Goal: Entertainment & Leisure: Browse casually

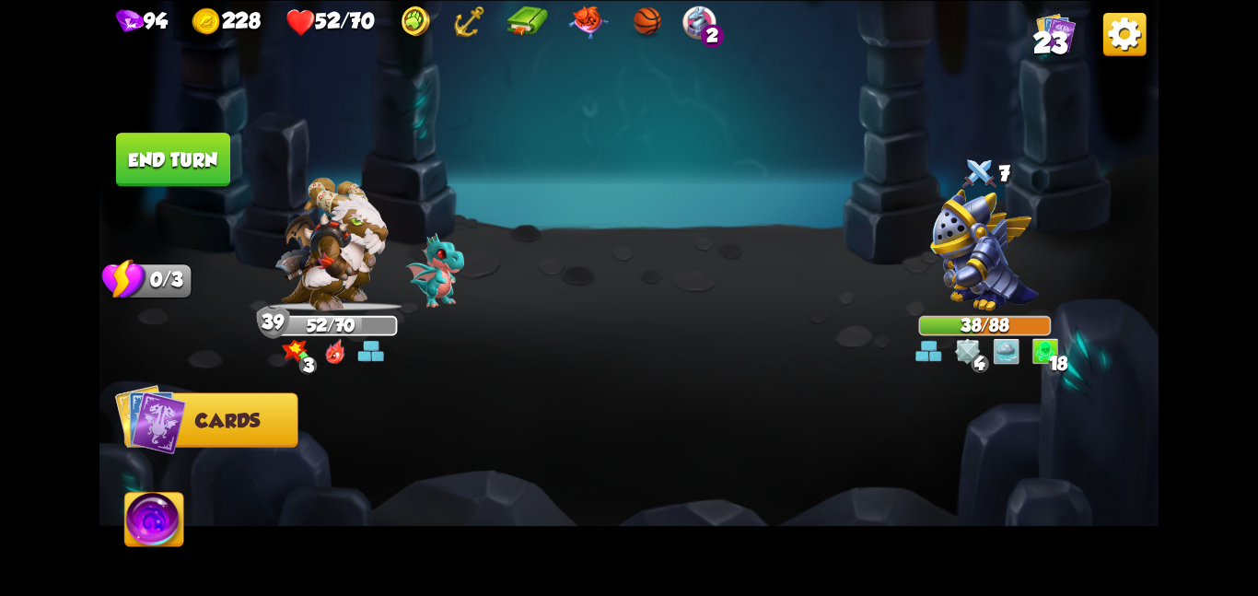
click at [169, 146] on button "End turn" at bounding box center [173, 159] width 114 height 53
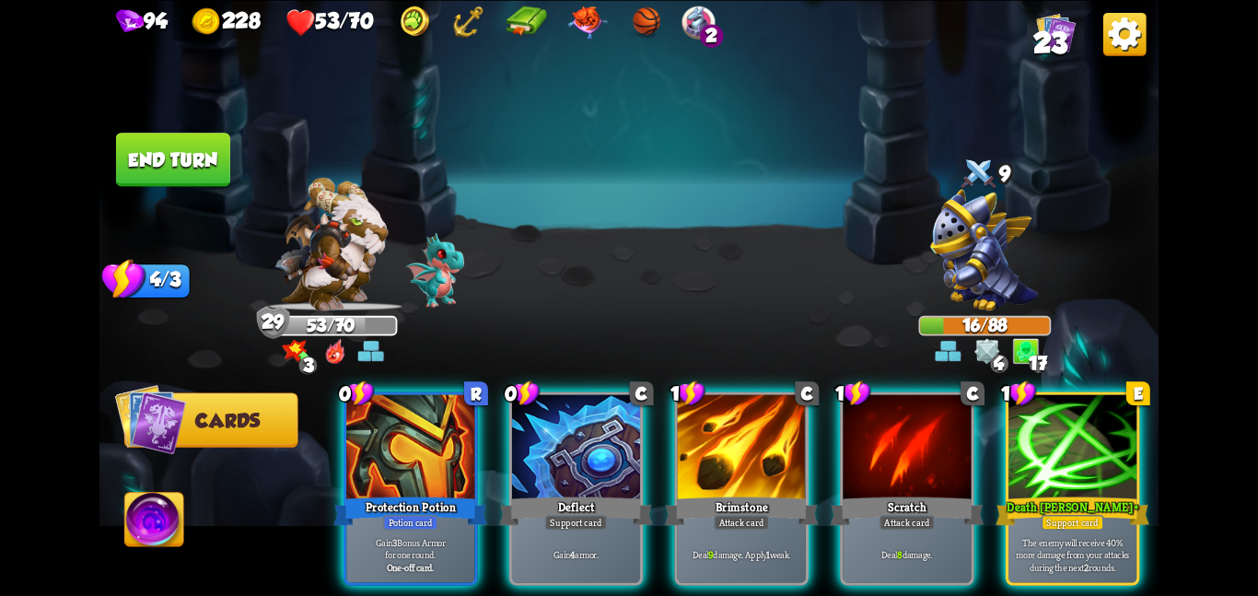
click at [175, 172] on button "End turn" at bounding box center [173, 159] width 114 height 53
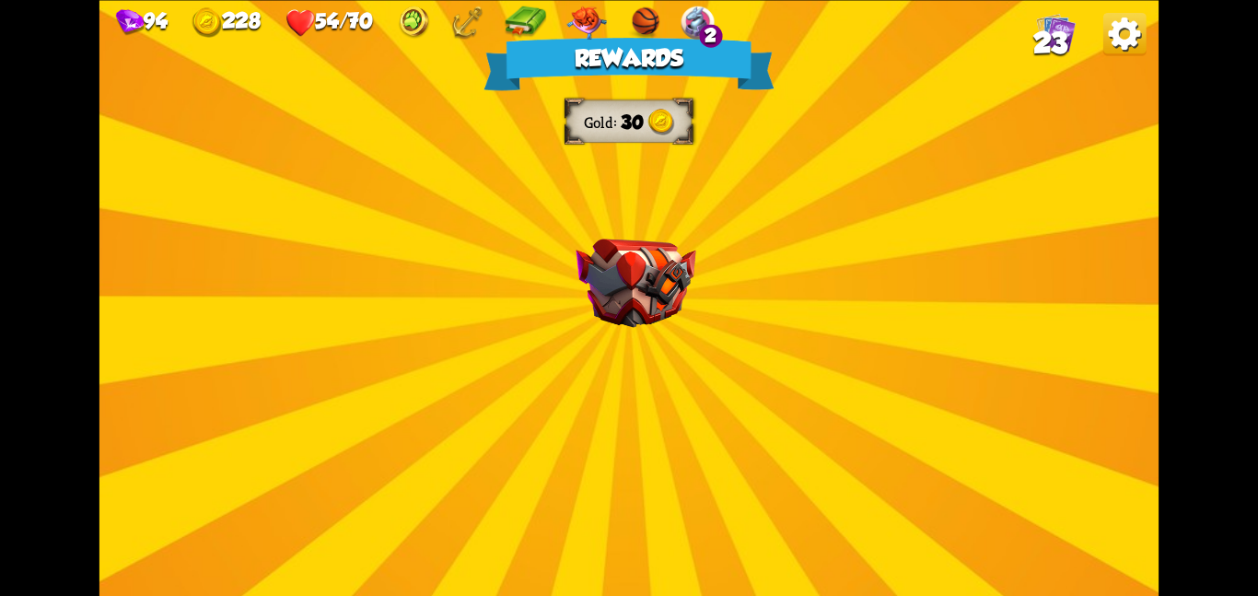
click at [479, 220] on div "Rewards Gold 30 Select a card 1 C Fireball Attack card Lose 2 health. Deal 14 d…" at bounding box center [628, 298] width 1059 height 596
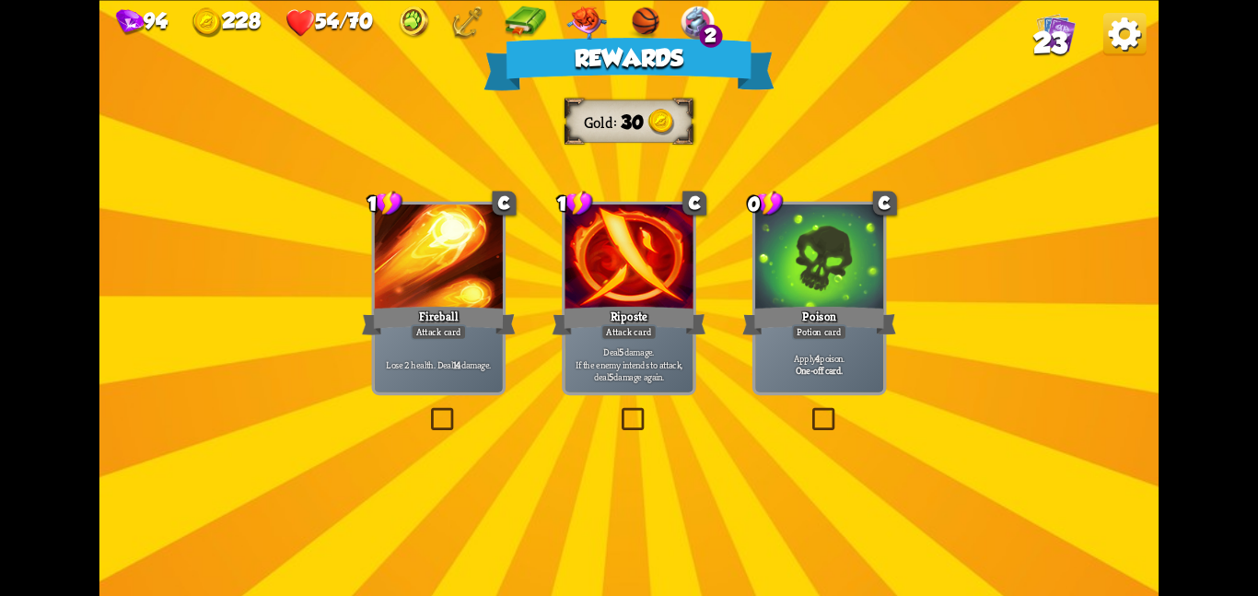
click at [775, 313] on div "Poison" at bounding box center [819, 320] width 154 height 34
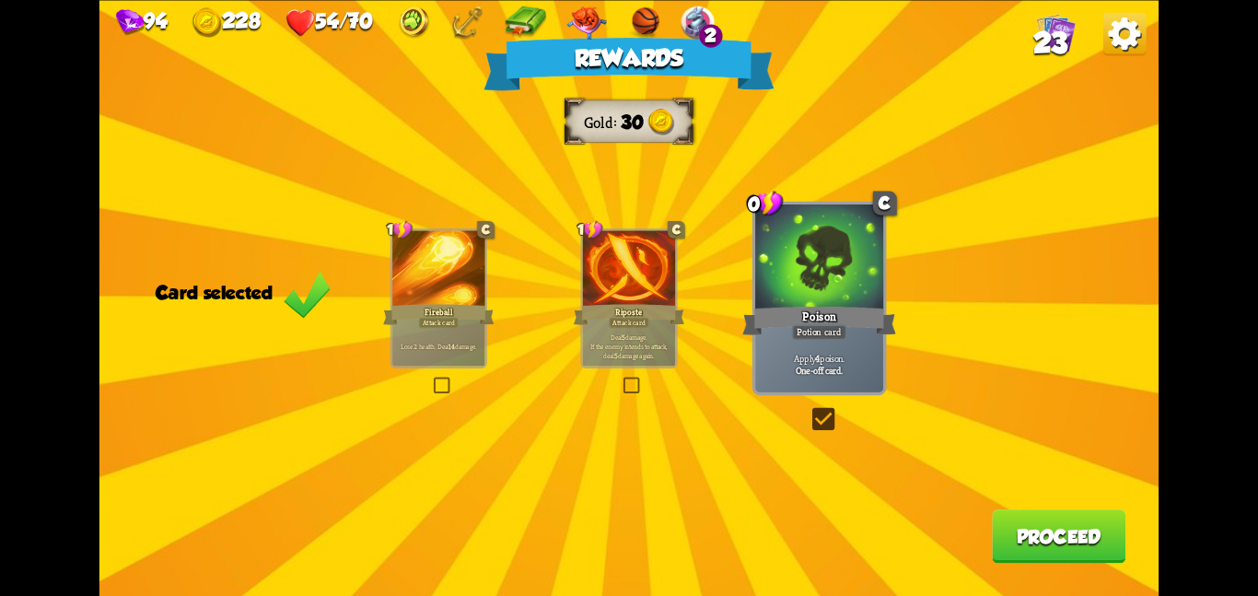
click at [1046, 534] on button "Proceed" at bounding box center [1059, 535] width 134 height 53
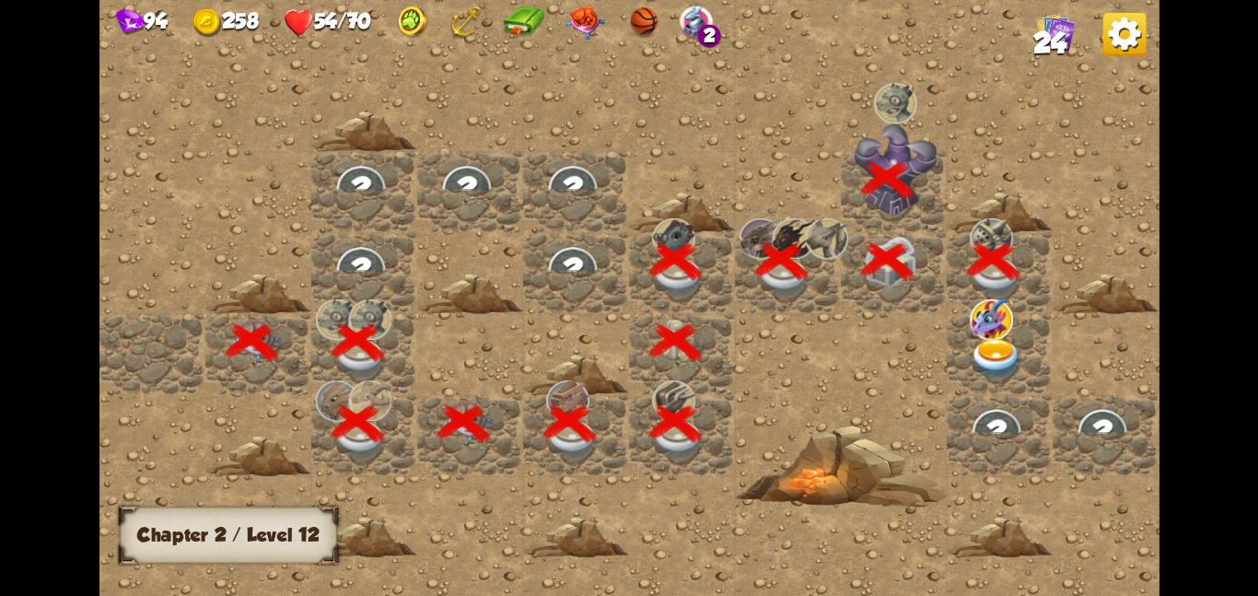
scroll to position [0, 354]
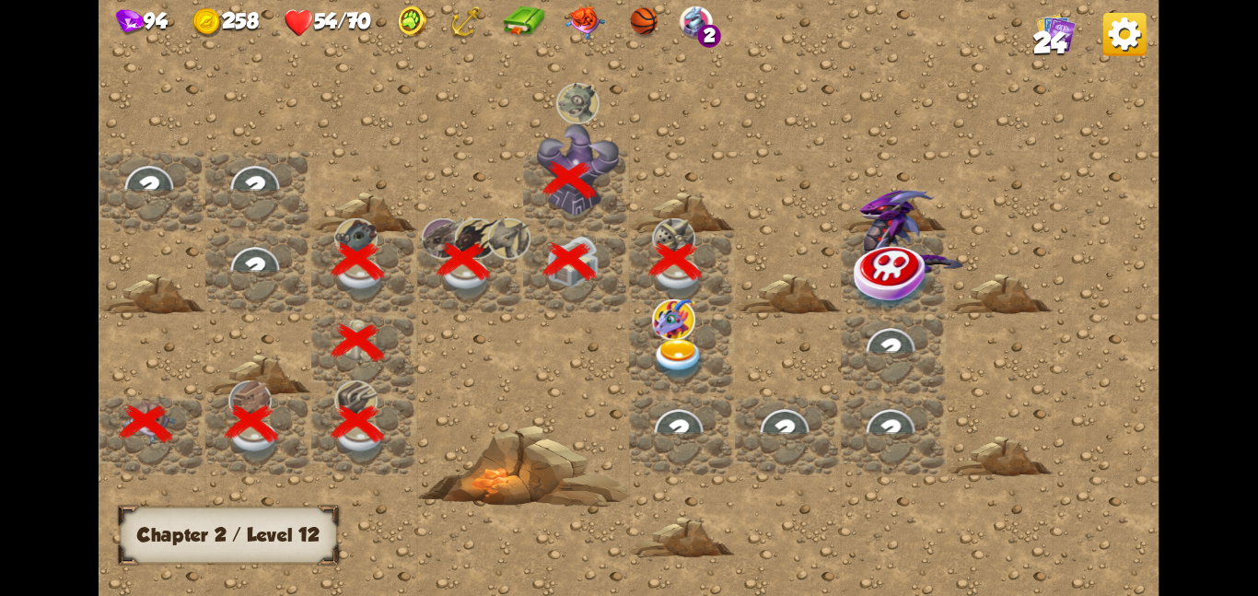
click at [693, 357] on img at bounding box center [678, 358] width 53 height 41
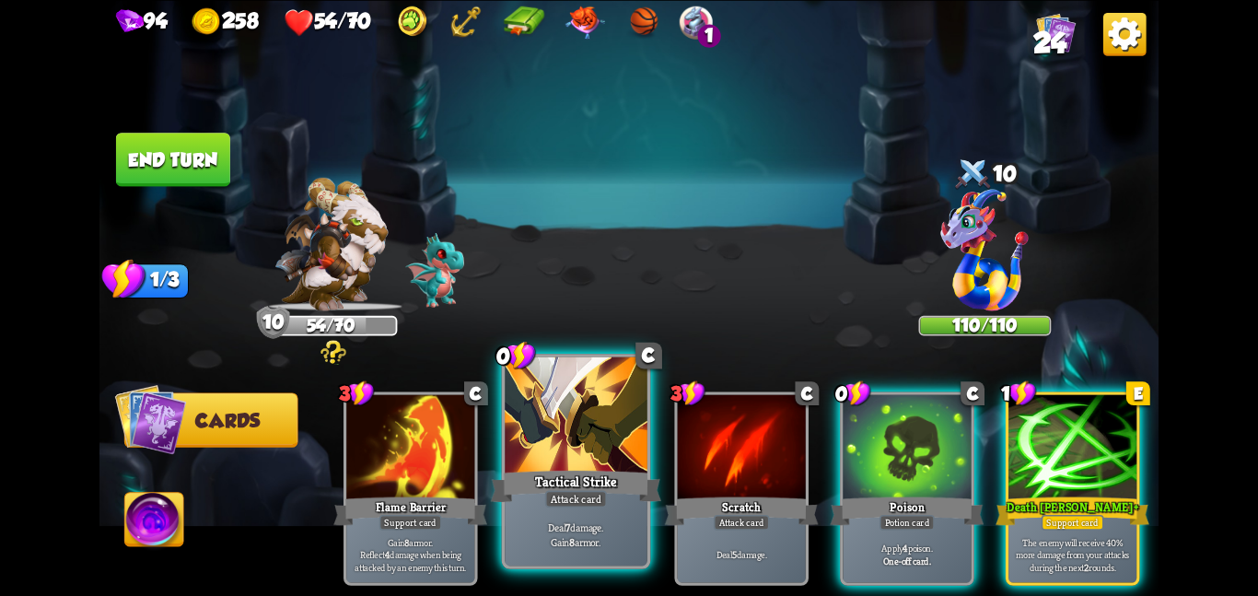
click at [594, 458] on div at bounding box center [576, 416] width 143 height 120
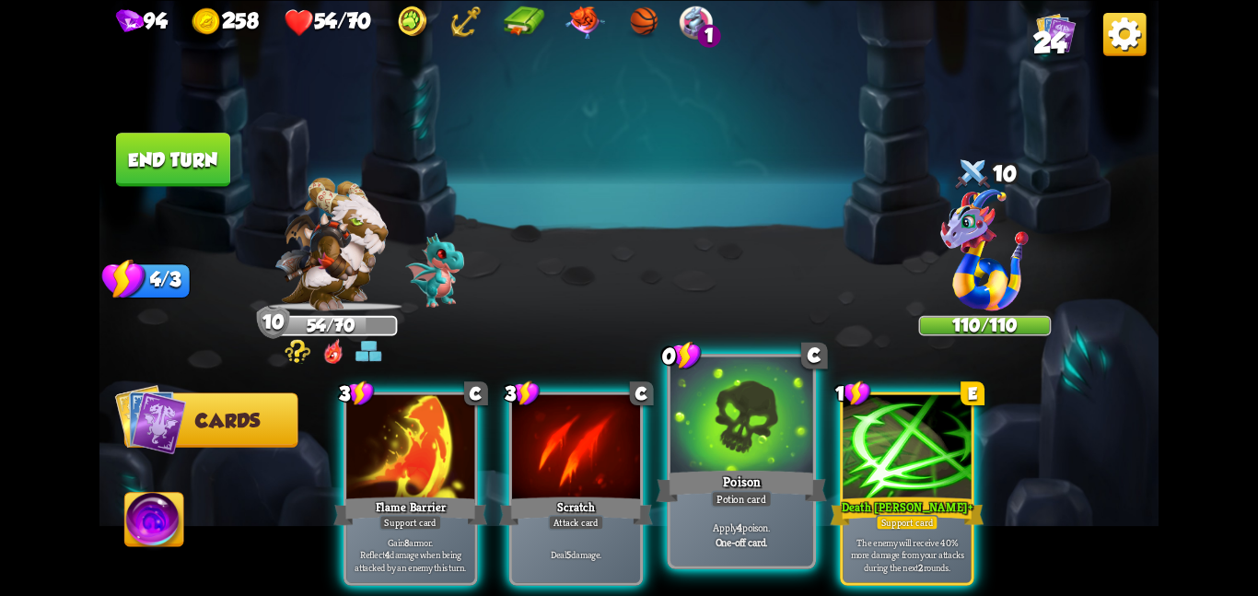
click at [748, 436] on div at bounding box center [741, 416] width 143 height 120
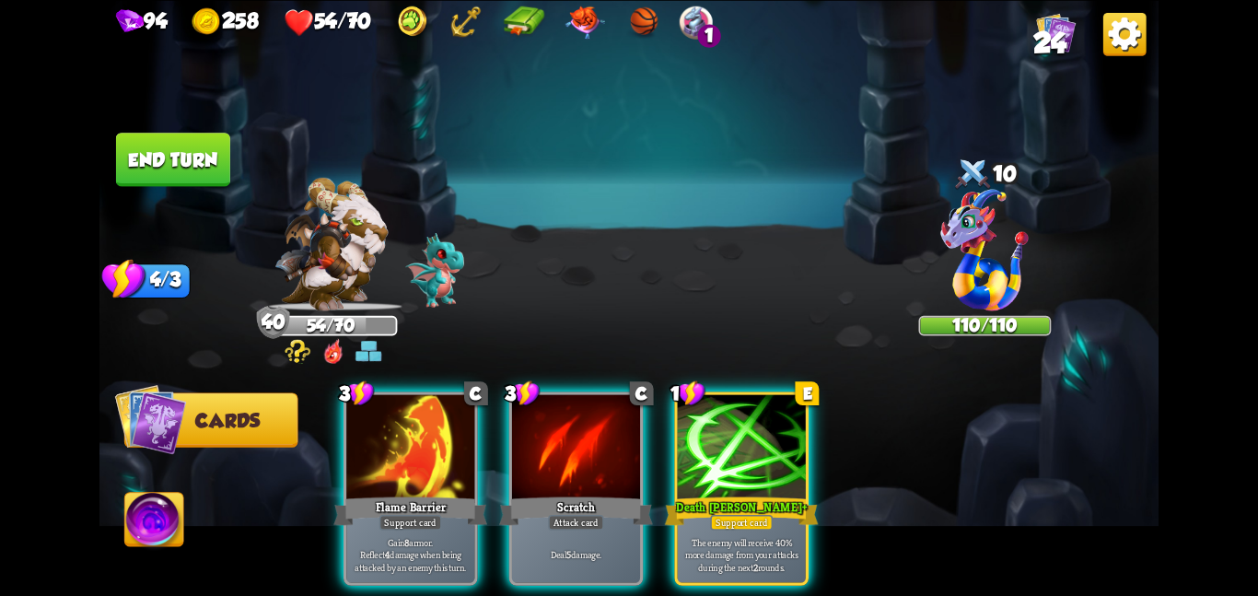
click at [748, 436] on div at bounding box center [742, 448] width 128 height 108
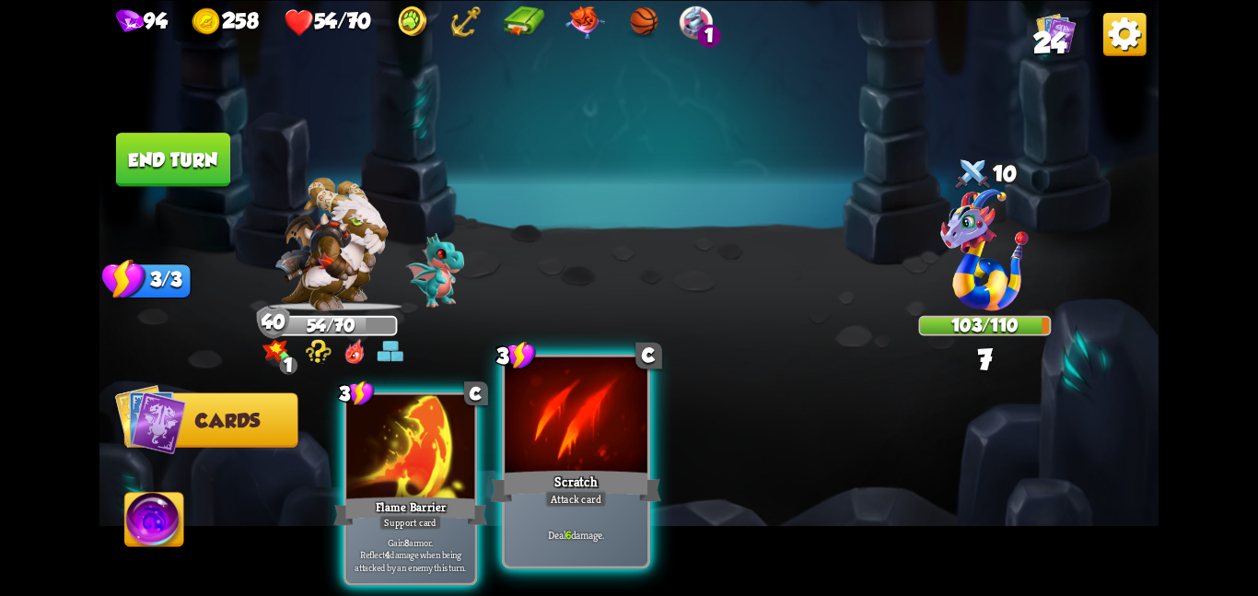
click at [510, 443] on div at bounding box center [576, 416] width 143 height 120
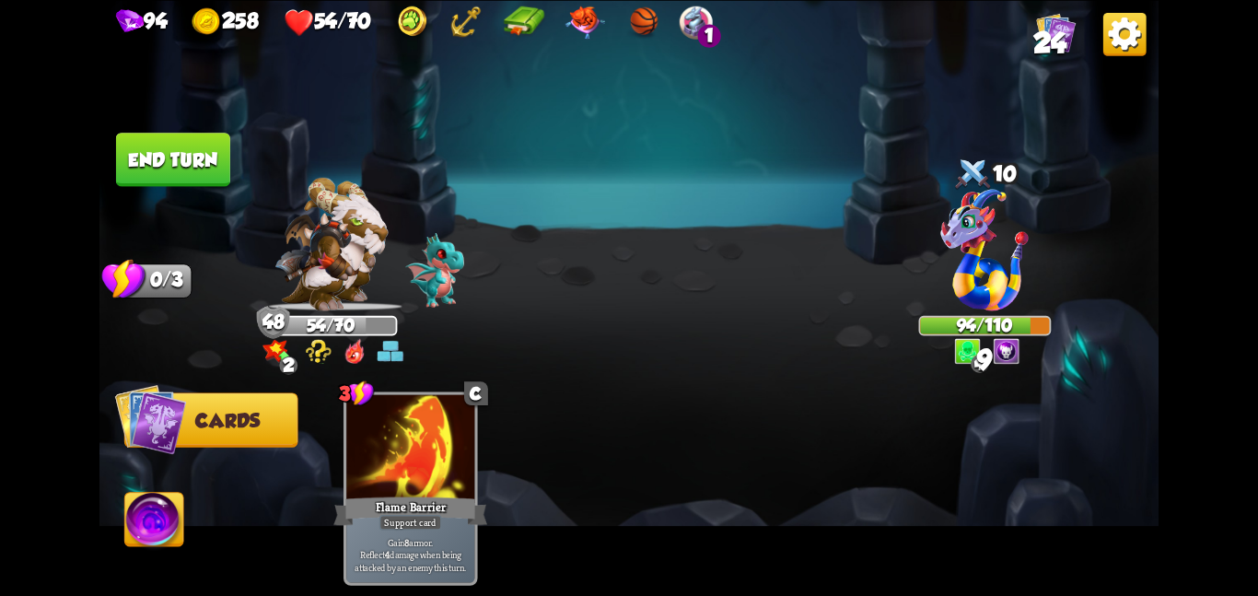
click at [186, 160] on button "End turn" at bounding box center [173, 159] width 114 height 53
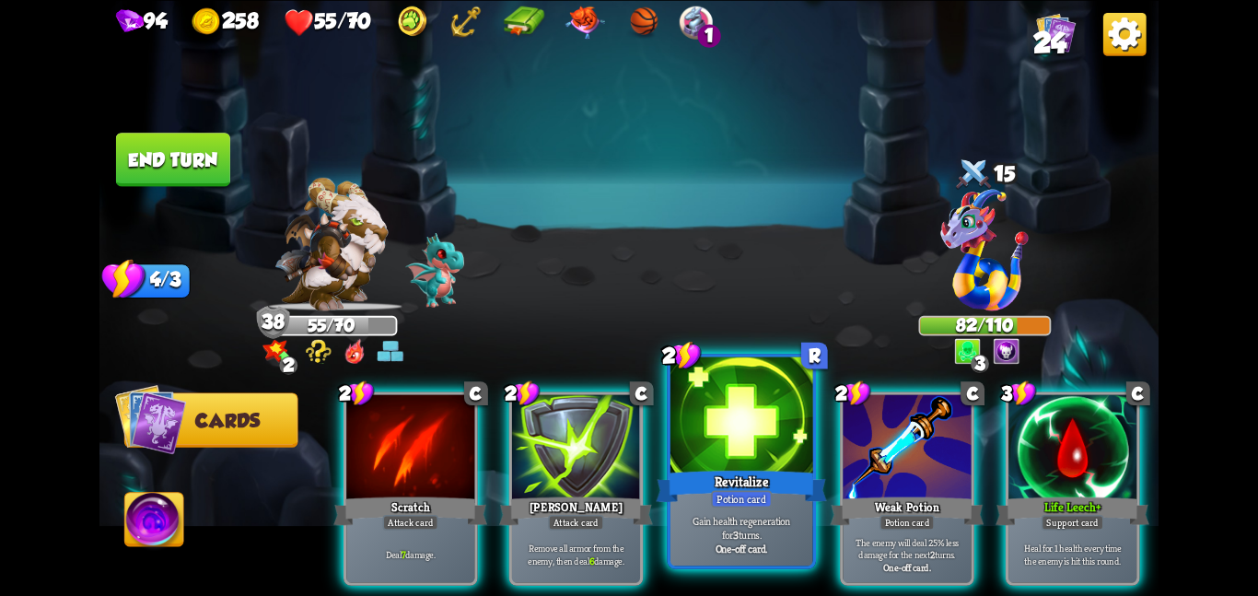
click at [729, 482] on div "Revitalize" at bounding box center [741, 486] width 170 height 38
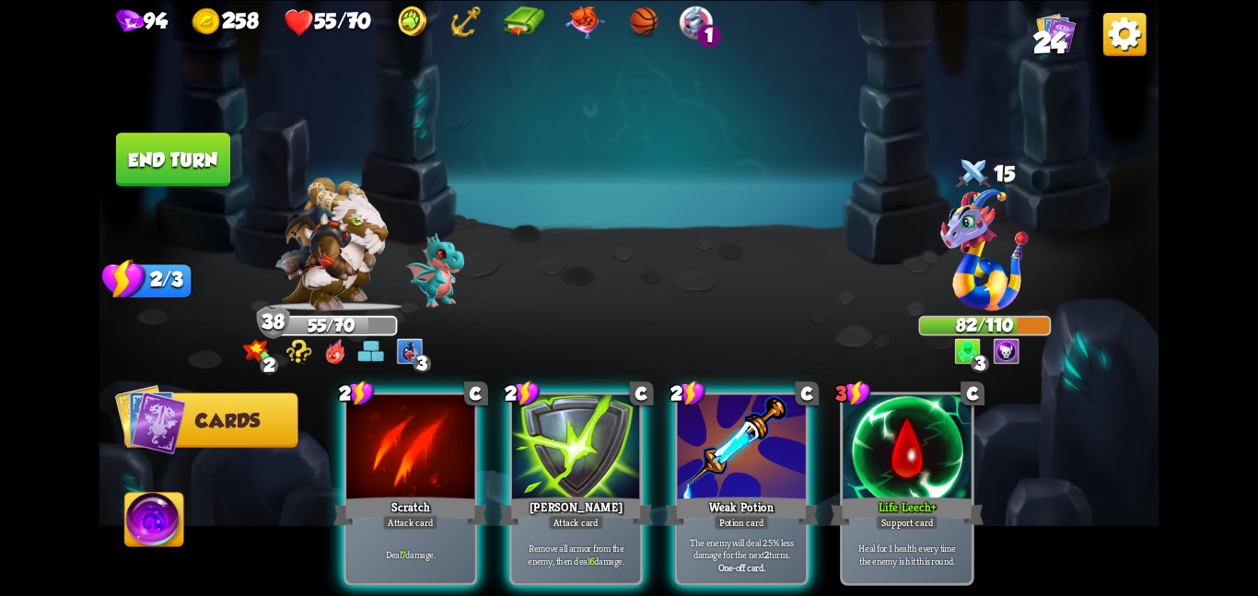
click at [729, 494] on div "Weak Potion" at bounding box center [742, 511] width 154 height 34
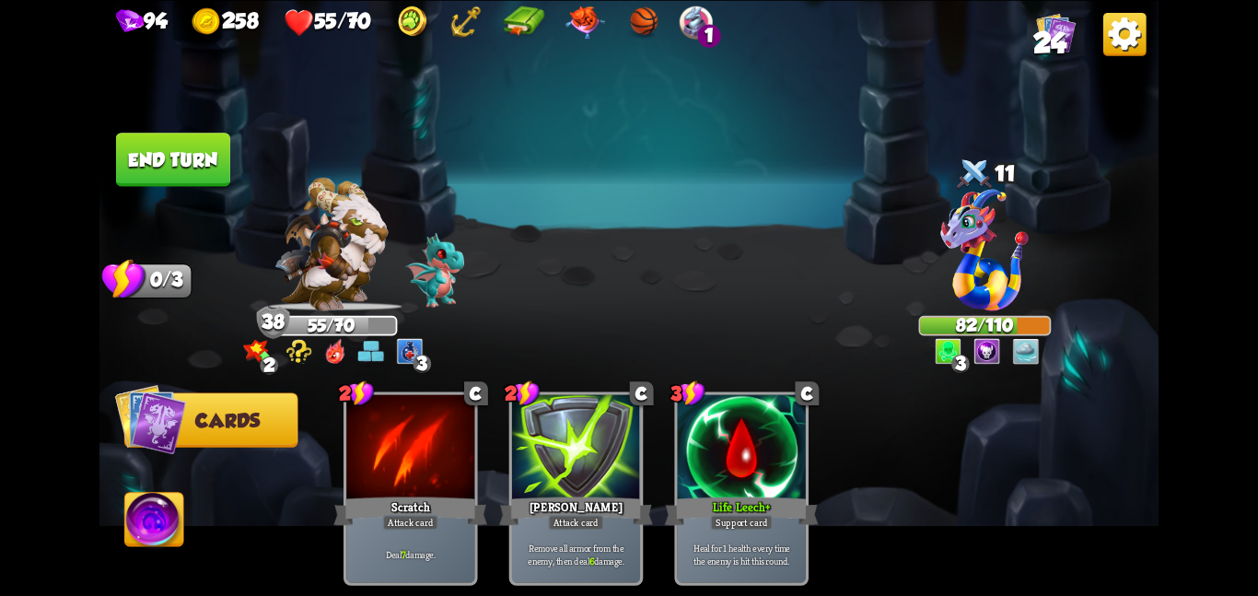
click at [153, 133] on button "End turn" at bounding box center [173, 159] width 114 height 53
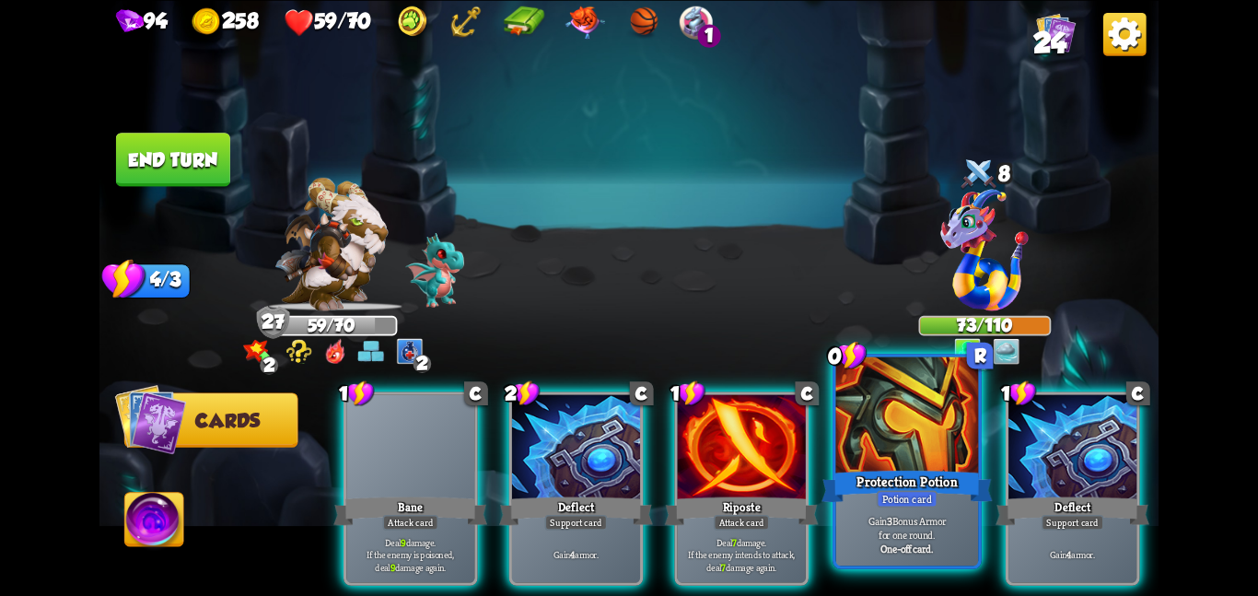
click at [885, 461] on div at bounding box center [907, 416] width 143 height 120
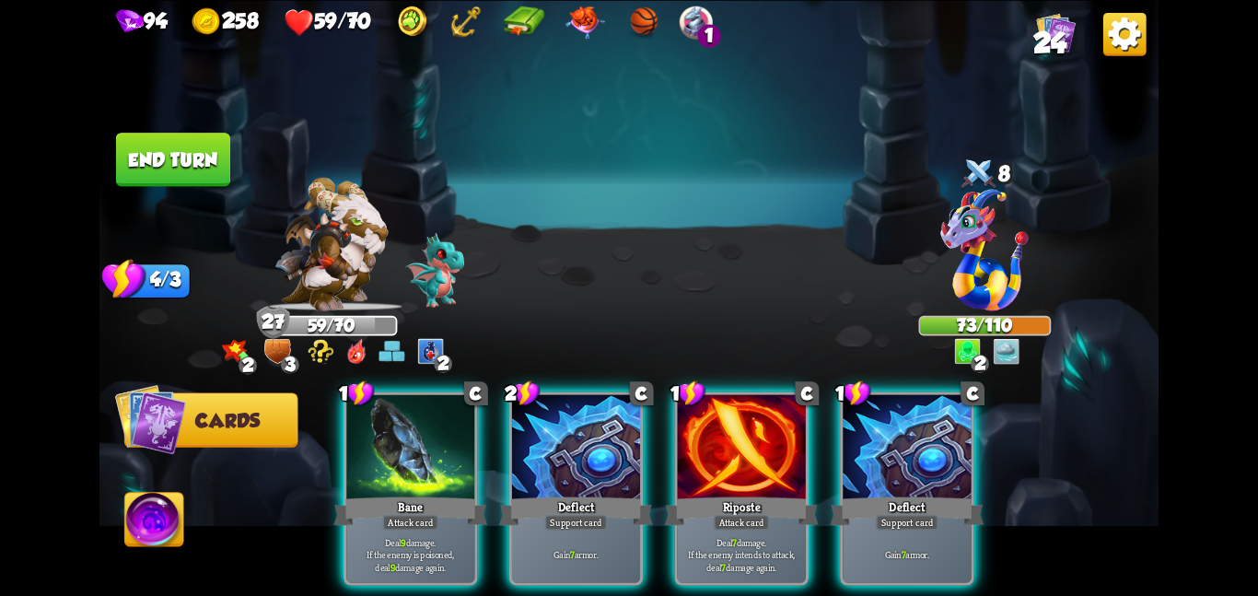
click at [885, 461] on div at bounding box center [907, 448] width 128 height 108
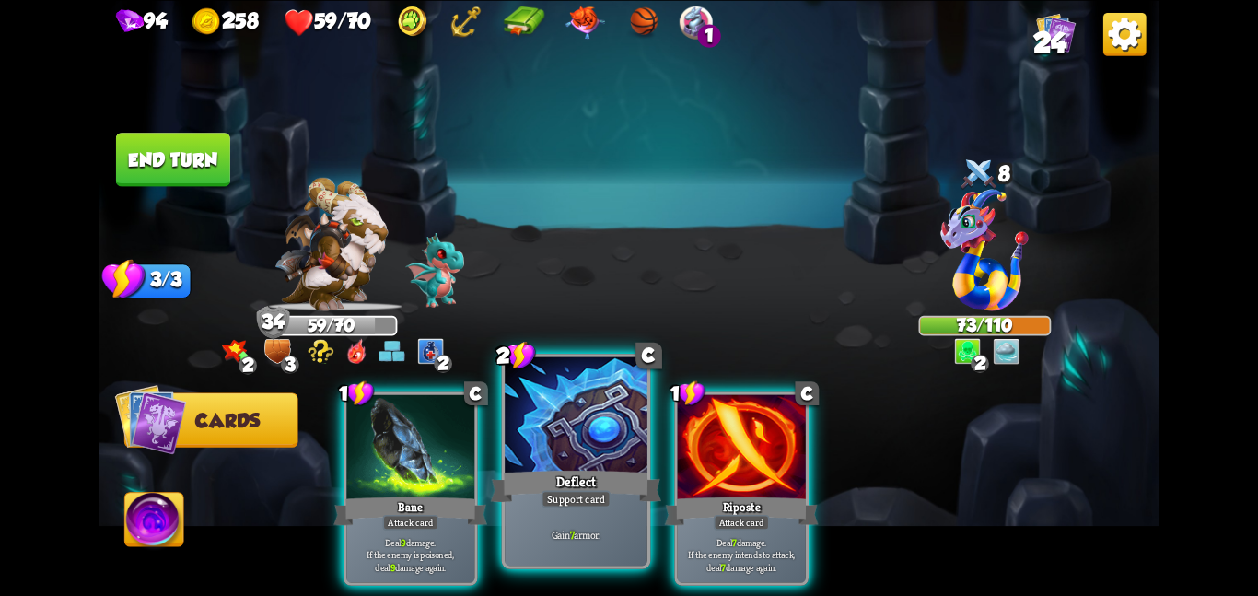
click at [605, 498] on div "Support card" at bounding box center [575, 498] width 69 height 17
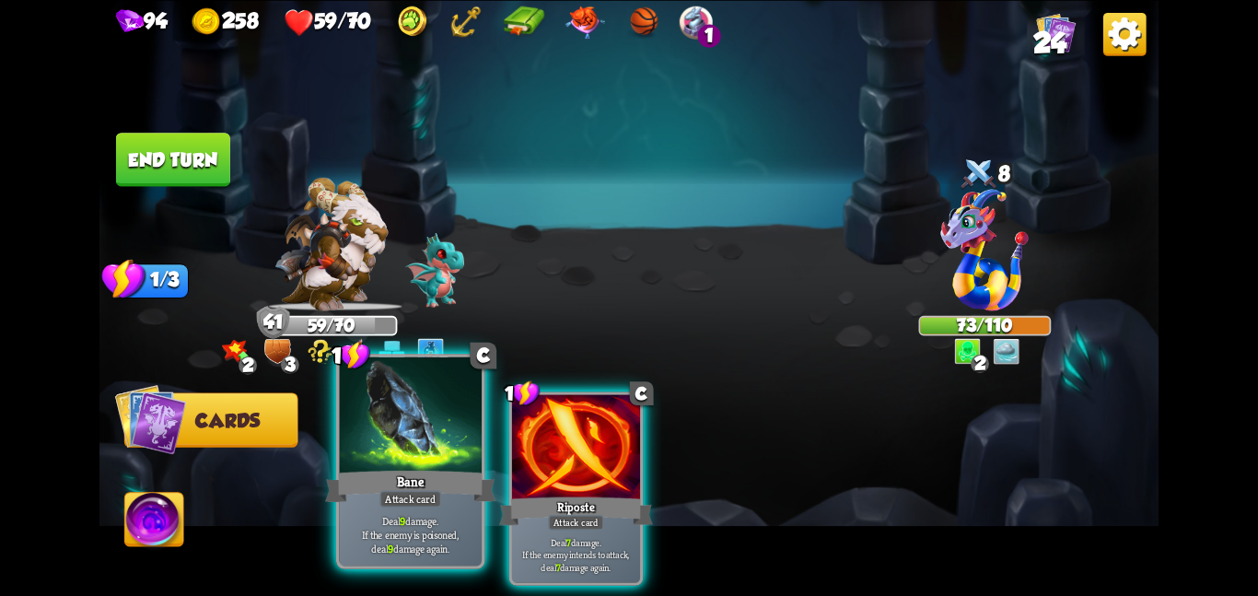
click at [387, 482] on div "Bane" at bounding box center [410, 486] width 170 height 38
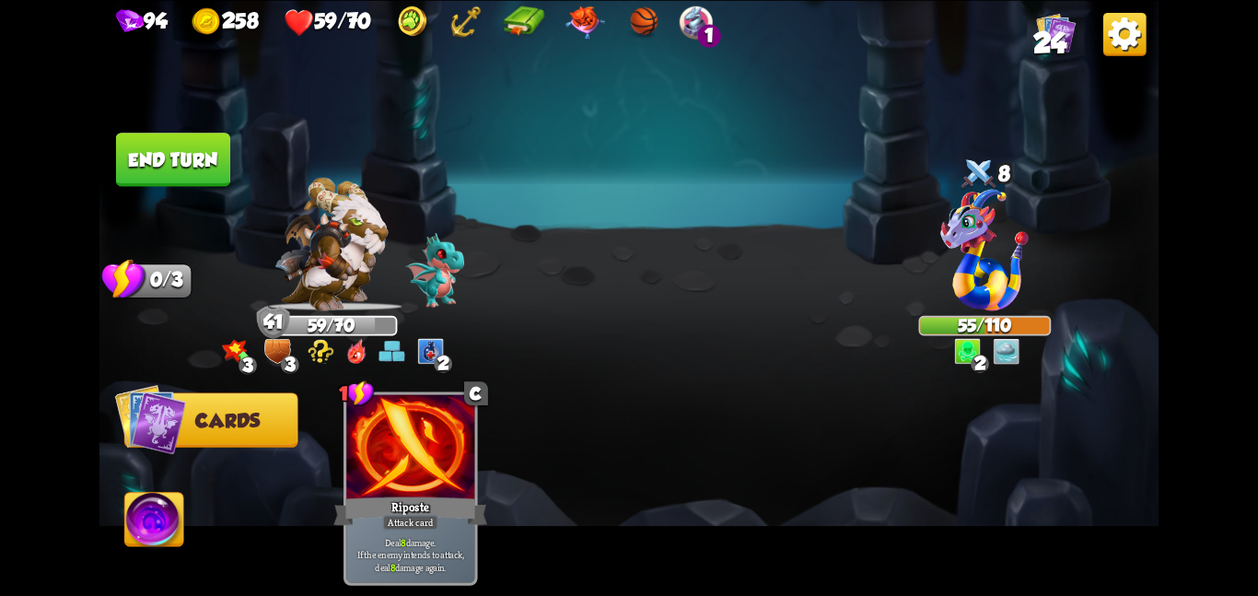
click at [210, 135] on button "End turn" at bounding box center [173, 159] width 114 height 53
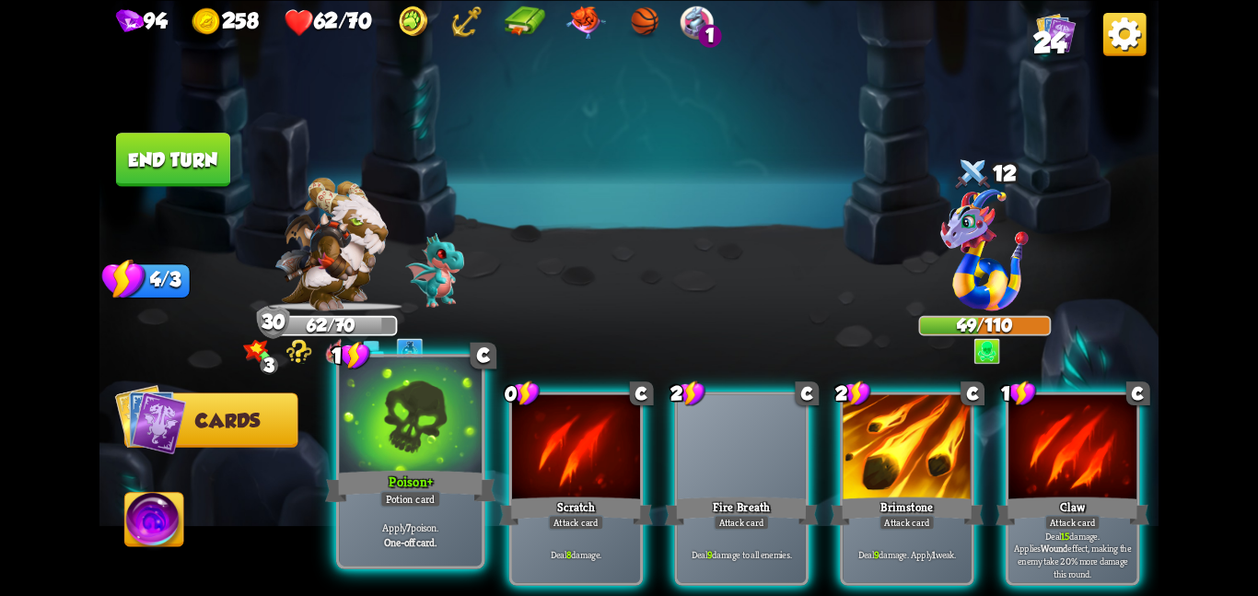
click at [434, 495] on div "Potion card" at bounding box center [410, 498] width 61 height 17
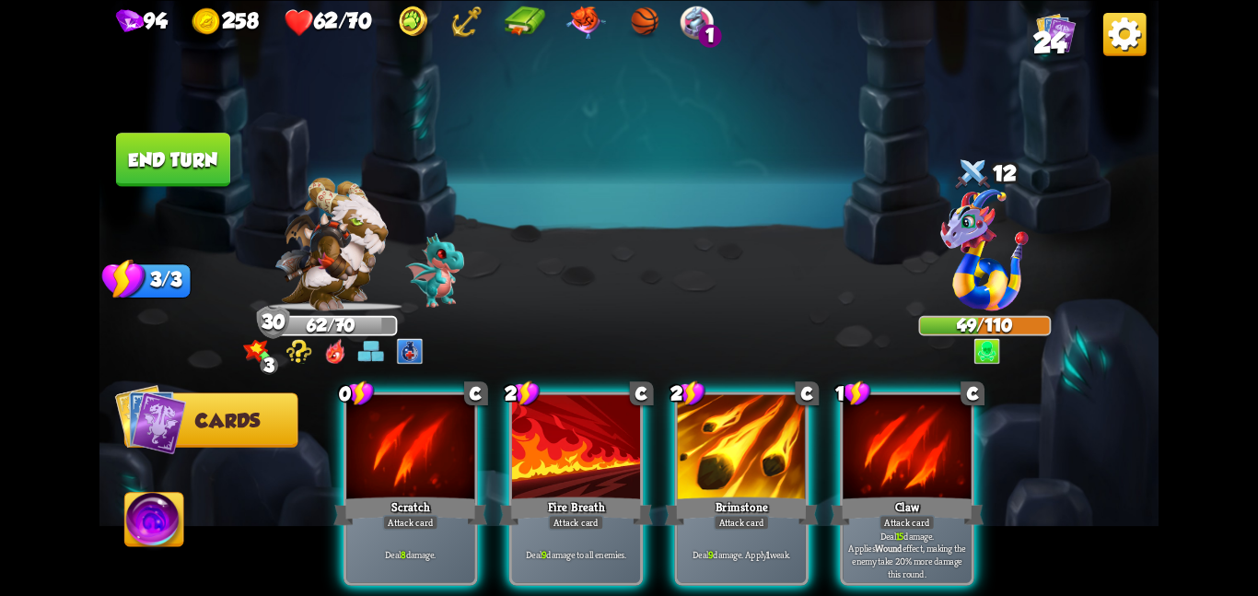
click at [434, 514] on div "Attack card" at bounding box center [410, 522] width 56 height 16
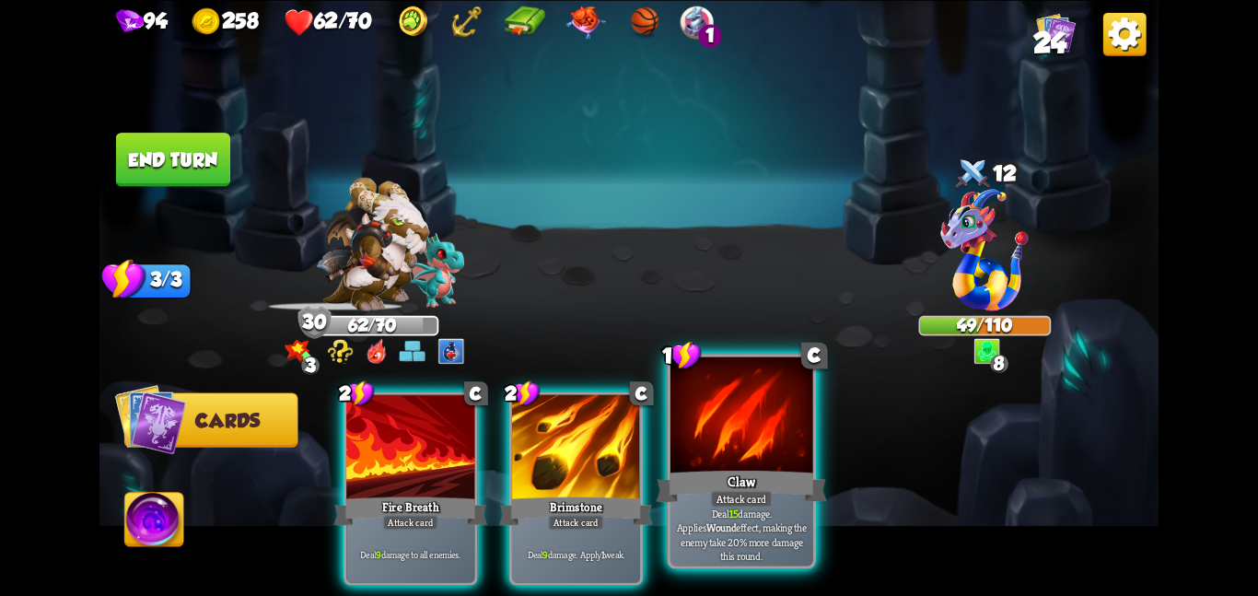
click at [722, 467] on div "Claw" at bounding box center [741, 486] width 170 height 38
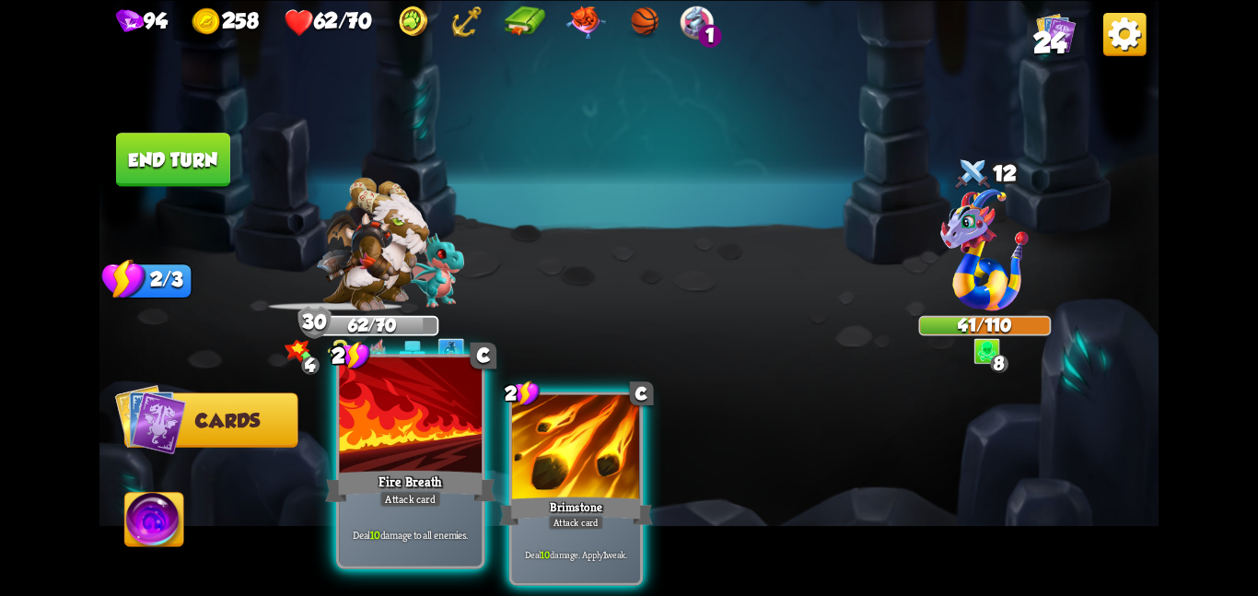
click at [401, 450] on div at bounding box center [410, 416] width 143 height 120
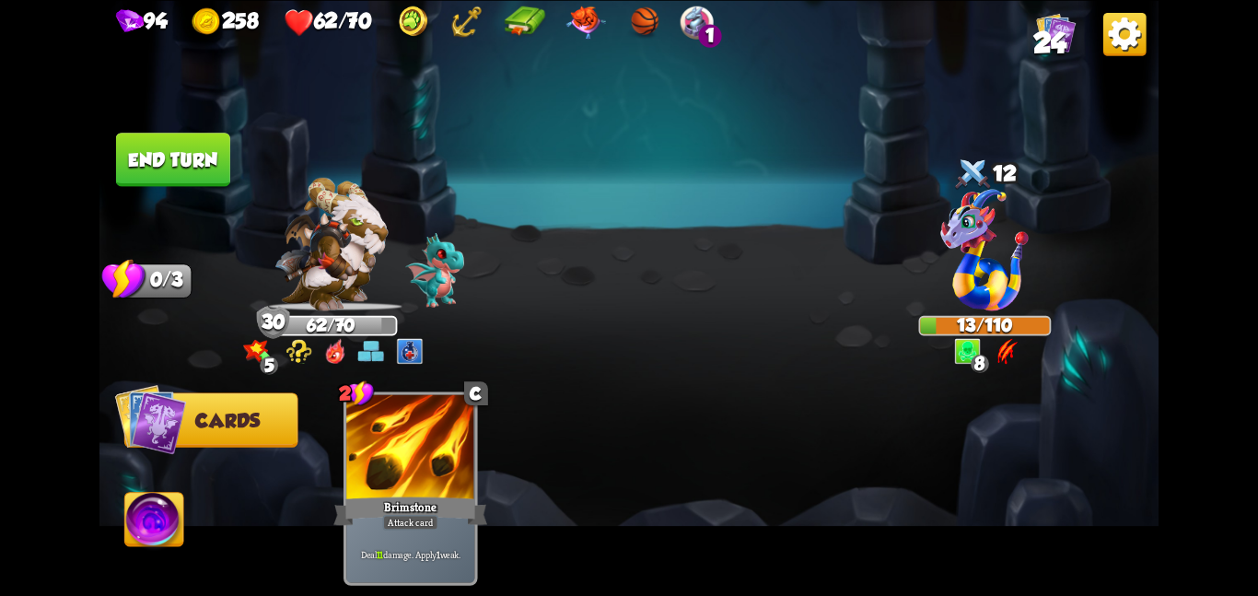
click at [161, 160] on button "End turn" at bounding box center [173, 159] width 114 height 53
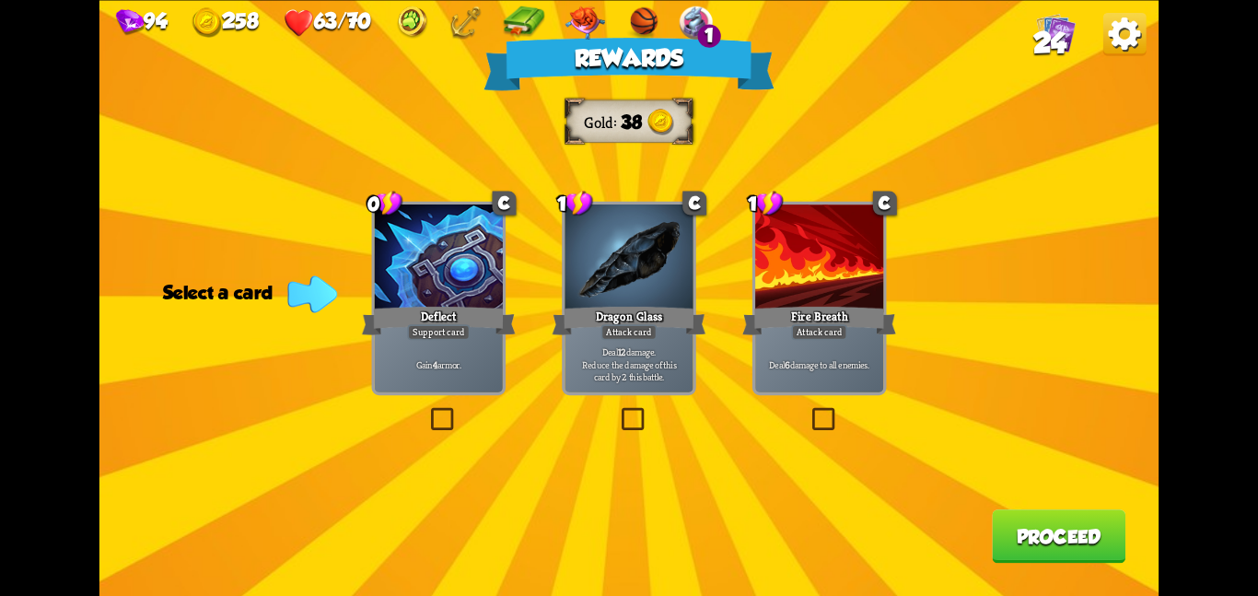
click at [447, 265] on div at bounding box center [439, 258] width 128 height 108
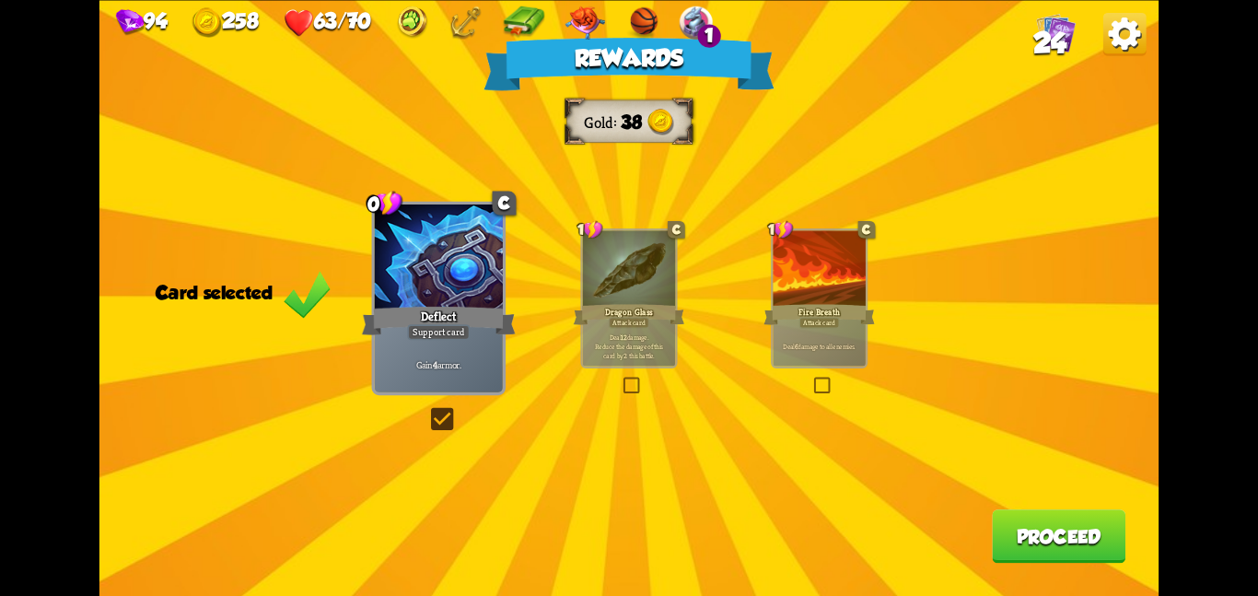
click at [630, 275] on div at bounding box center [629, 269] width 92 height 78
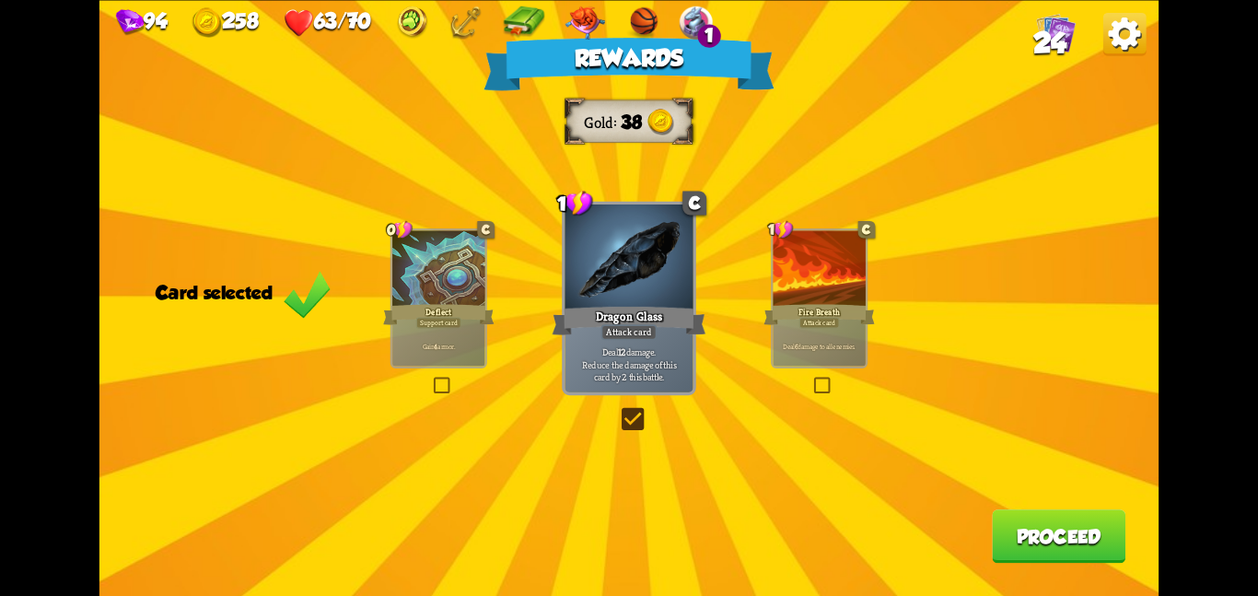
click at [1015, 529] on button "Proceed" at bounding box center [1059, 535] width 134 height 53
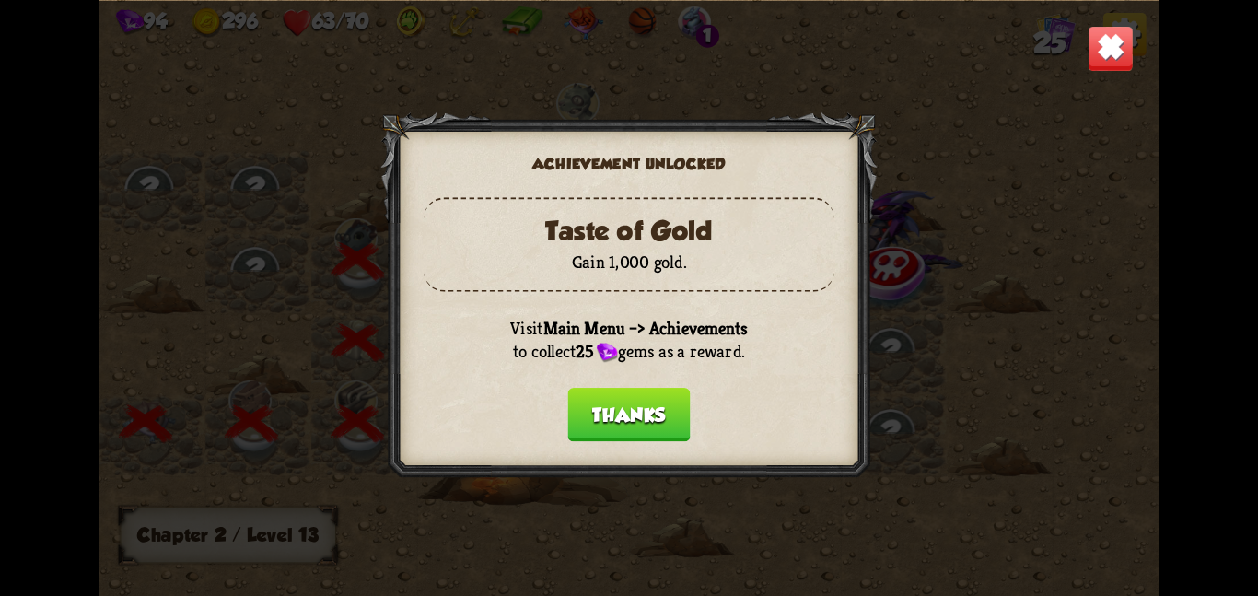
click at [632, 424] on button "Thanks" at bounding box center [629, 414] width 122 height 53
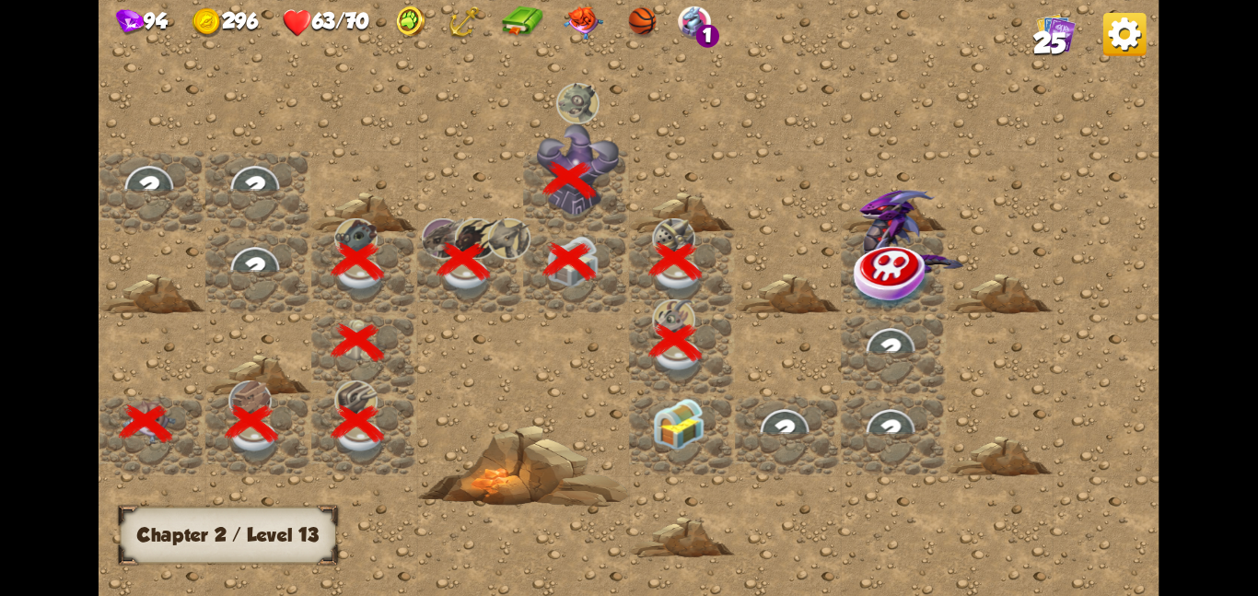
click at [654, 421] on img at bounding box center [678, 423] width 53 height 52
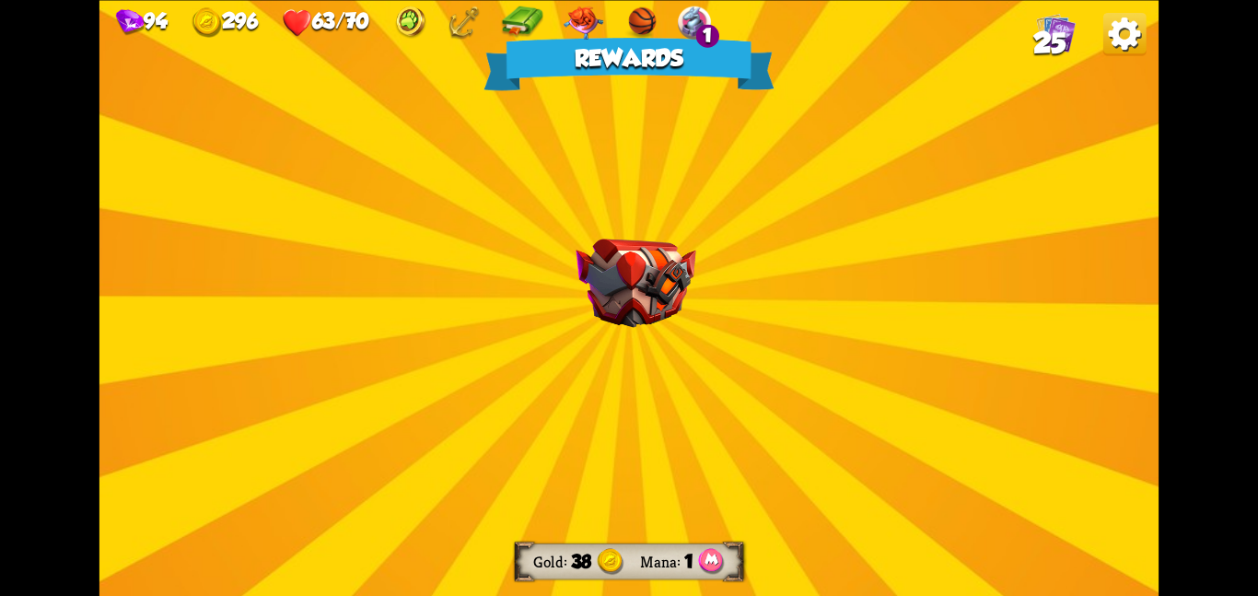
click at [658, 291] on img at bounding box center [635, 282] width 120 height 89
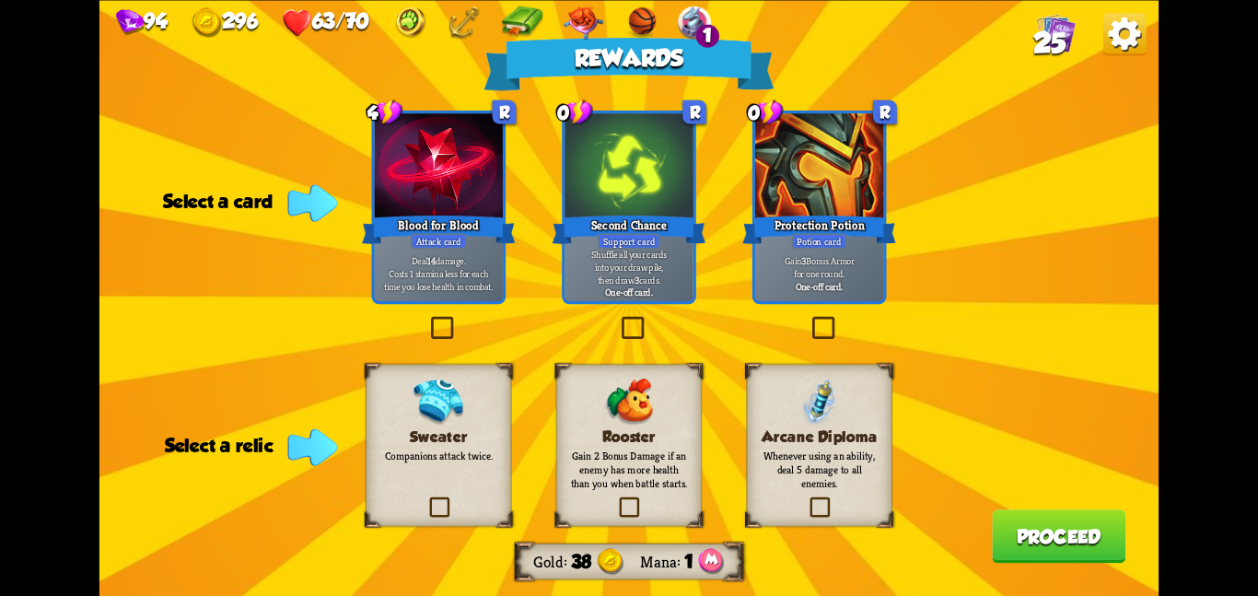
click at [452, 478] on div "Sweater Companions attack twice." at bounding box center [438, 445] width 145 height 162
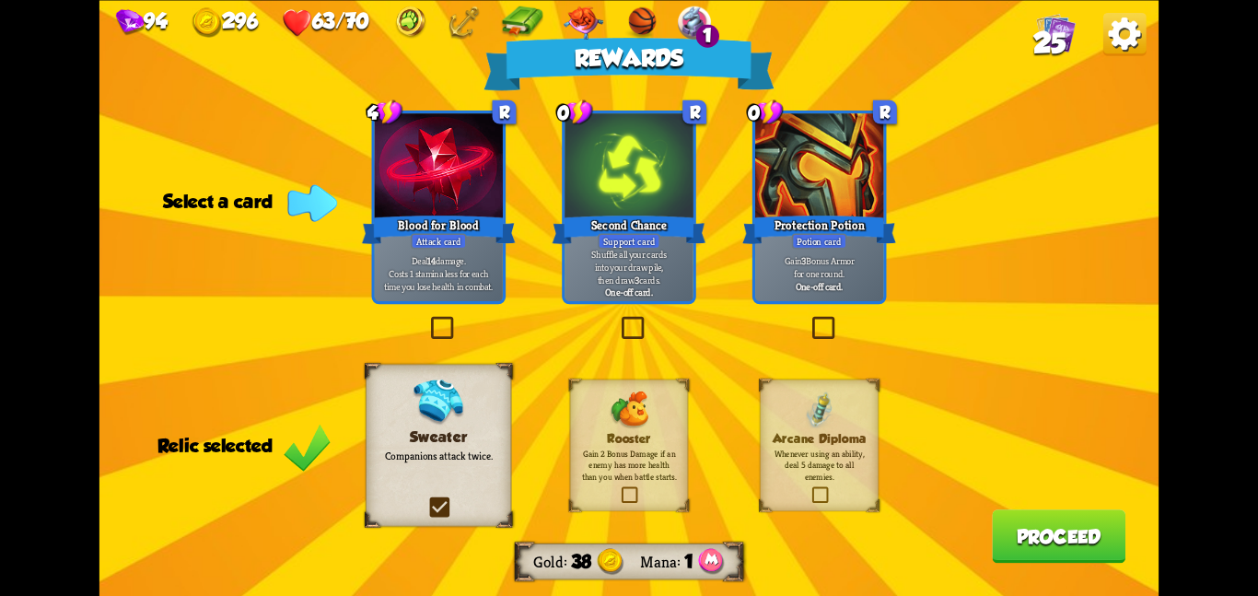
click at [808, 279] on b "One-off card." at bounding box center [819, 285] width 47 height 13
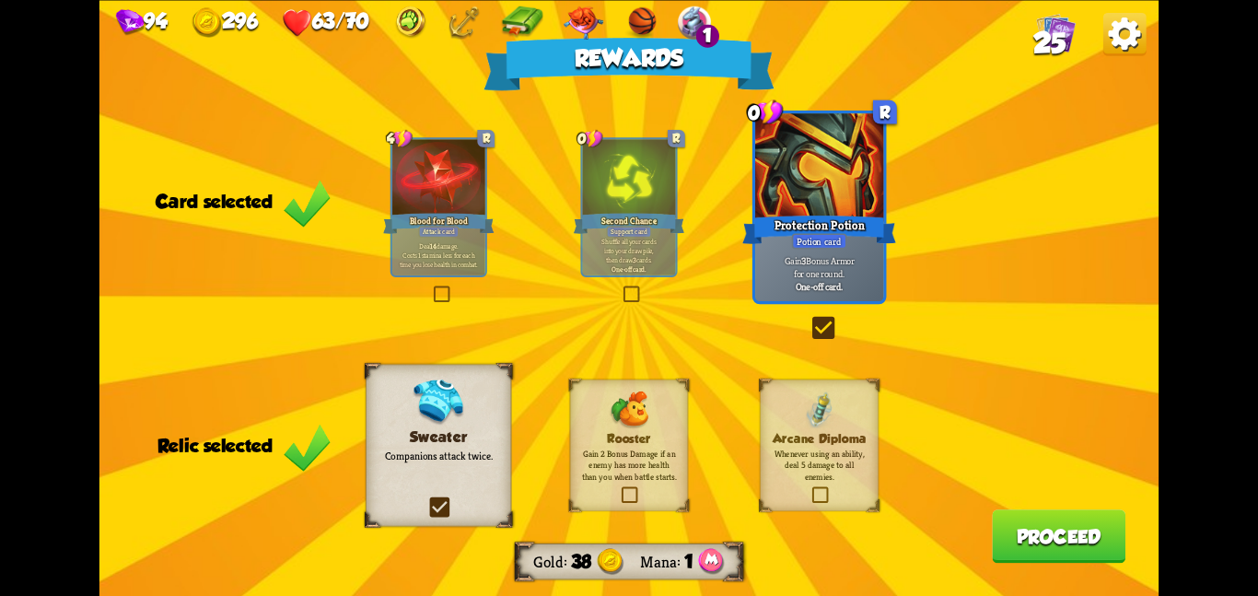
click at [1041, 543] on button "Proceed" at bounding box center [1059, 535] width 134 height 53
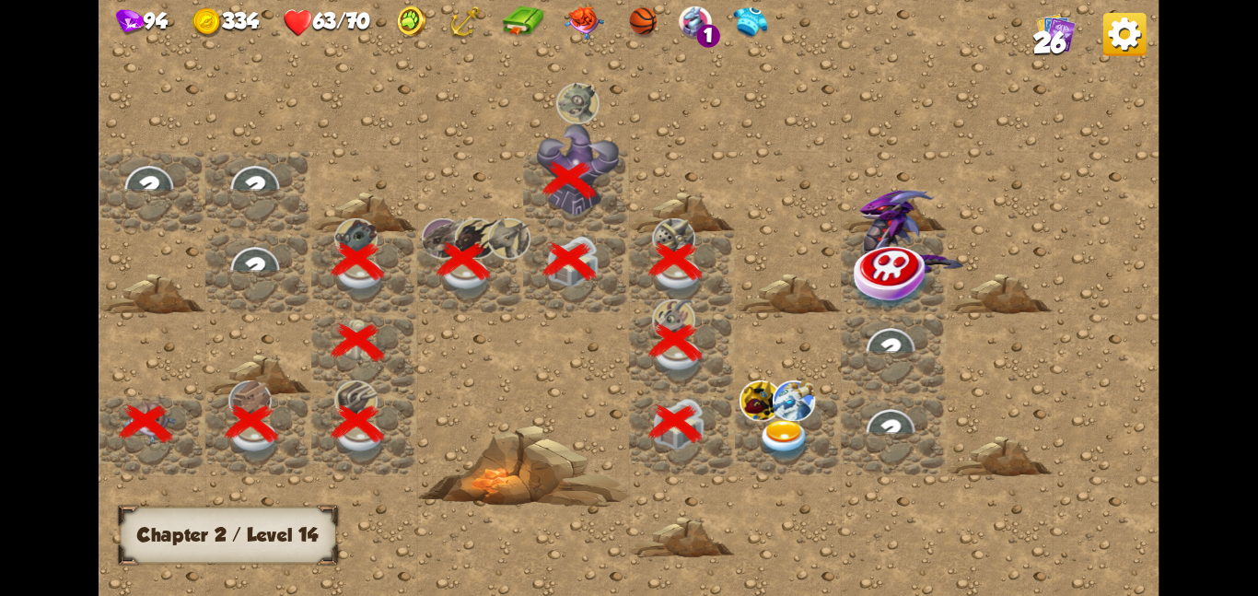
click at [805, 434] on img at bounding box center [784, 439] width 53 height 41
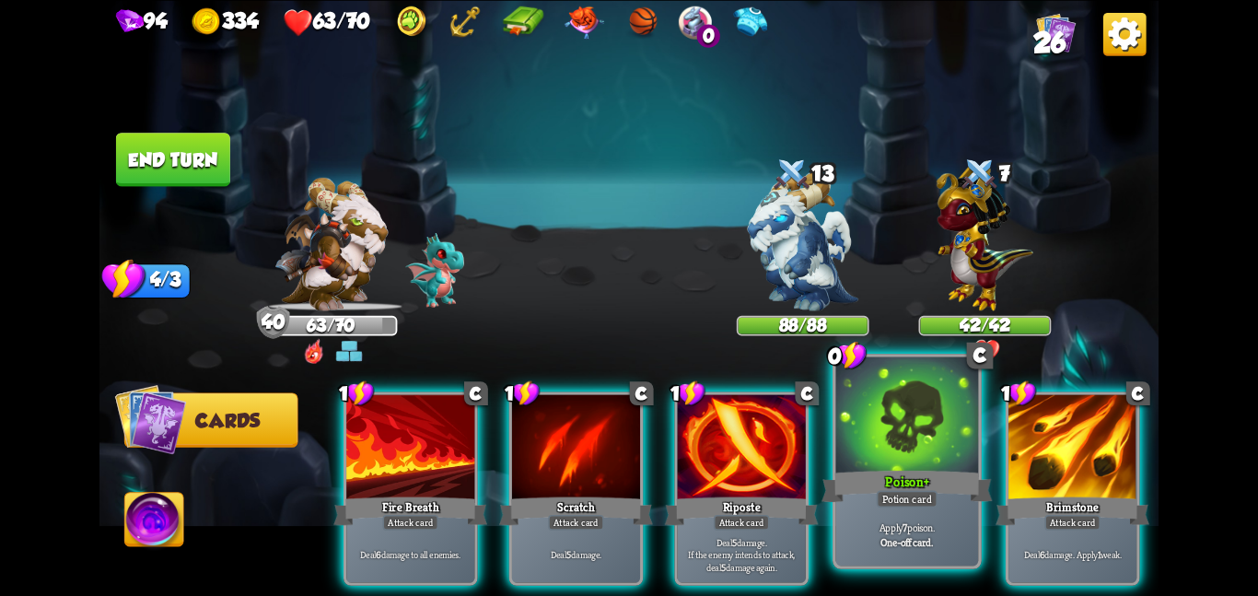
click at [949, 425] on div at bounding box center [907, 416] width 143 height 120
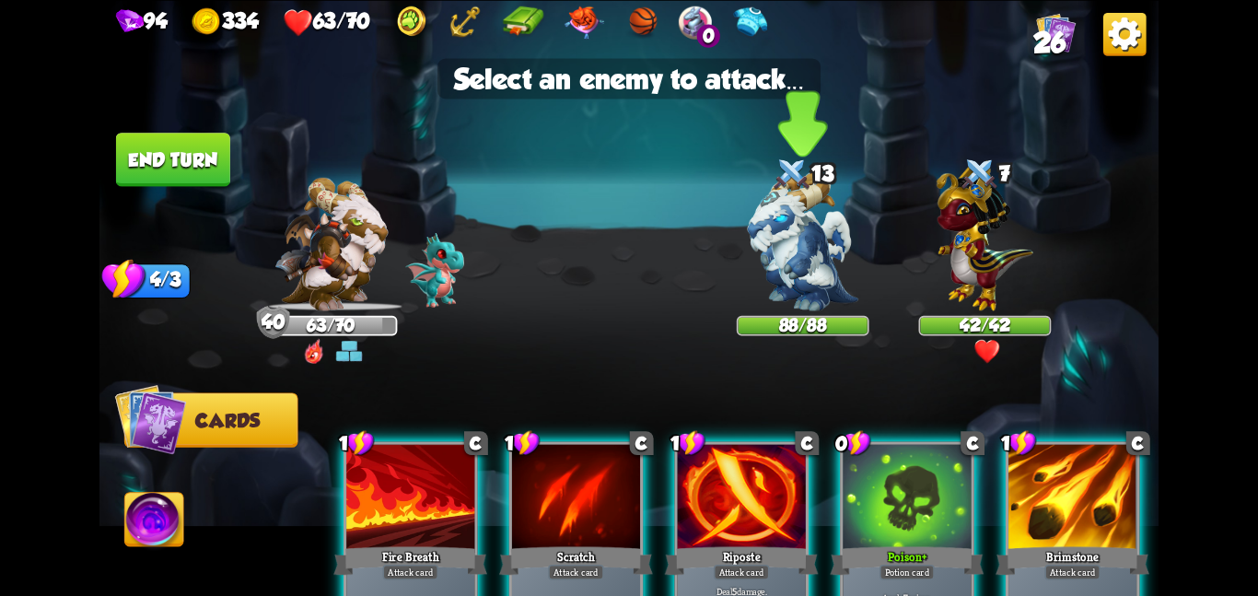
click at [799, 236] on img at bounding box center [803, 240] width 110 height 139
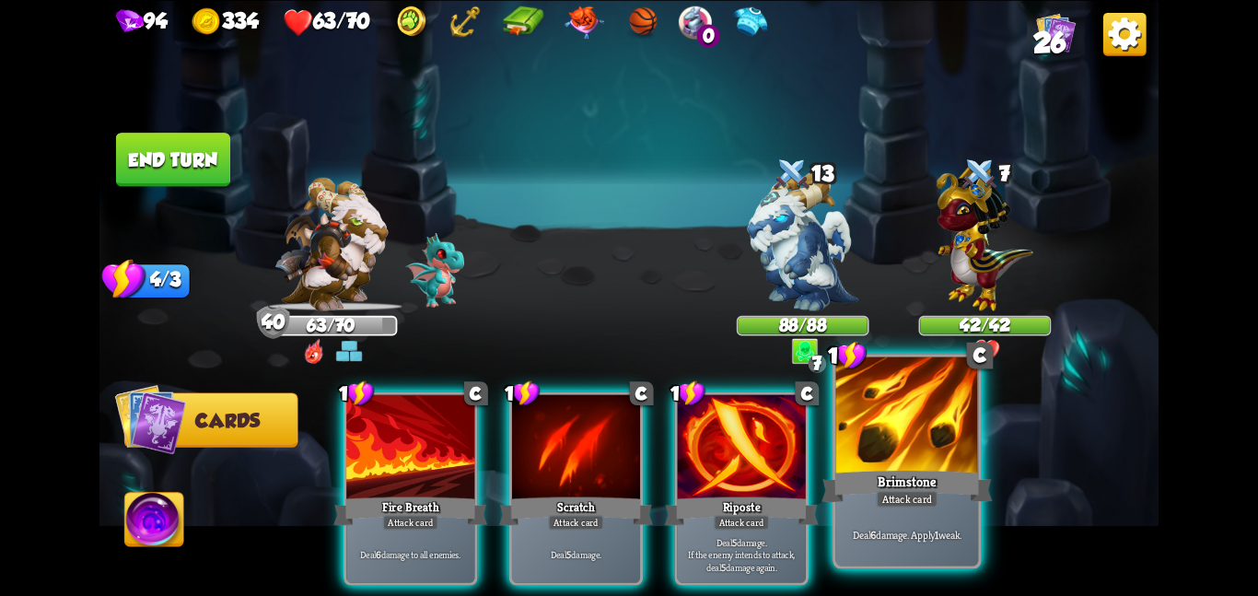
click at [961, 476] on div "Brimstone" at bounding box center [906, 486] width 170 height 38
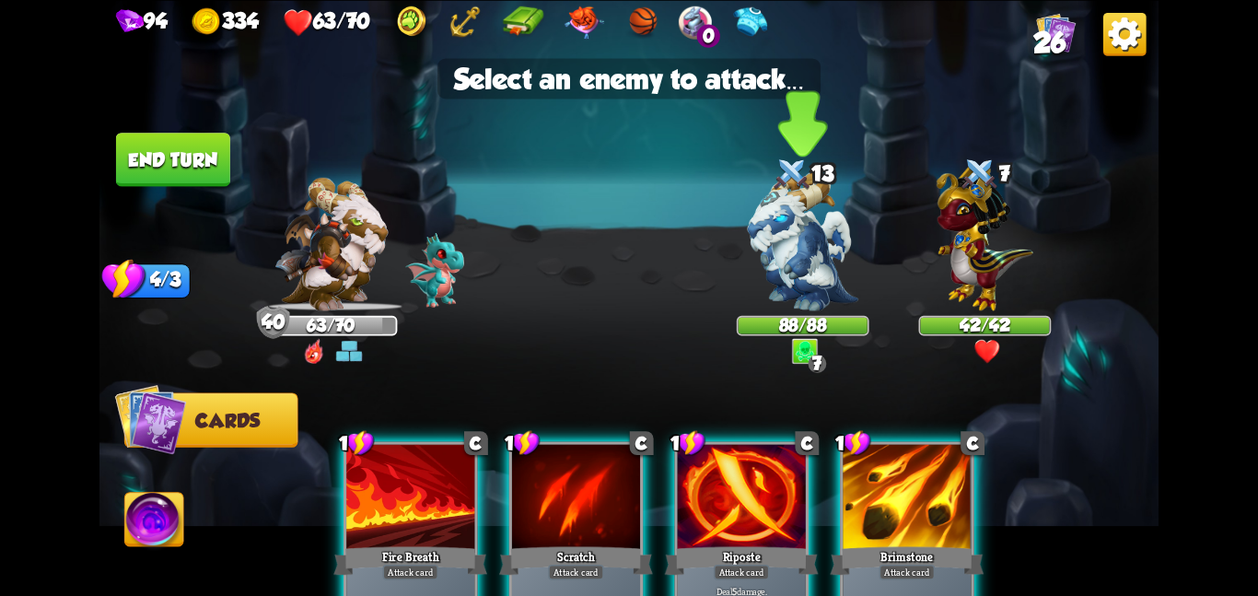
click at [833, 275] on img at bounding box center [803, 240] width 110 height 139
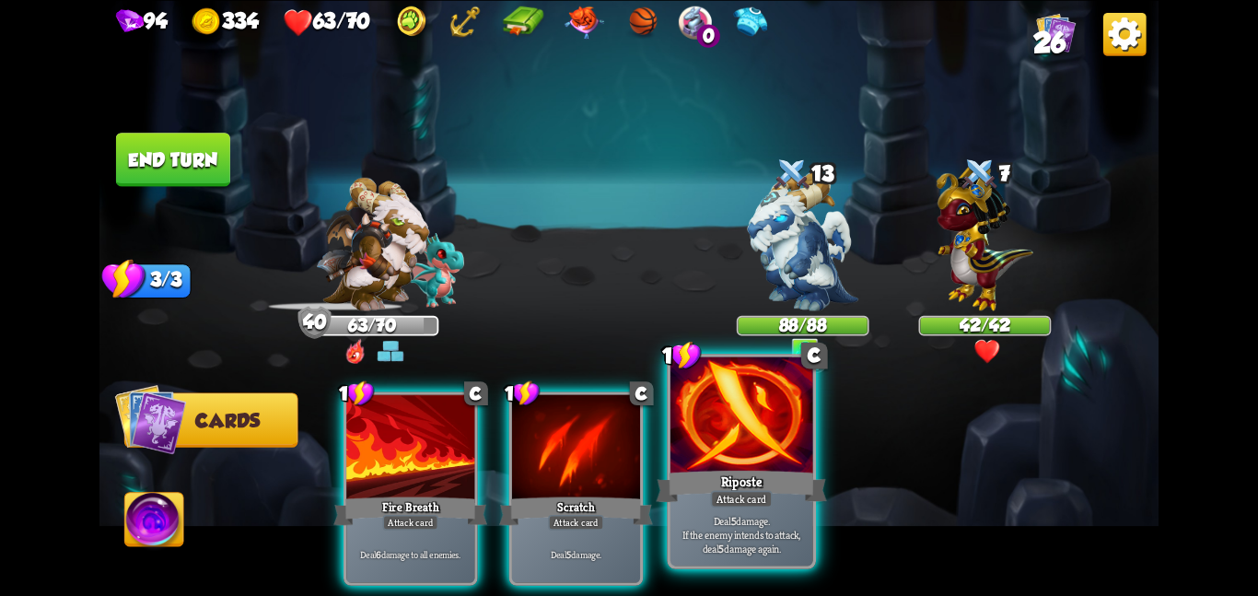
click at [759, 485] on div "Riposte" at bounding box center [741, 486] width 170 height 38
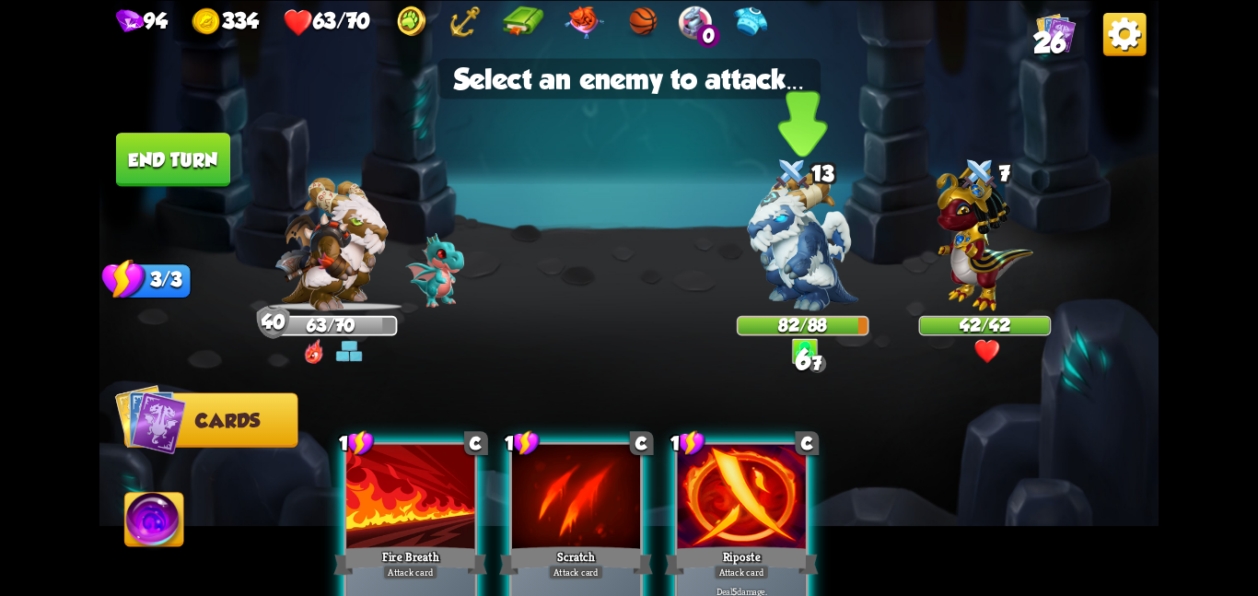
click at [790, 317] on div "82/88" at bounding box center [802, 325] width 129 height 17
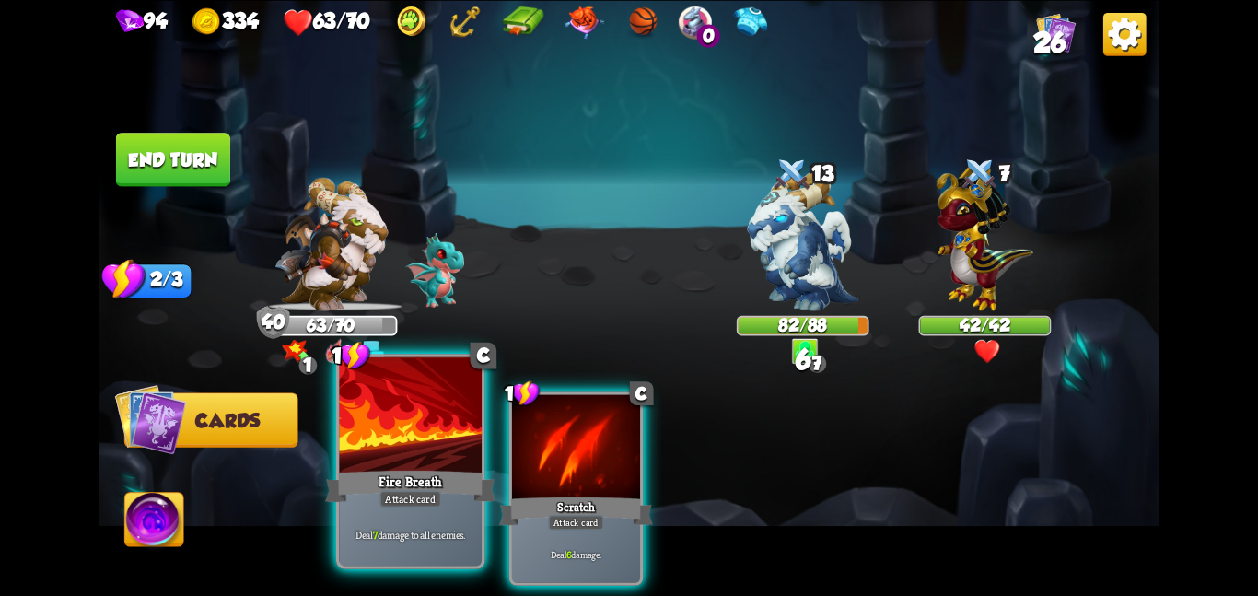
click at [369, 410] on div at bounding box center [410, 416] width 143 height 120
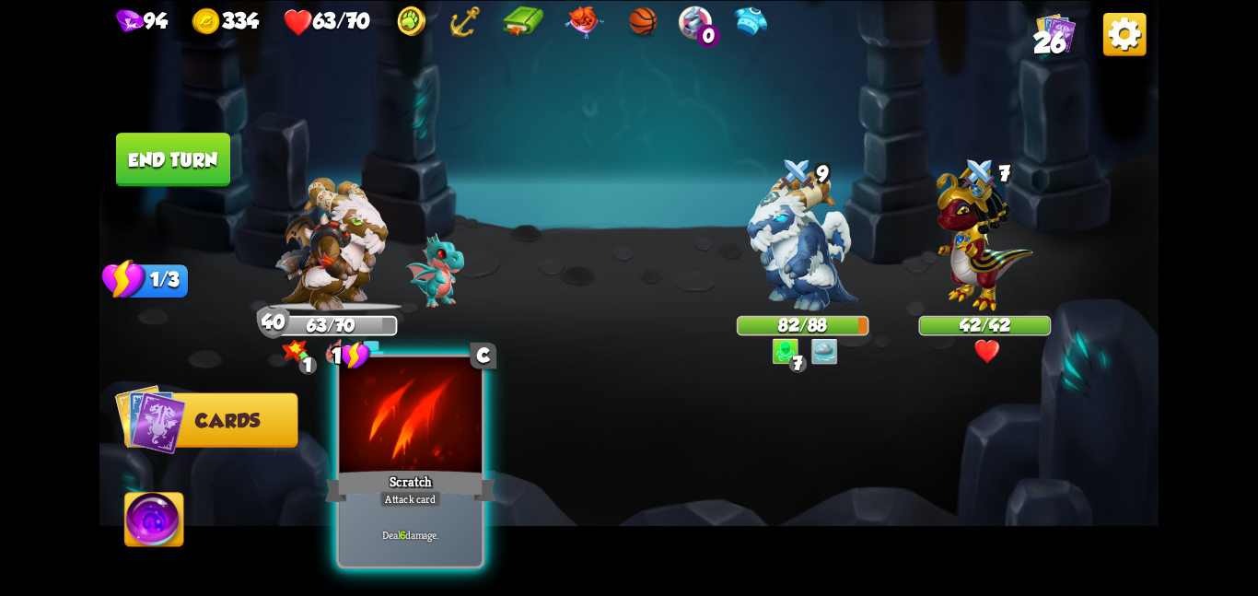
click at [371, 410] on div at bounding box center [410, 416] width 143 height 120
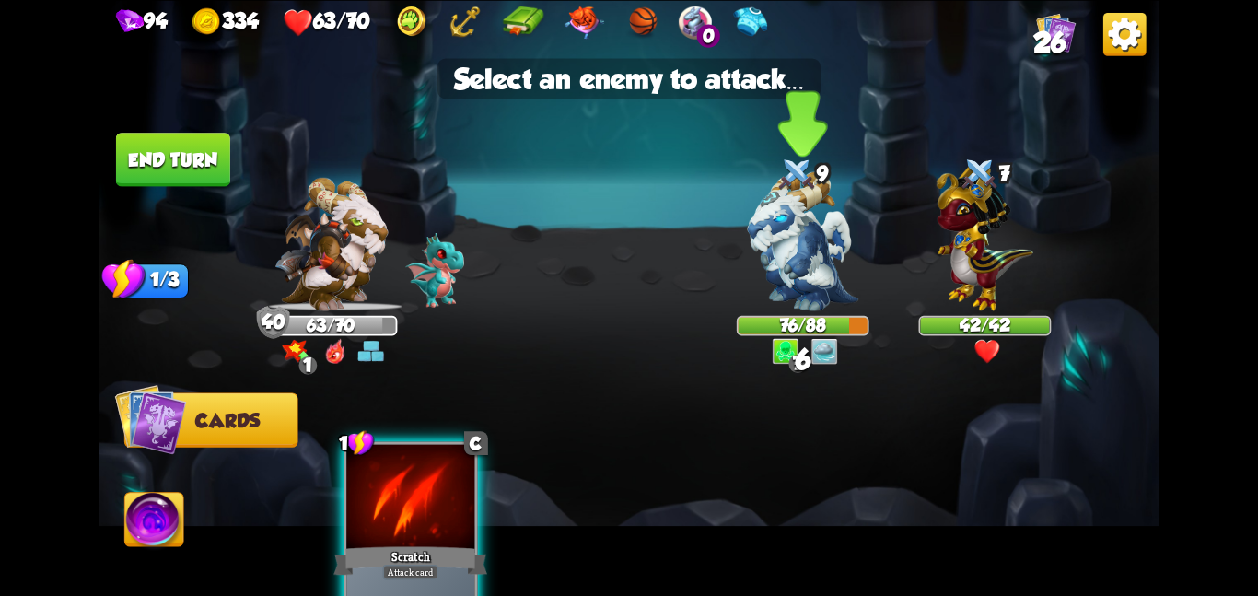
click at [772, 264] on img at bounding box center [803, 240] width 110 height 139
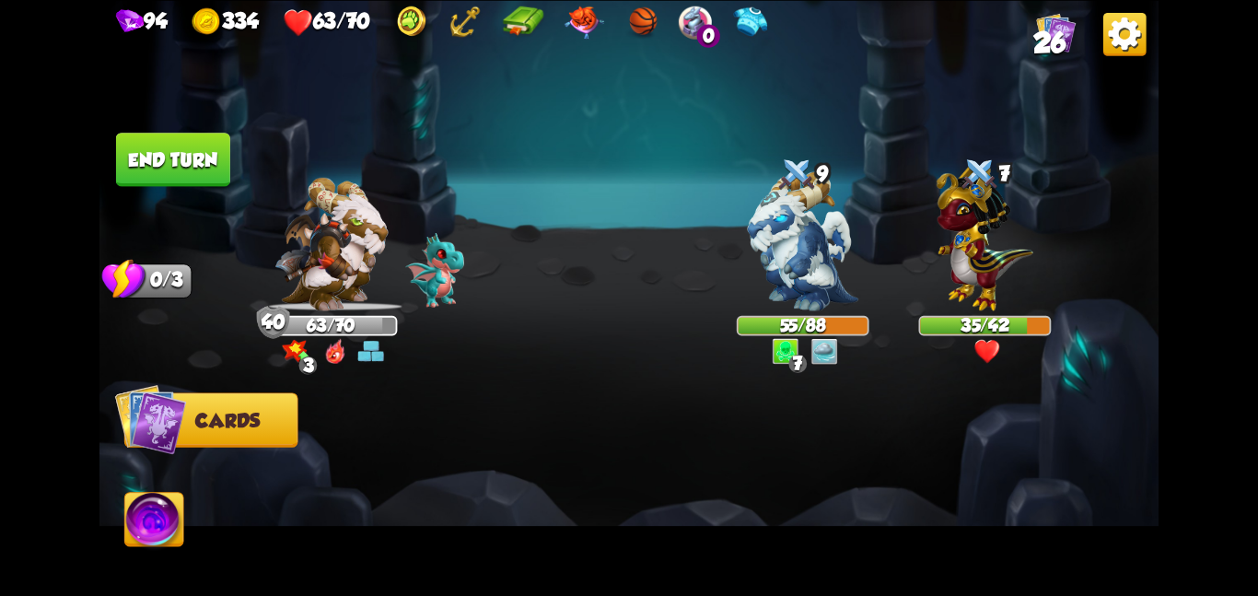
click at [184, 157] on button "End turn" at bounding box center [173, 159] width 114 height 53
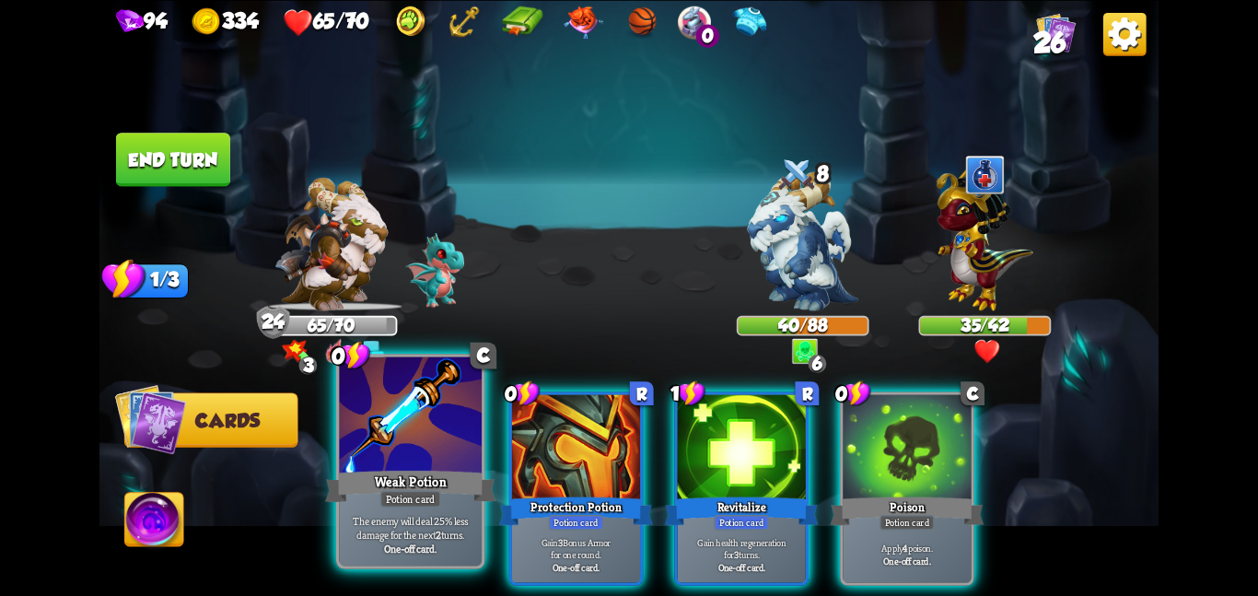
click at [440, 483] on div "Weak Potion" at bounding box center [410, 486] width 170 height 38
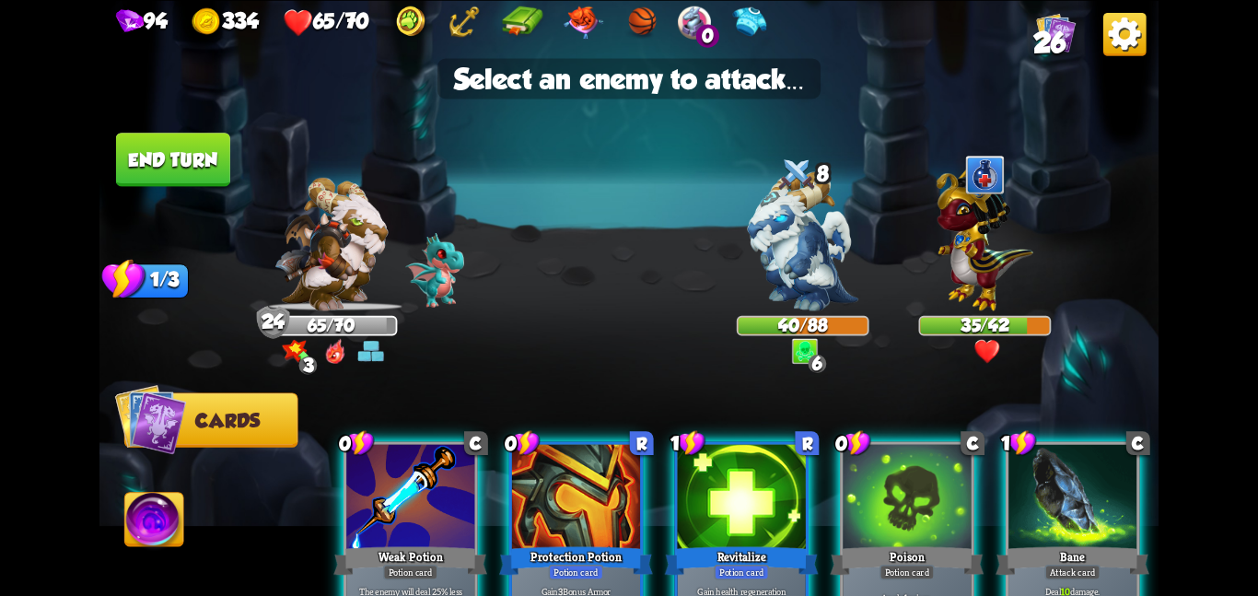
click at [440, 483] on div at bounding box center [410, 498] width 128 height 108
click at [440, 543] on div "Weak Potion" at bounding box center [410, 560] width 154 height 34
click at [772, 259] on img at bounding box center [803, 240] width 110 height 139
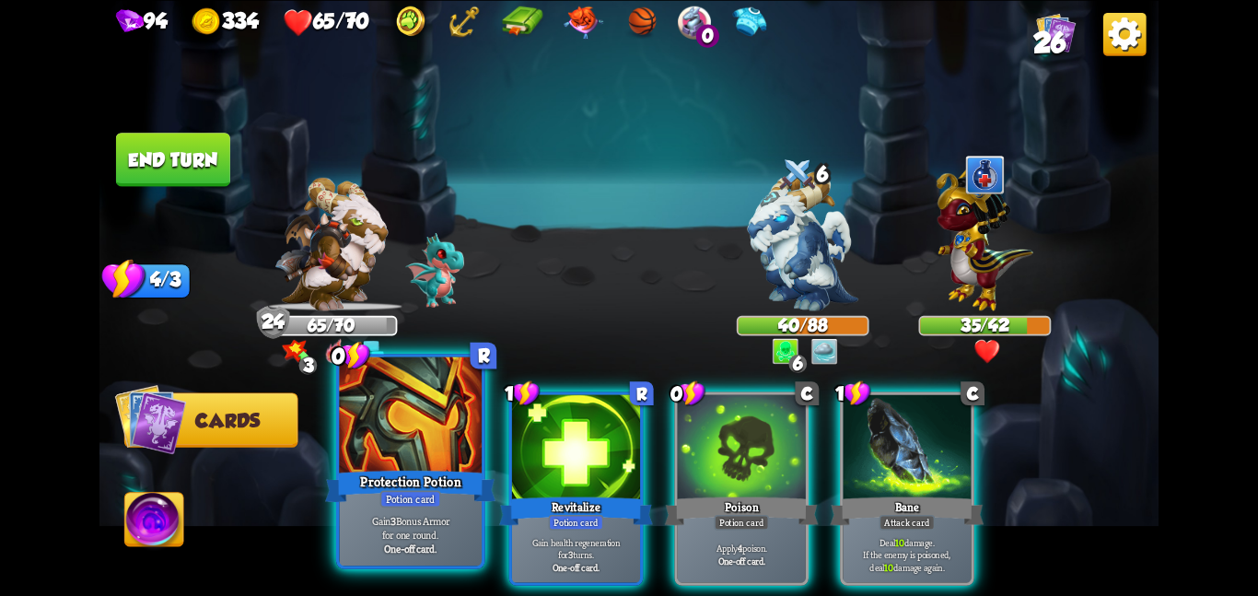
click at [384, 462] on div at bounding box center [410, 416] width 143 height 120
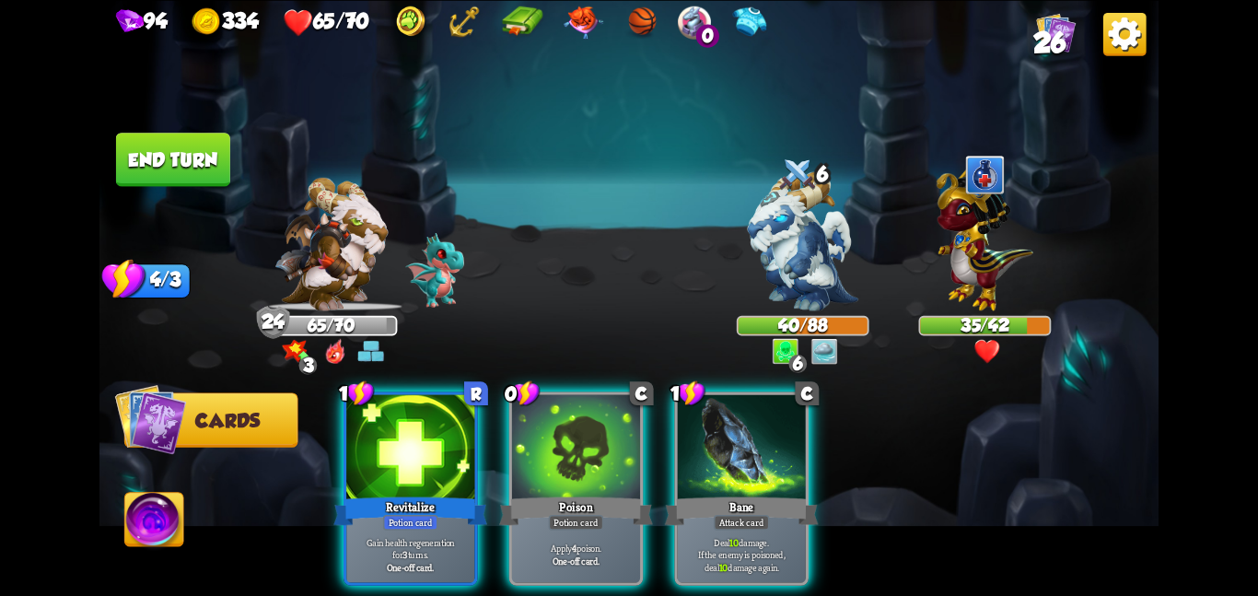
click at [384, 462] on div at bounding box center [410, 448] width 128 height 108
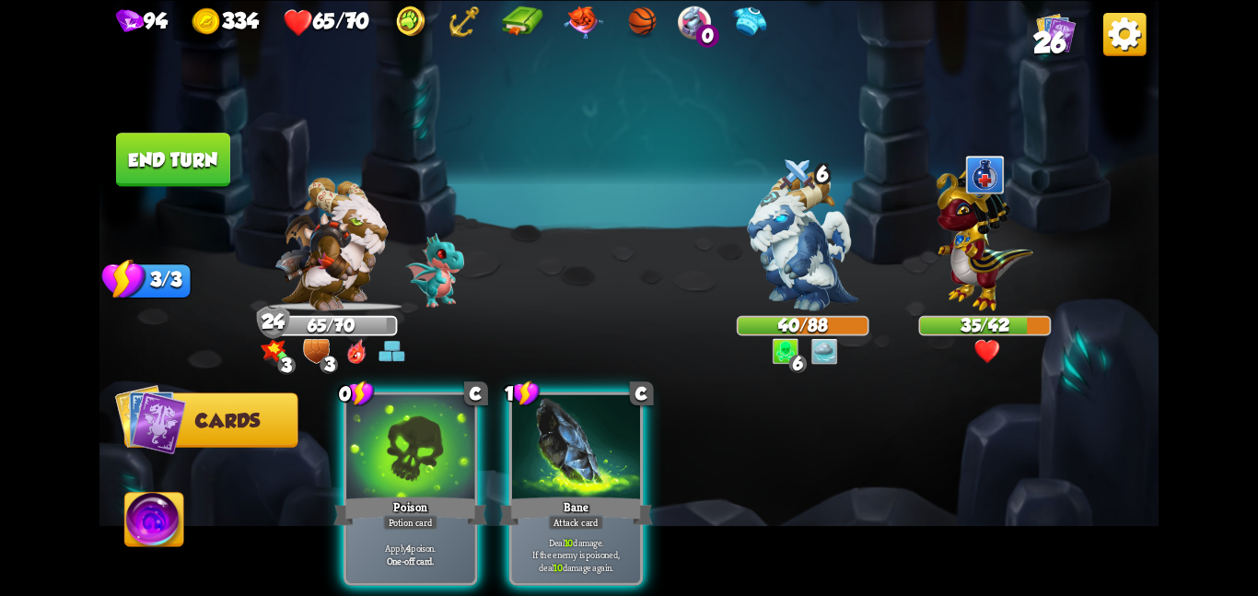
click at [384, 462] on div at bounding box center [410, 448] width 128 height 108
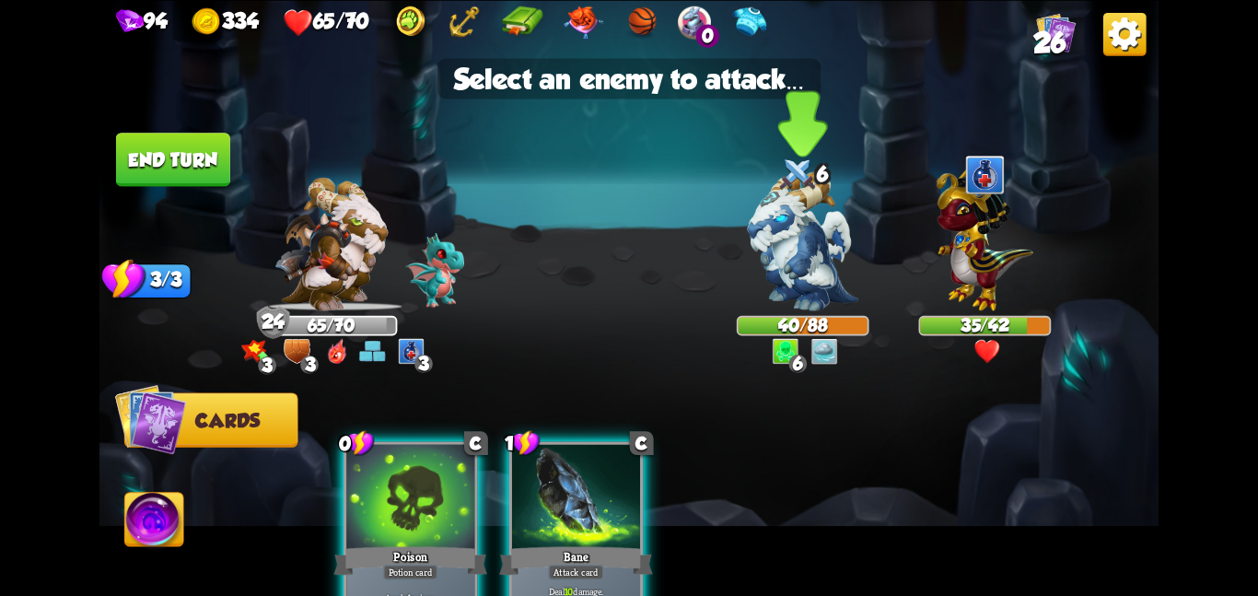
click at [822, 245] on img at bounding box center [803, 240] width 110 height 139
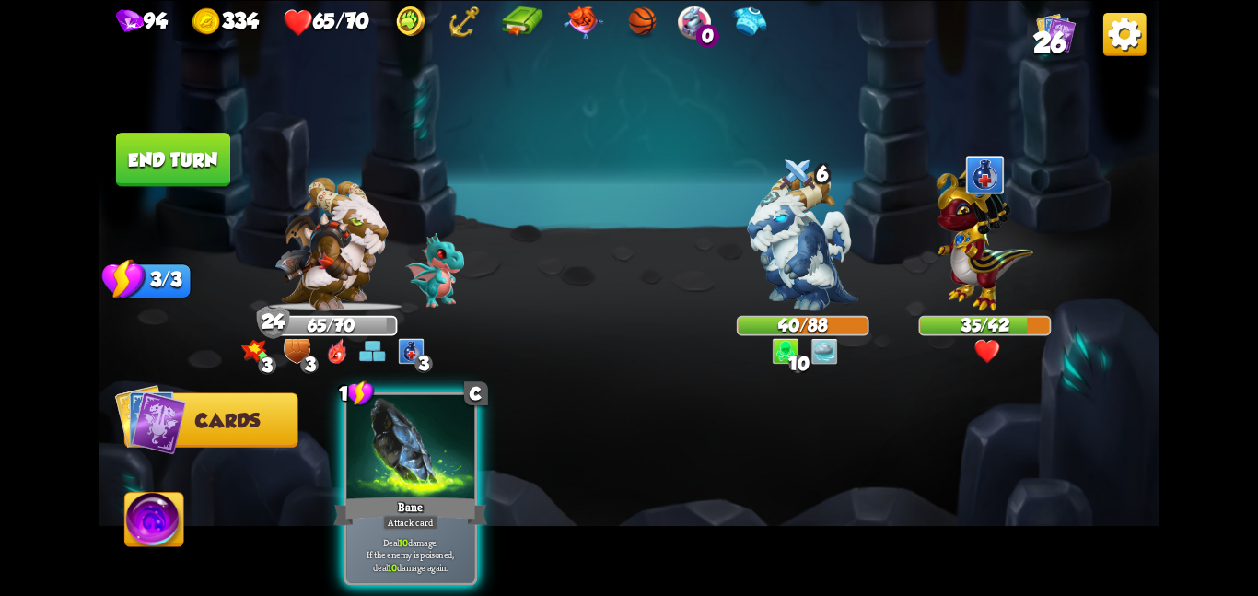
click at [333, 449] on div "1 C Bane Attack card Deal 10 damage. If the enemy is poisoned, deal 10 damage a…" at bounding box center [734, 463] width 847 height 265
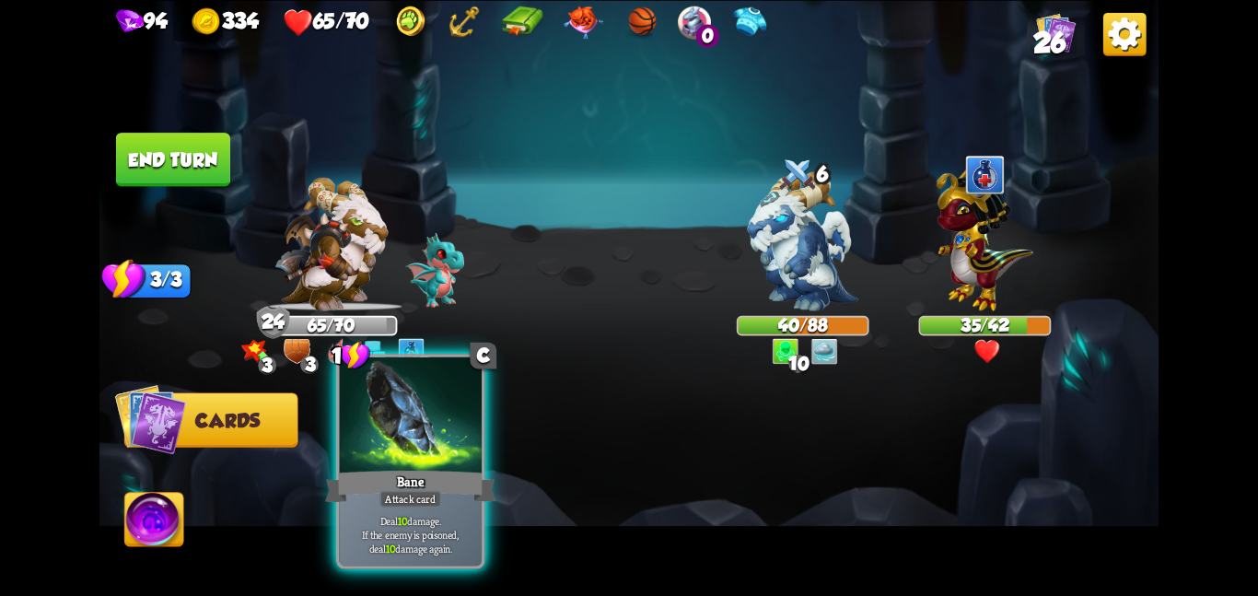
click at [438, 422] on div at bounding box center [410, 416] width 143 height 120
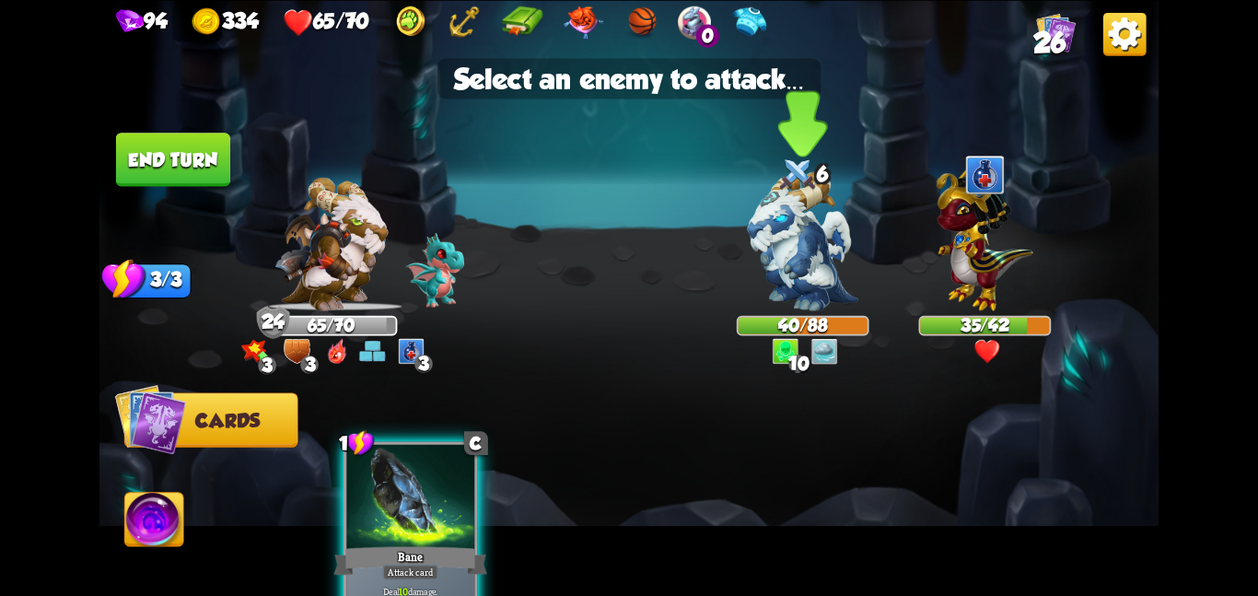
click at [737, 270] on div at bounding box center [803, 252] width 133 height 116
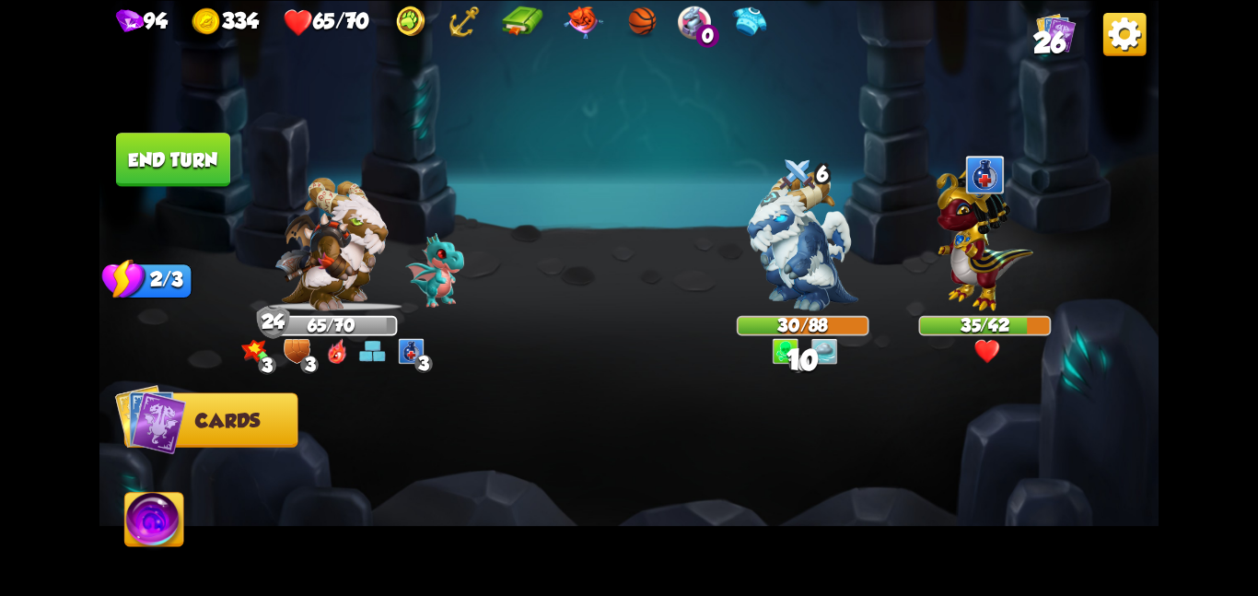
click at [212, 176] on button "End turn" at bounding box center [173, 159] width 114 height 53
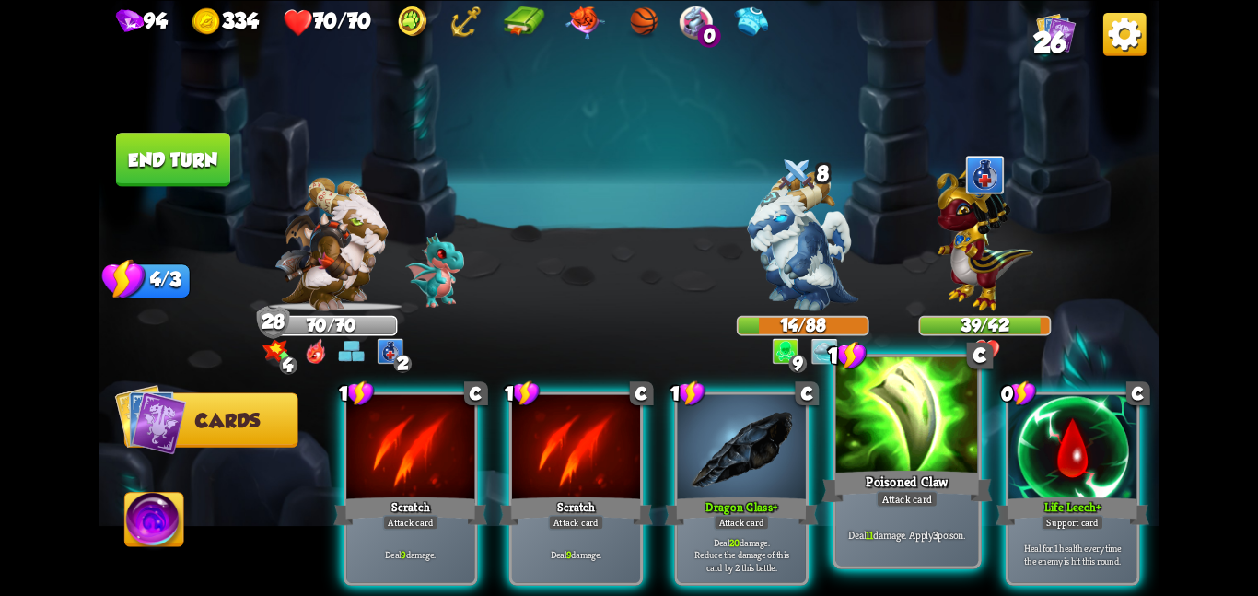
click at [861, 427] on div at bounding box center [907, 416] width 143 height 120
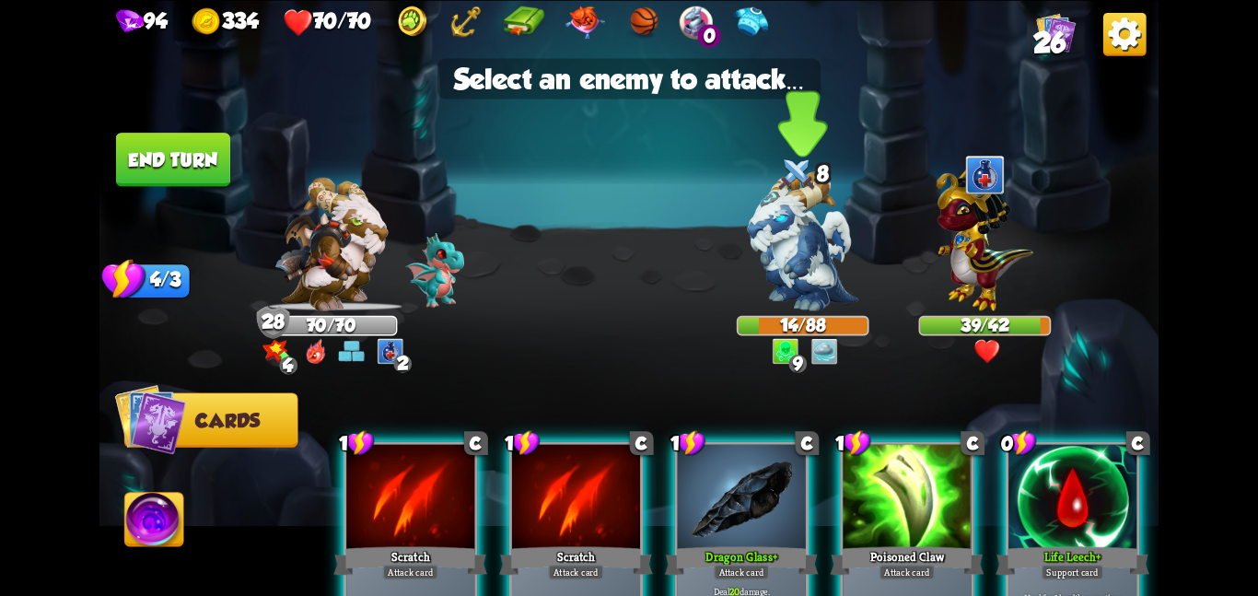
click at [820, 293] on img at bounding box center [803, 240] width 110 height 139
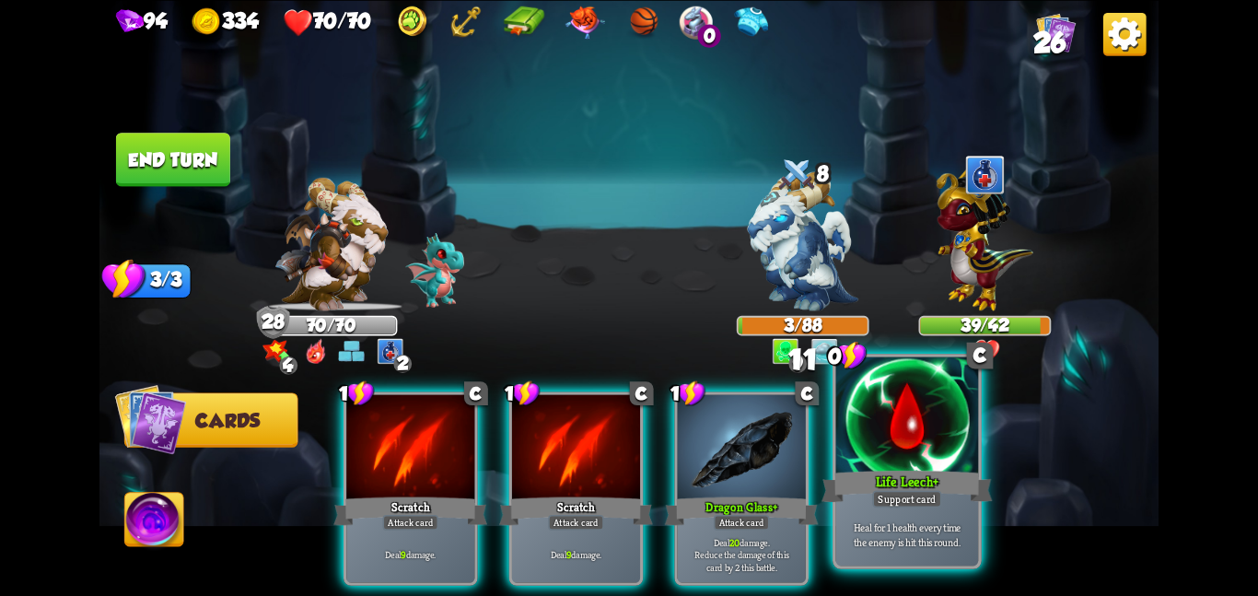
click at [921, 457] on div at bounding box center [907, 416] width 143 height 120
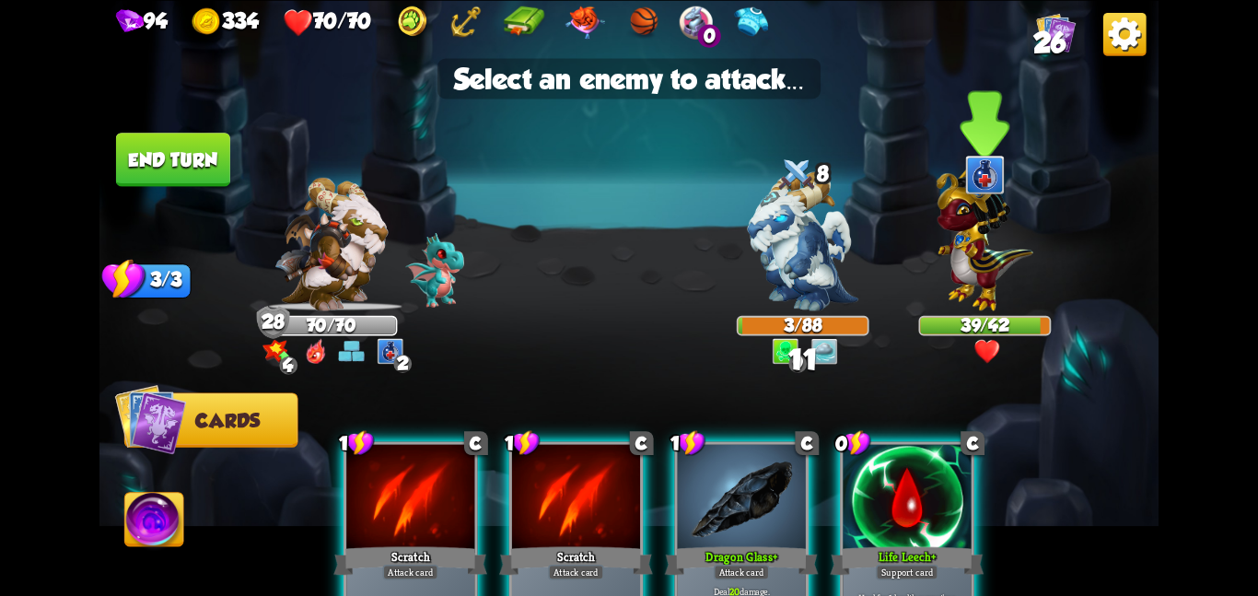
click at [998, 292] on img at bounding box center [984, 234] width 97 height 151
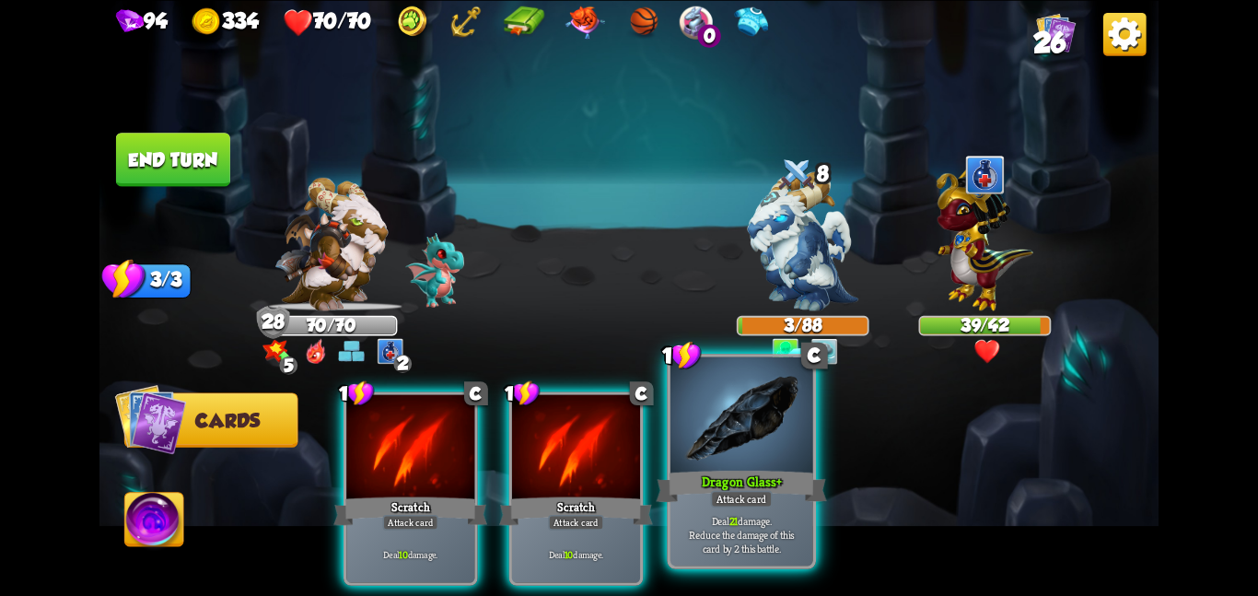
click at [743, 445] on div at bounding box center [741, 416] width 143 height 120
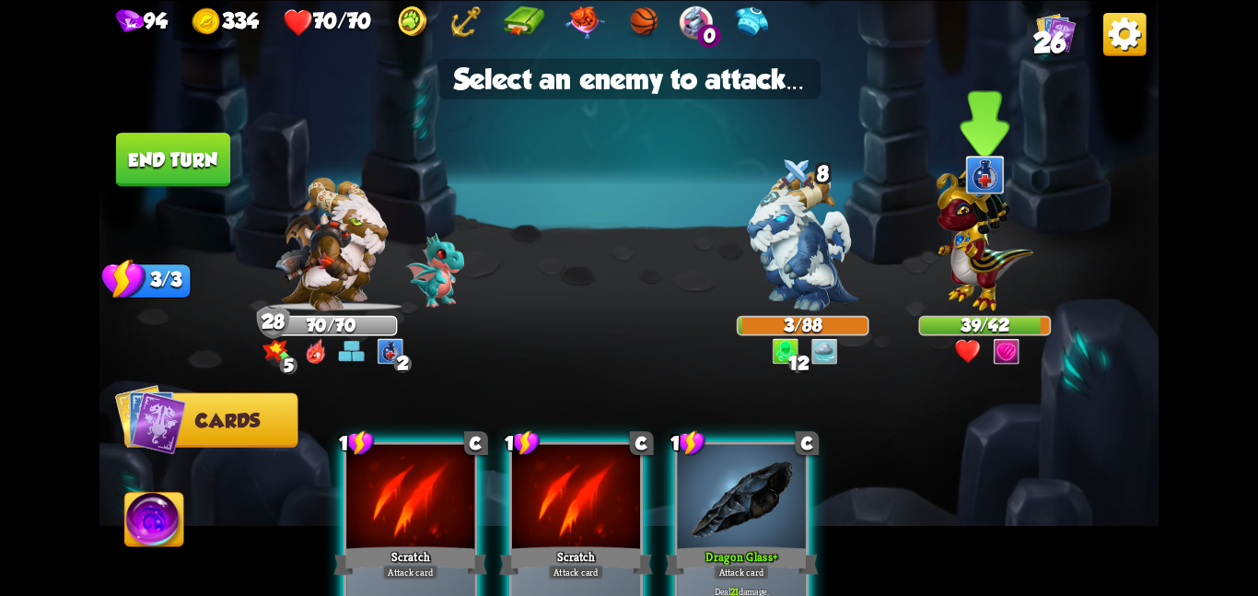
click at [924, 260] on div at bounding box center [985, 252] width 133 height 116
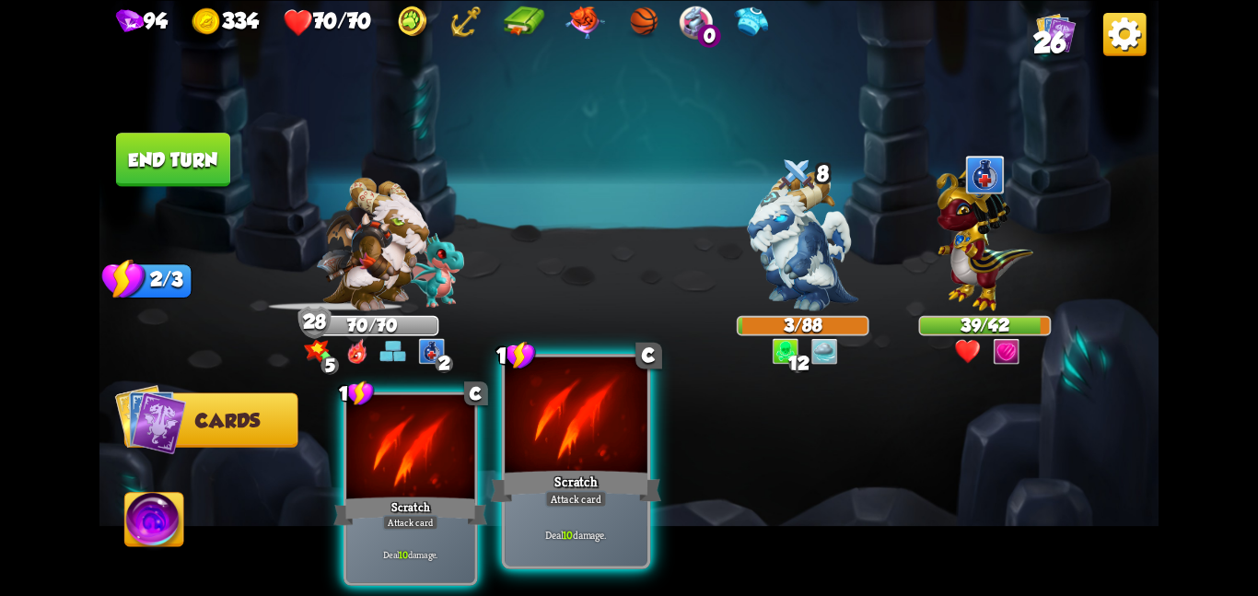
click at [578, 431] on div at bounding box center [576, 416] width 143 height 120
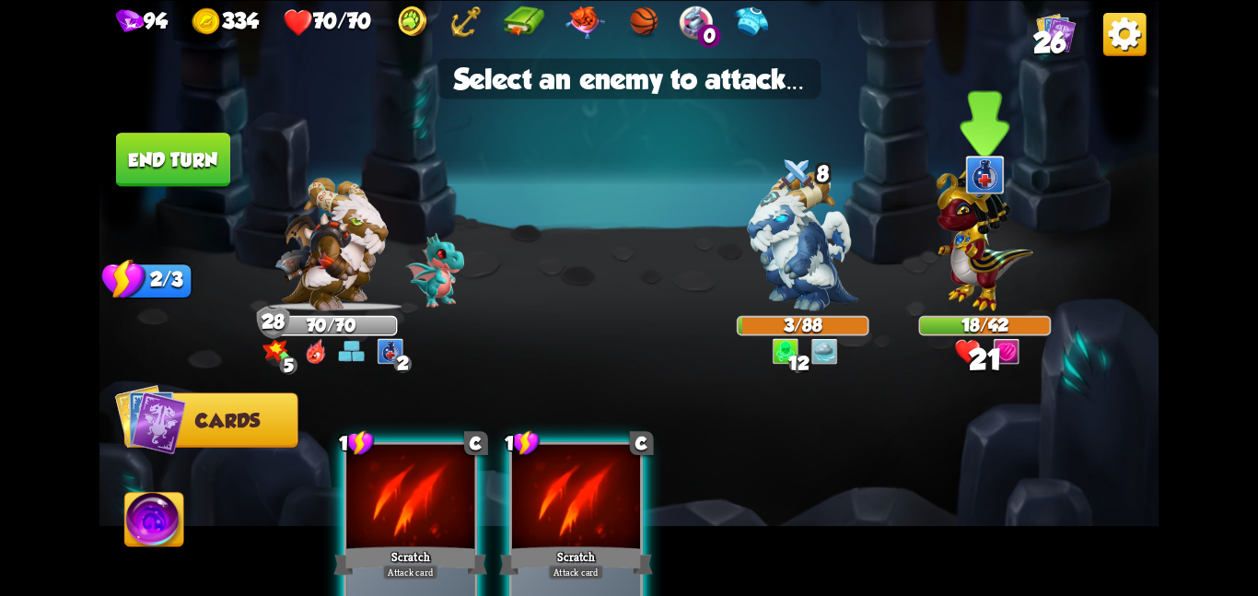
click at [964, 261] on img at bounding box center [984, 234] width 97 height 151
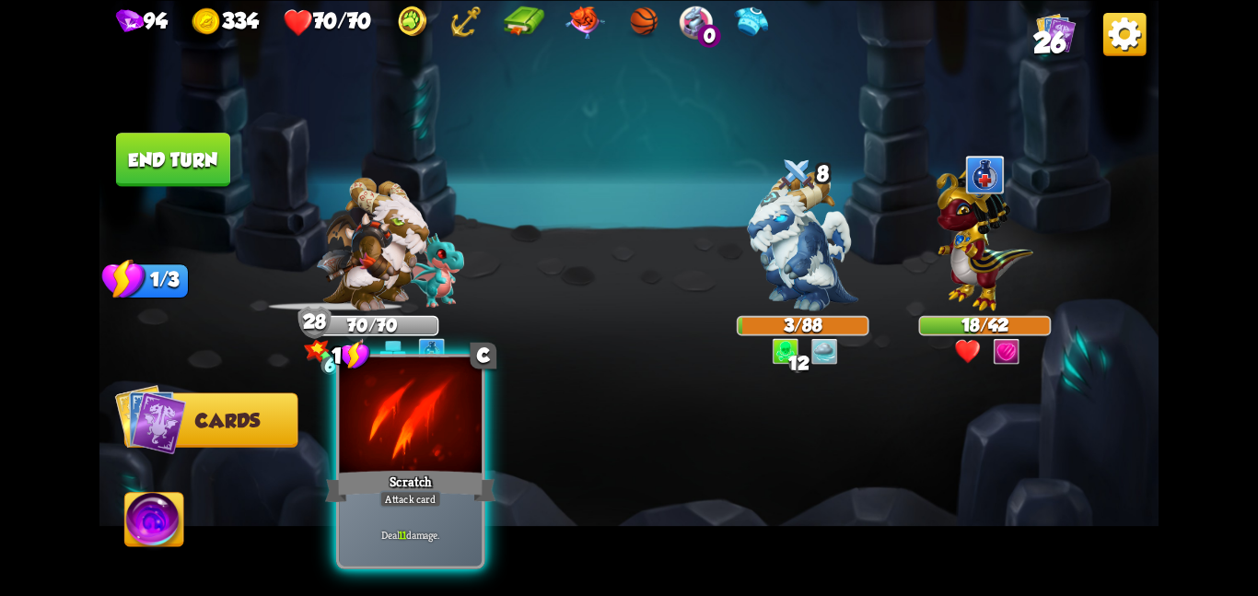
click at [346, 460] on div at bounding box center [410, 416] width 143 height 120
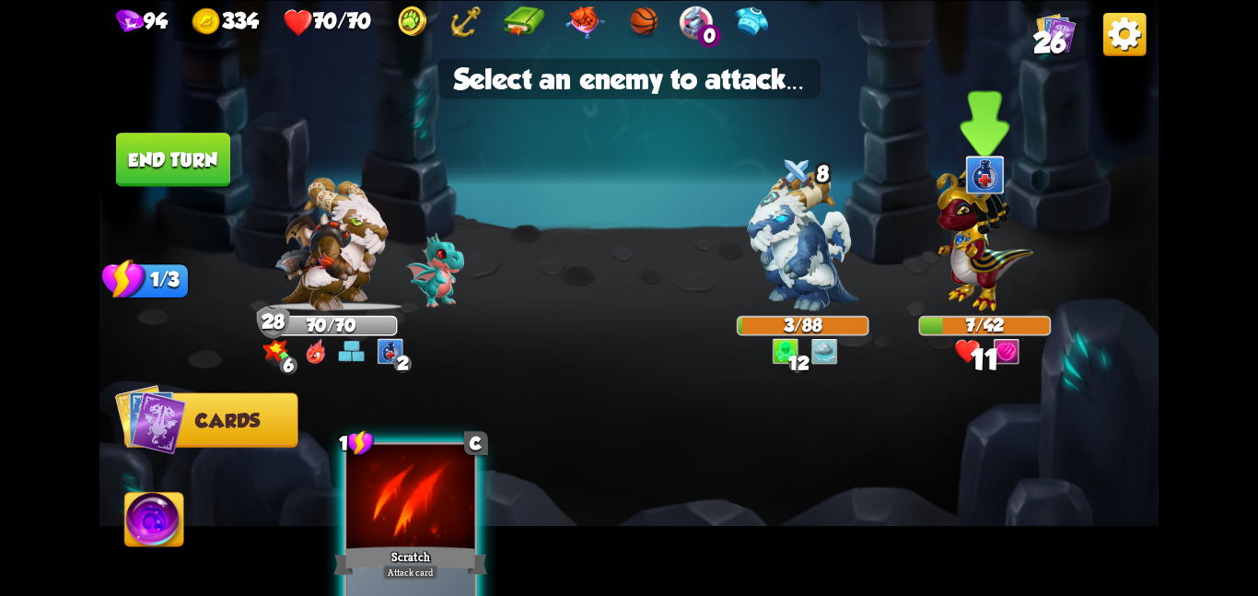
click at [924, 255] on div at bounding box center [985, 252] width 133 height 116
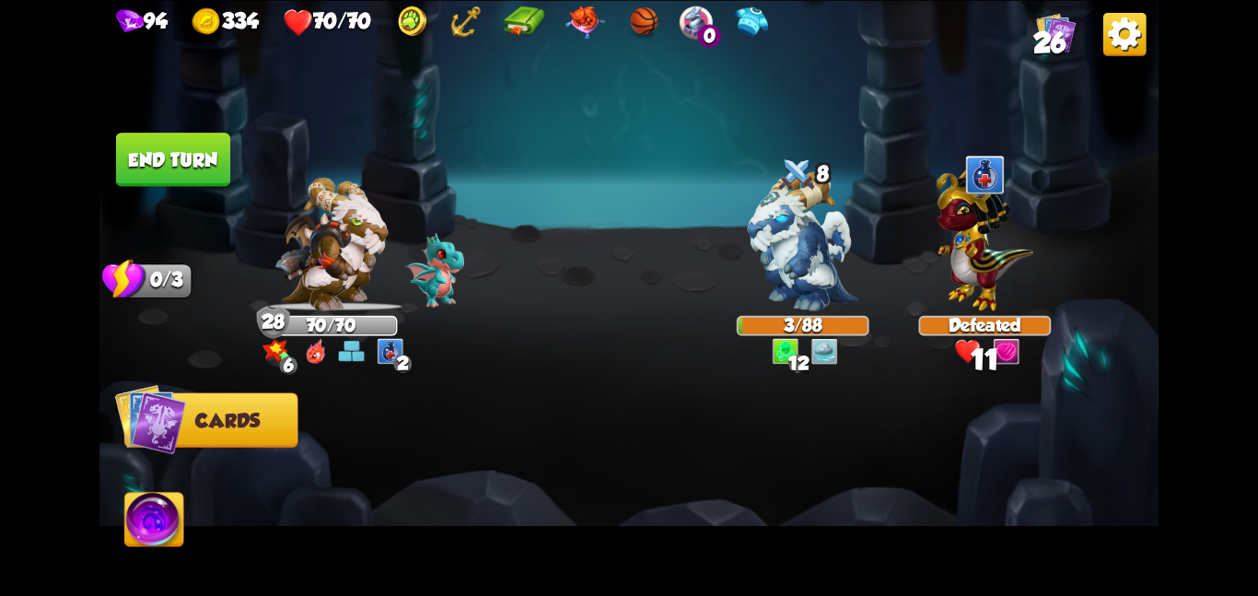
click at [176, 159] on button "End turn" at bounding box center [173, 159] width 114 height 53
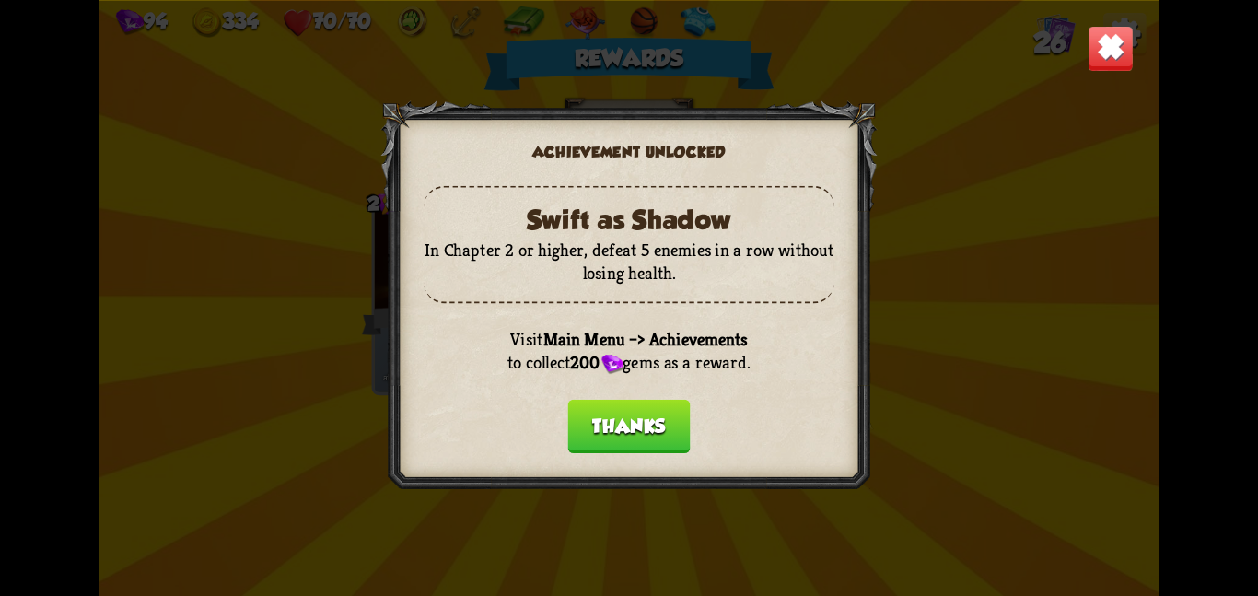
click at [622, 428] on button "Thanks" at bounding box center [629, 425] width 122 height 53
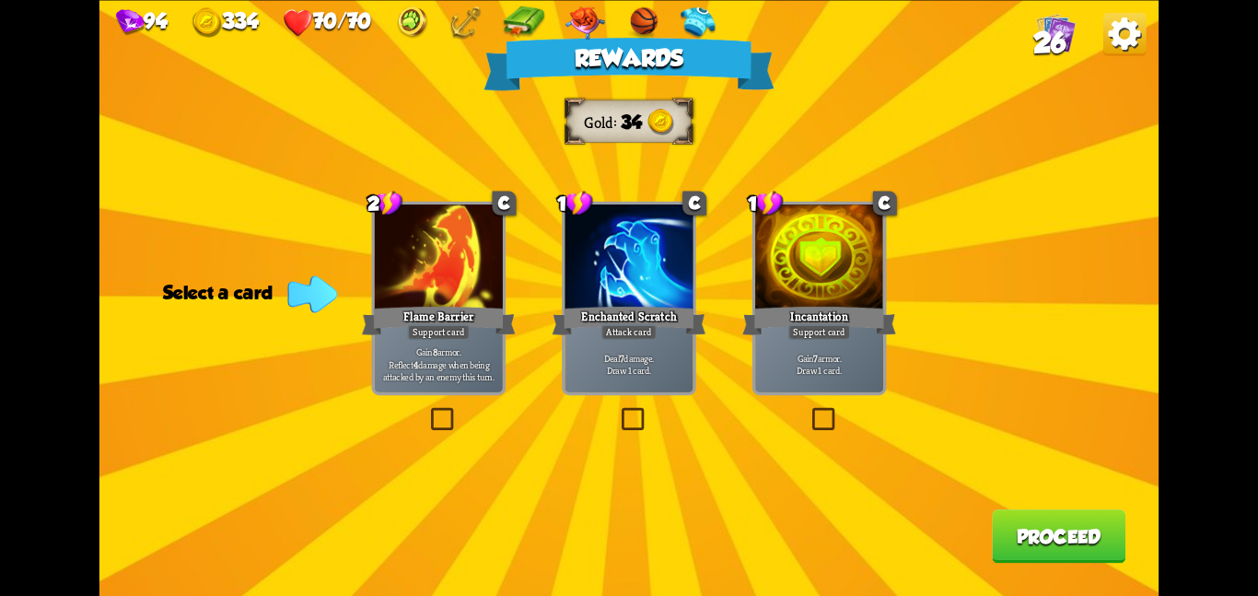
click at [734, 356] on div "Rewards Gold 34 Select a card 2 C Flame Barrier Support card Gain 8 armor. Refl…" at bounding box center [628, 298] width 1059 height 596
click at [670, 367] on p "Deal 7 damage. Draw 1 card." at bounding box center [629, 363] width 122 height 25
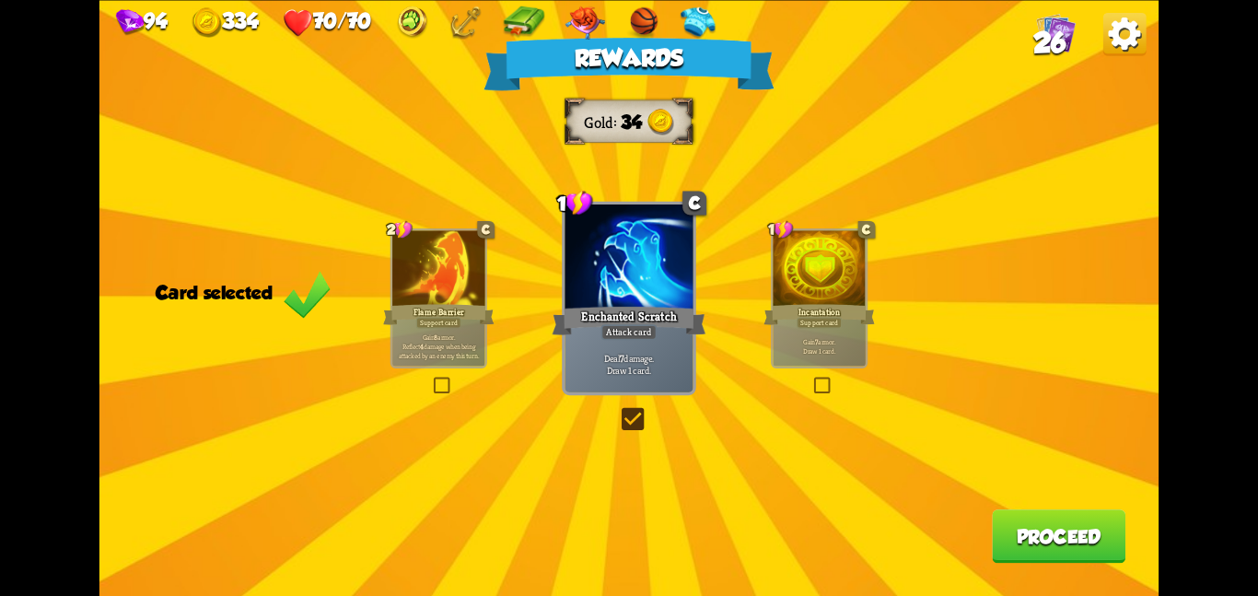
click at [1015, 514] on button "Proceed" at bounding box center [1059, 535] width 134 height 53
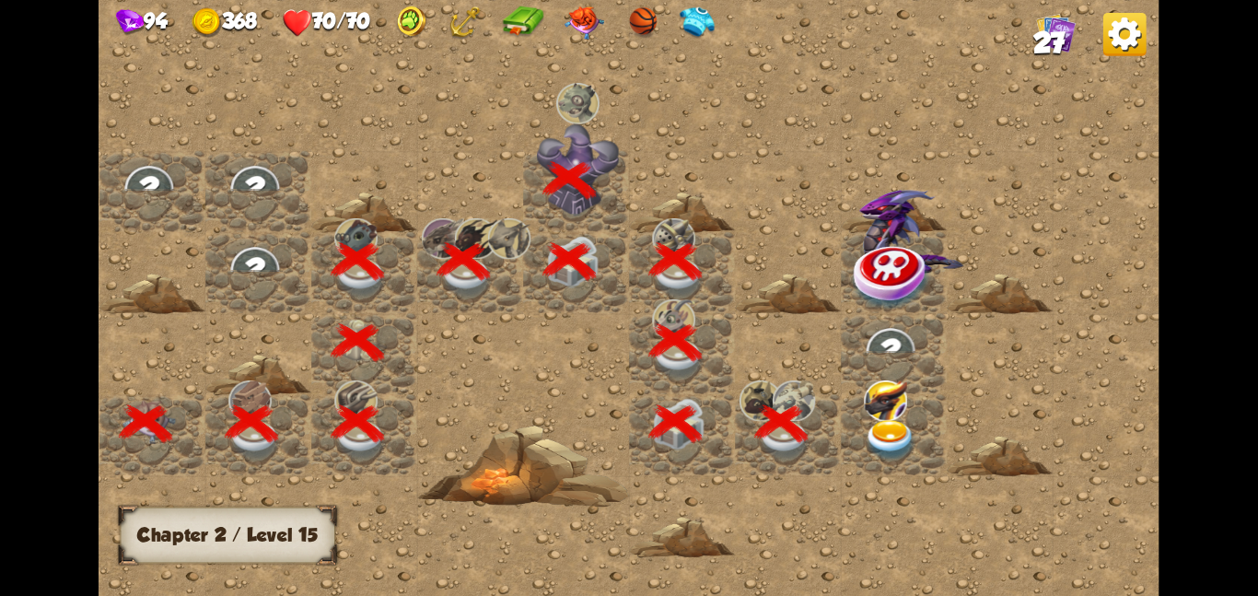
click at [900, 423] on img at bounding box center [890, 439] width 53 height 41
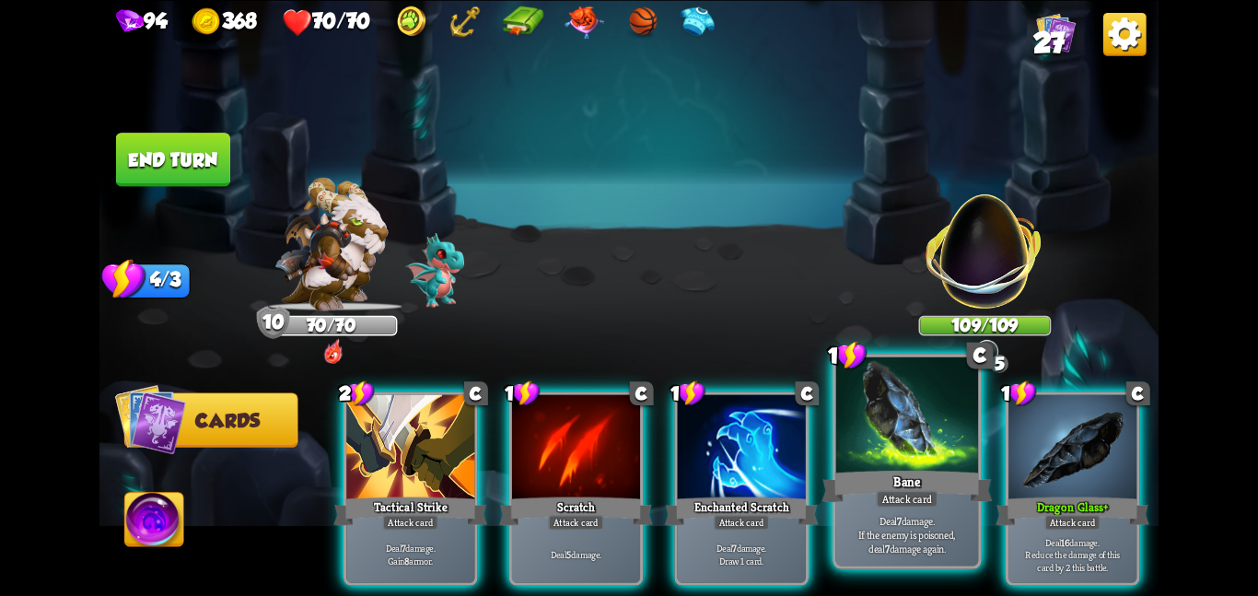
click at [868, 429] on div at bounding box center [907, 416] width 143 height 120
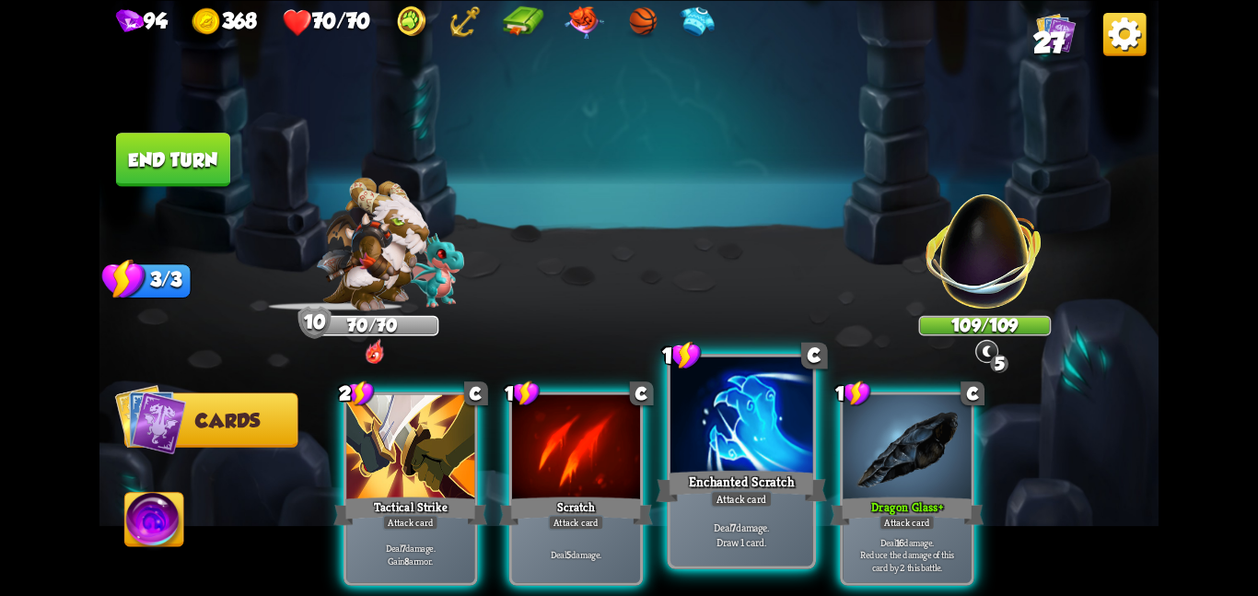
click at [780, 448] on div at bounding box center [741, 416] width 143 height 120
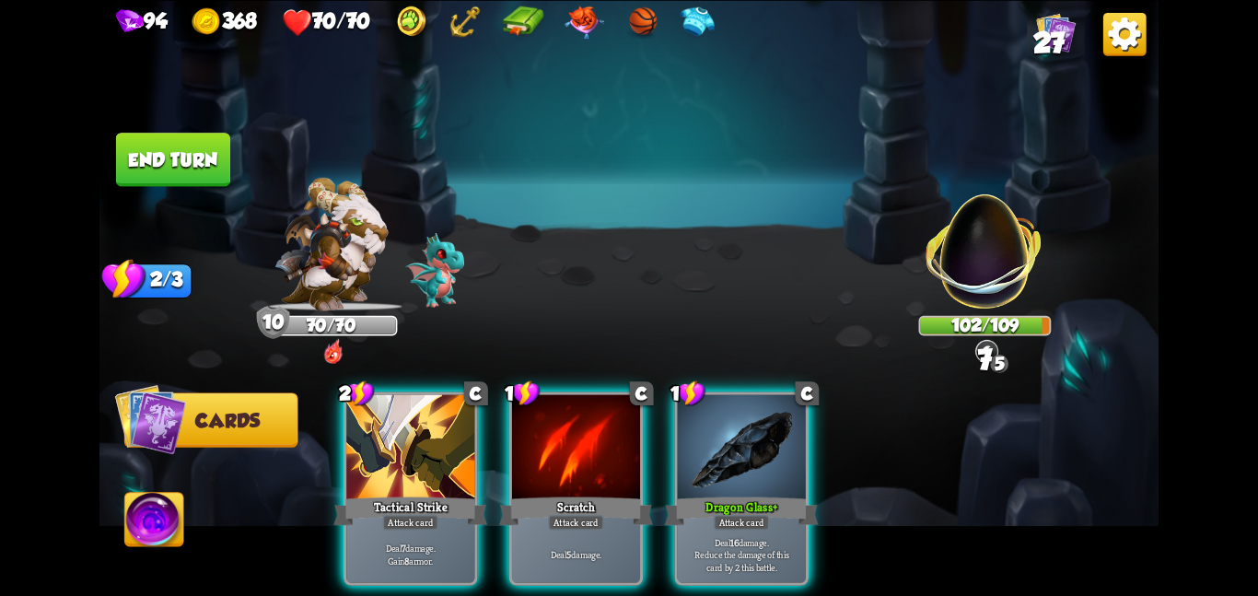
click at [780, 448] on div at bounding box center [742, 448] width 128 height 108
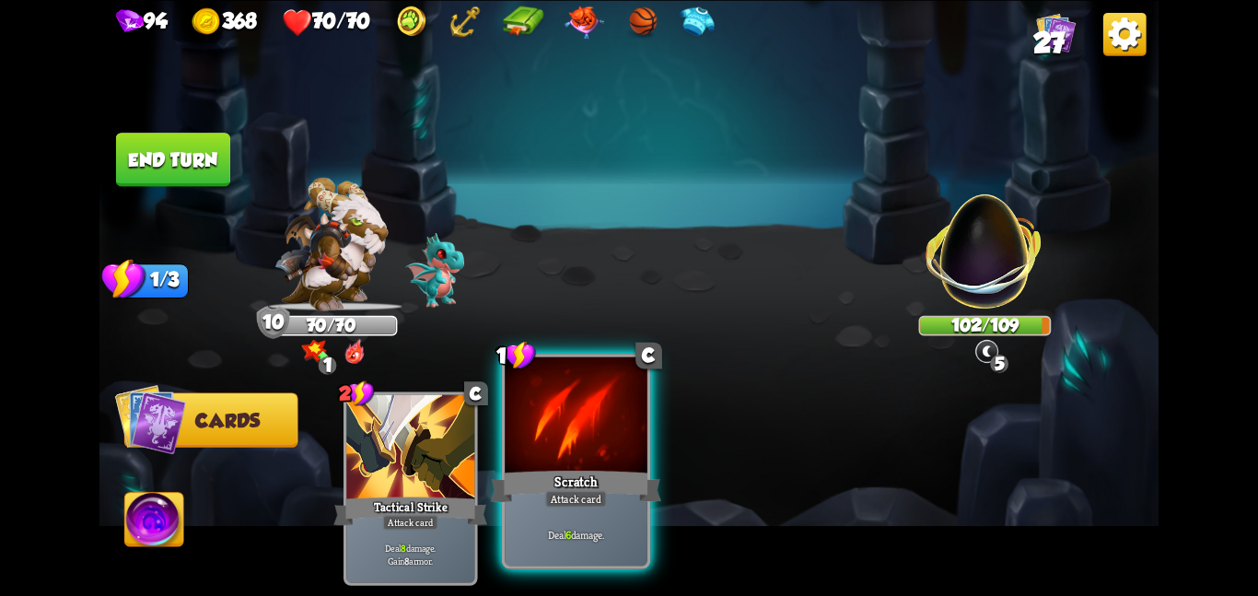
click at [566, 446] on div at bounding box center [576, 416] width 143 height 120
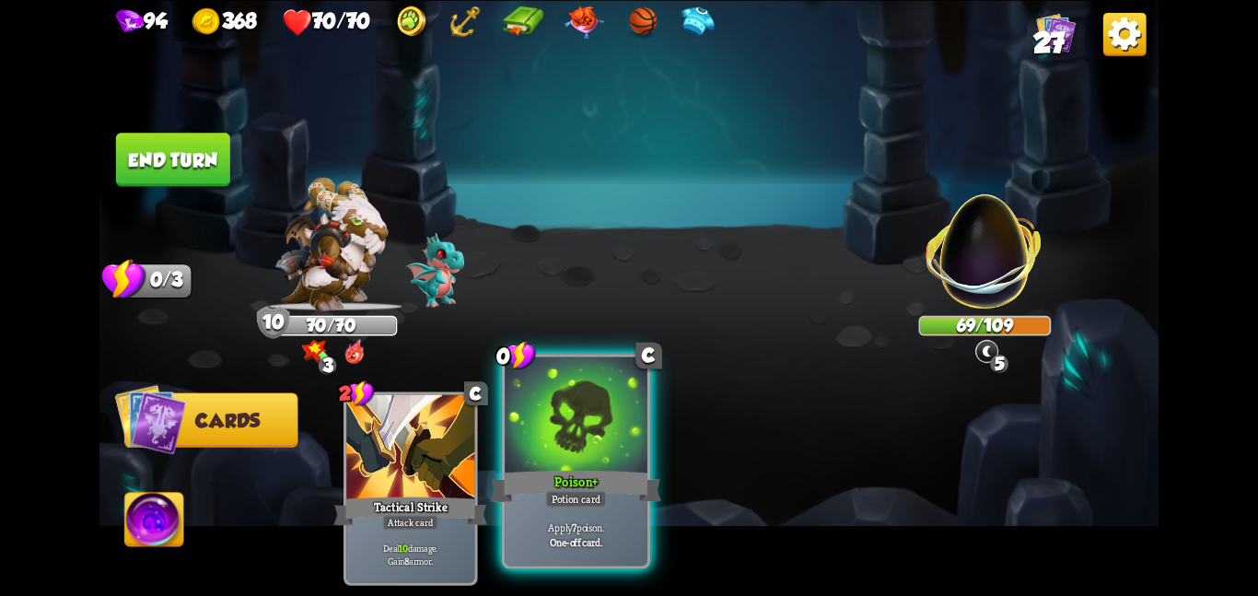
click at [606, 508] on div "Apply 7 poison. One-off card." at bounding box center [576, 534] width 143 height 62
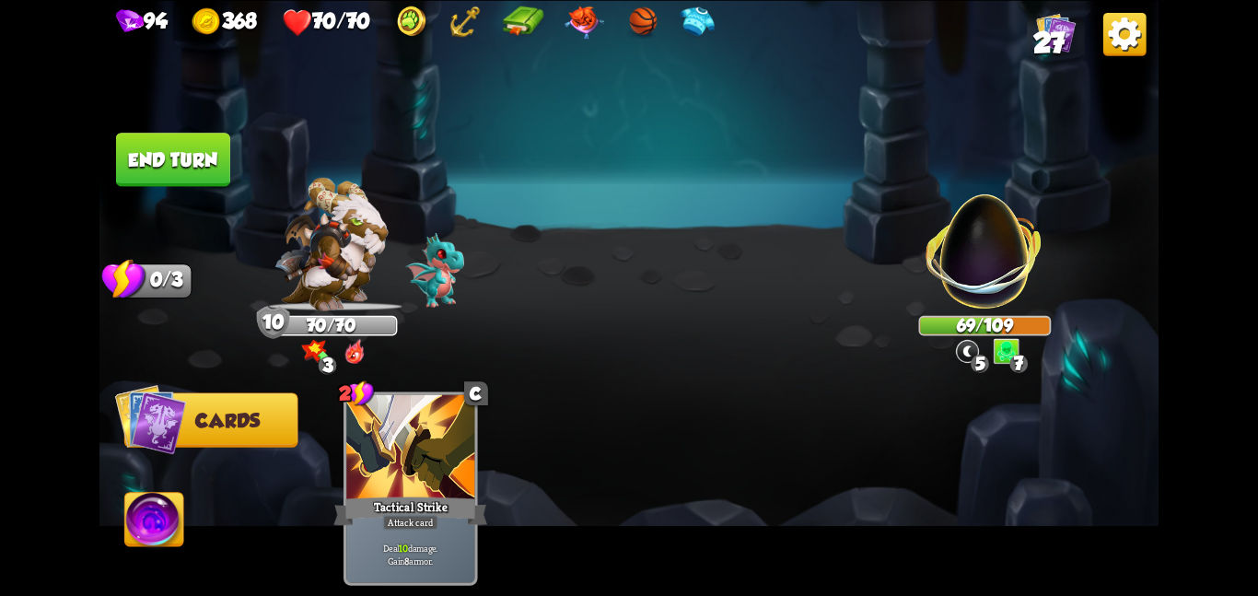
click at [181, 170] on button "End turn" at bounding box center [173, 159] width 114 height 53
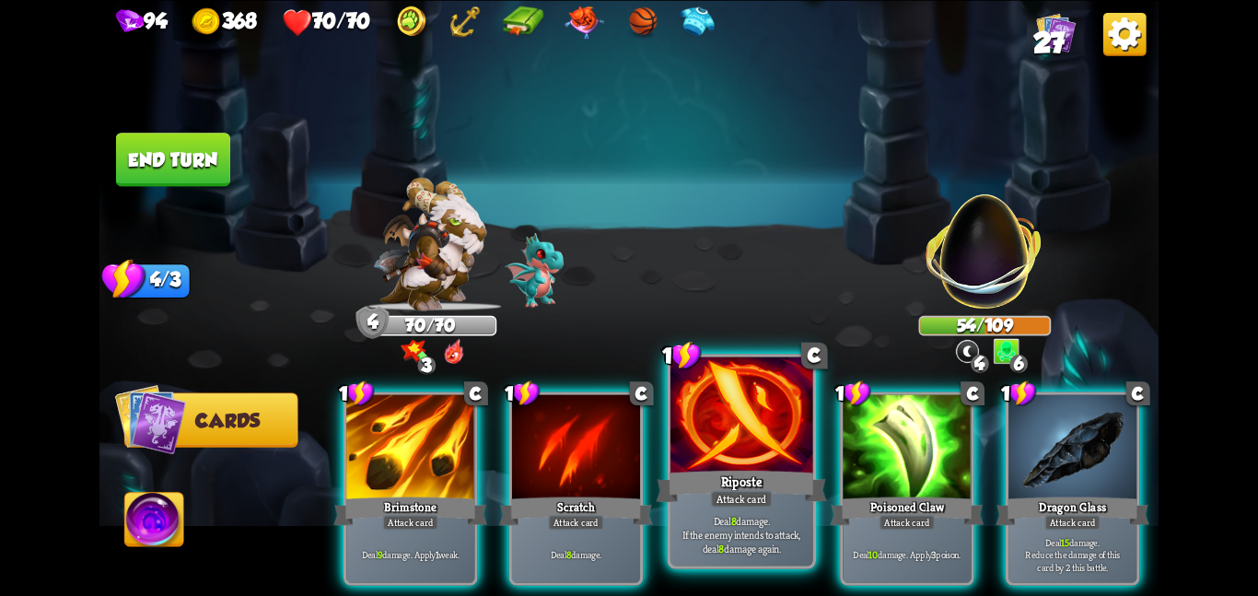
click at [715, 514] on p "Deal 8 damage. If the enemy intends to attack, deal 8 damage again." at bounding box center [741, 534] width 135 height 42
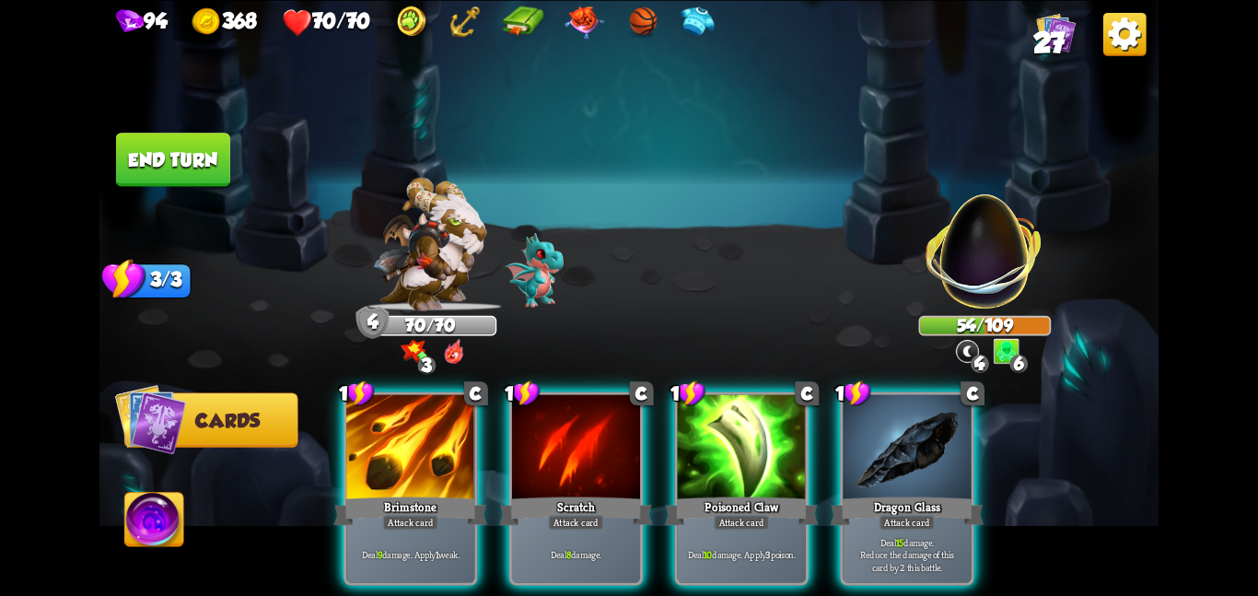
click at [715, 526] on div "Deal 10 damage. Apply 3 poison." at bounding box center [742, 554] width 128 height 56
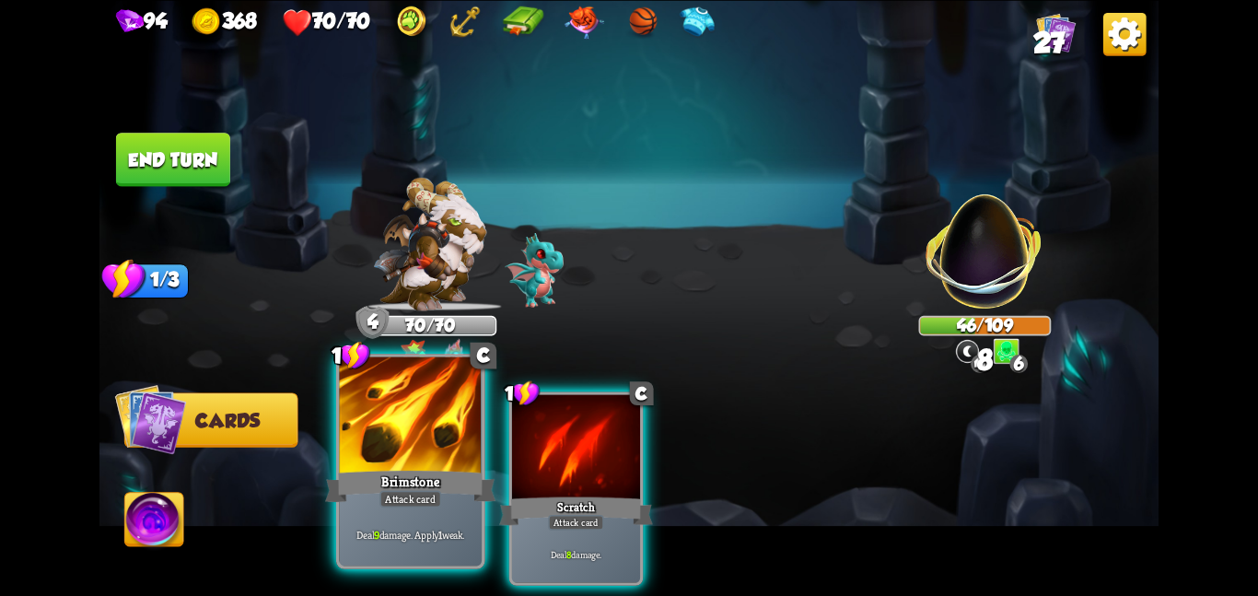
click at [455, 445] on div at bounding box center [410, 416] width 143 height 120
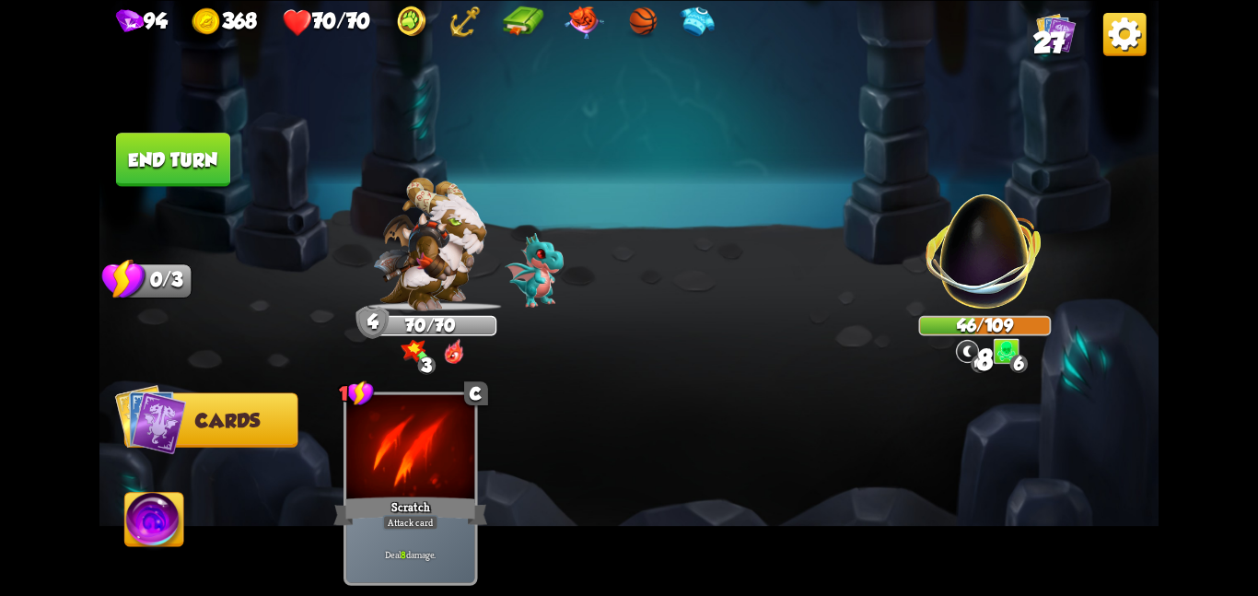
click at [455, 445] on div at bounding box center [410, 448] width 128 height 108
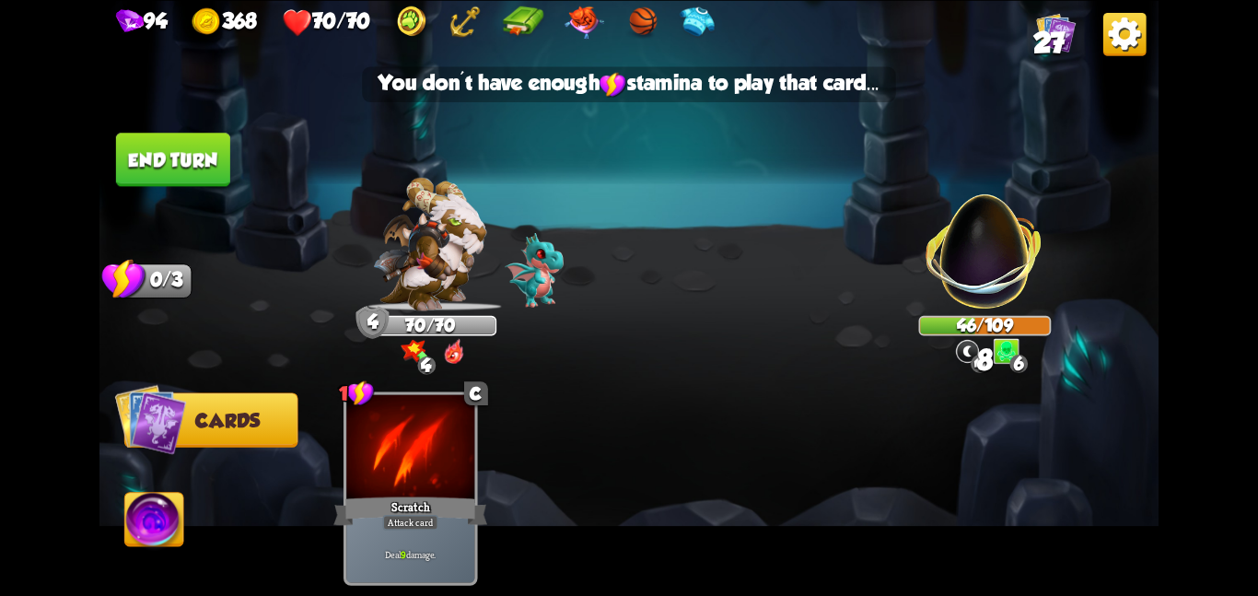
click at [188, 161] on button "End turn" at bounding box center [173, 159] width 114 height 53
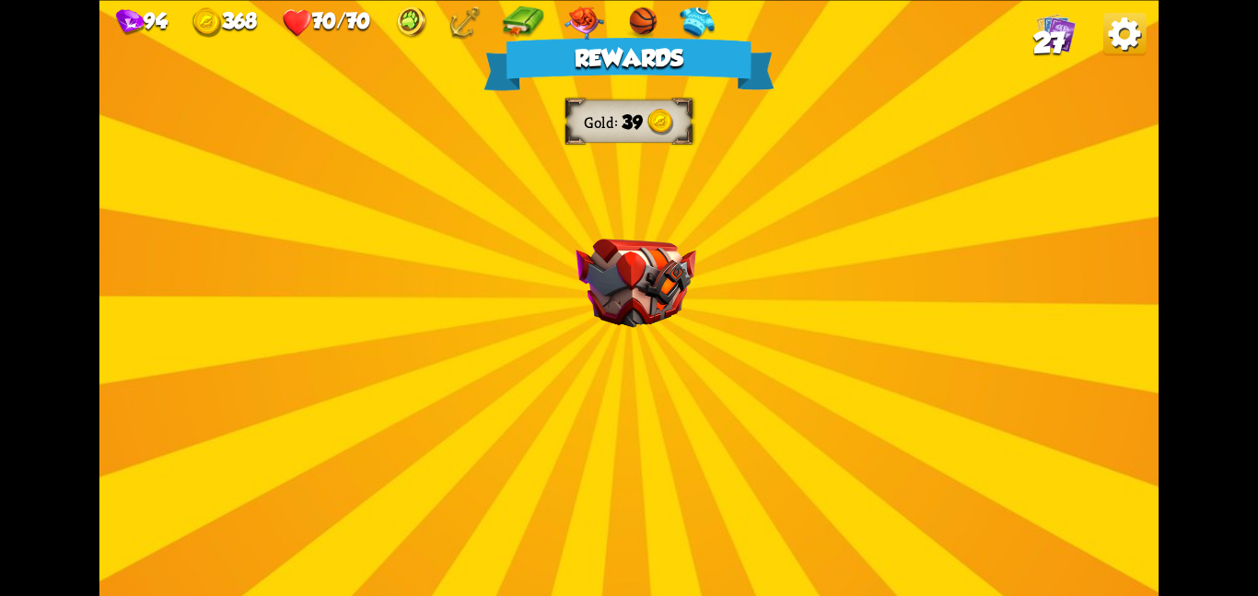
click at [754, 380] on div "Rewards Gold 39 Select a card 1 C Rebound Attack card Deal 8 damage. Put the ne…" at bounding box center [628, 298] width 1059 height 596
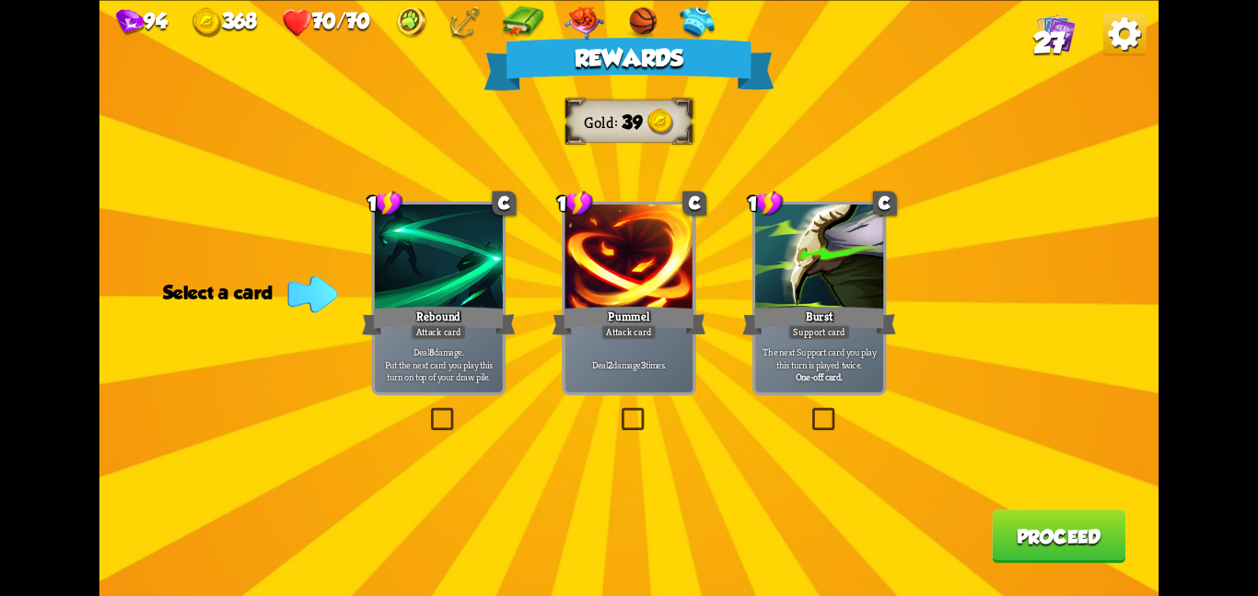
click at [591, 281] on div at bounding box center [628, 258] width 128 height 108
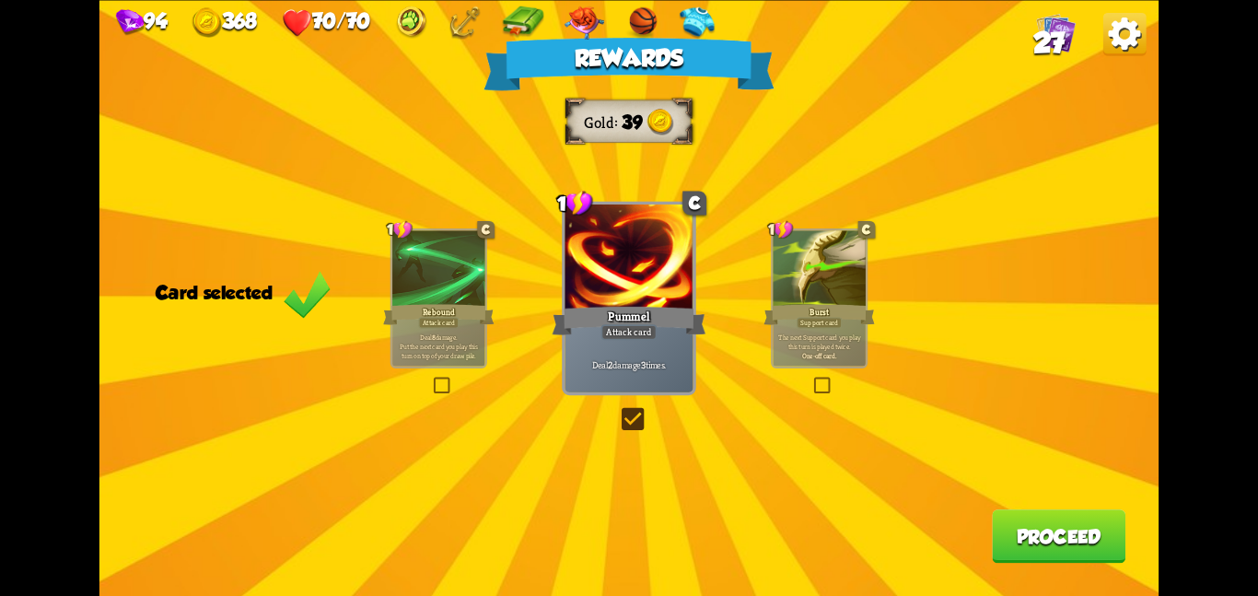
click at [1040, 516] on button "Proceed" at bounding box center [1059, 535] width 134 height 53
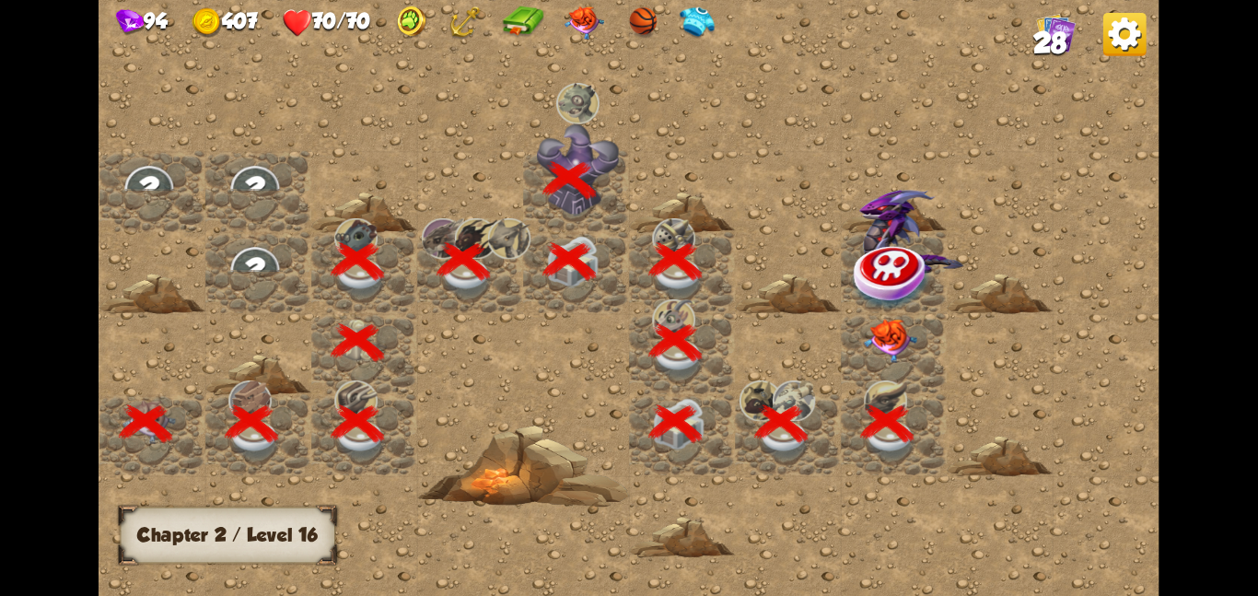
click at [904, 335] on img at bounding box center [890, 340] width 53 height 44
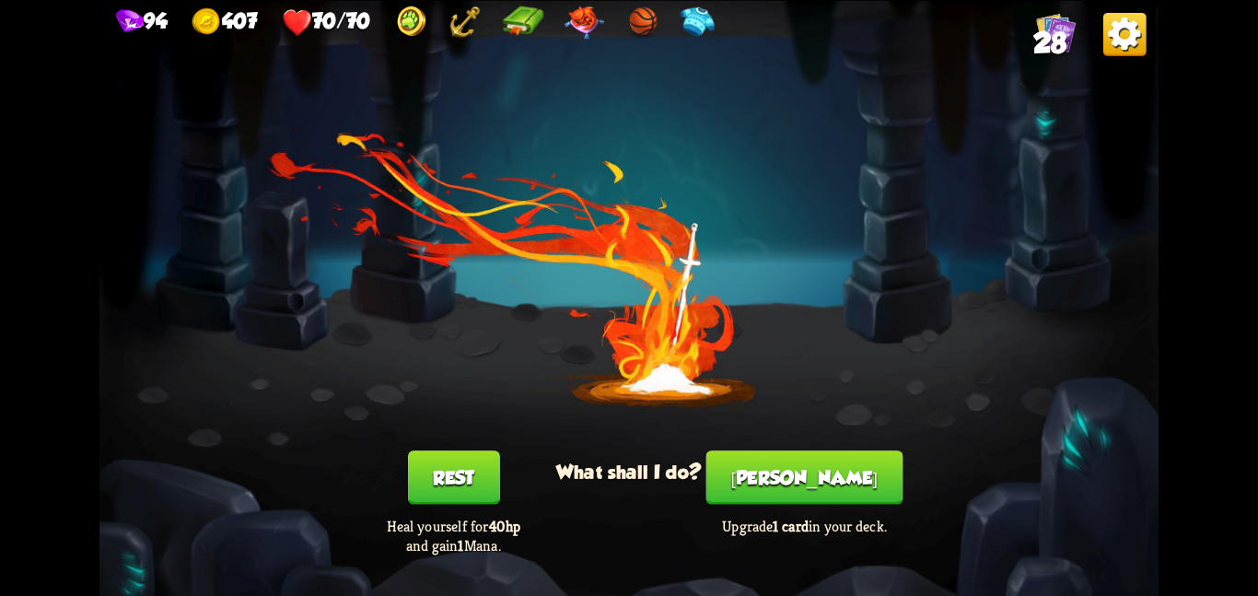
click at [798, 468] on button "[PERSON_NAME]" at bounding box center [804, 476] width 197 height 53
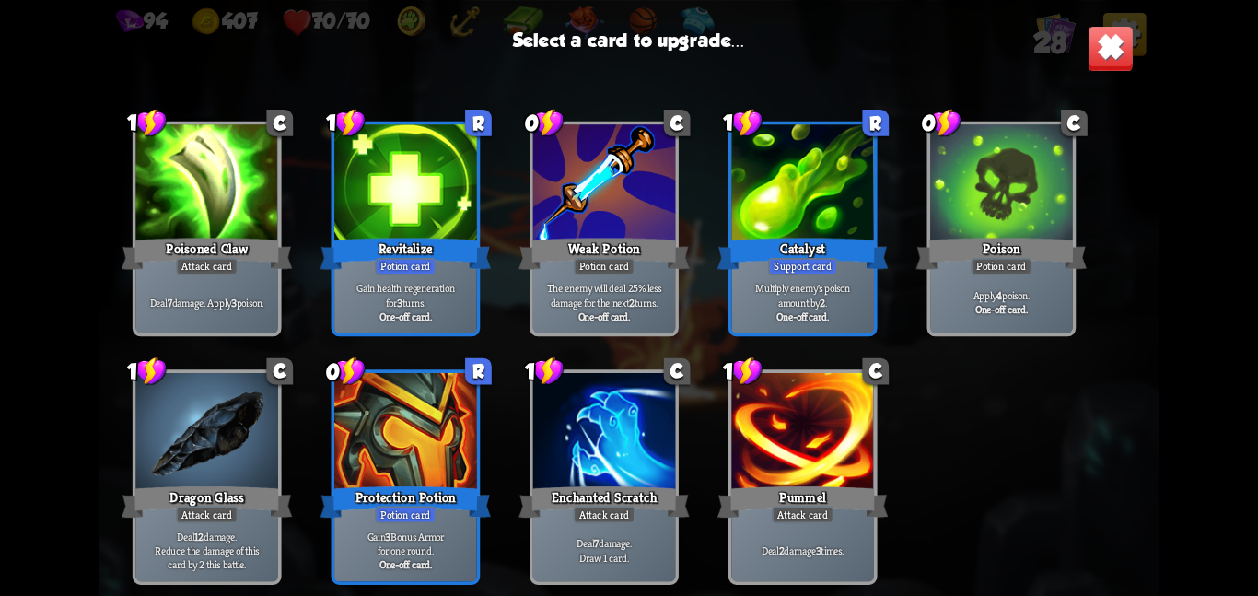
scroll to position [855, 0]
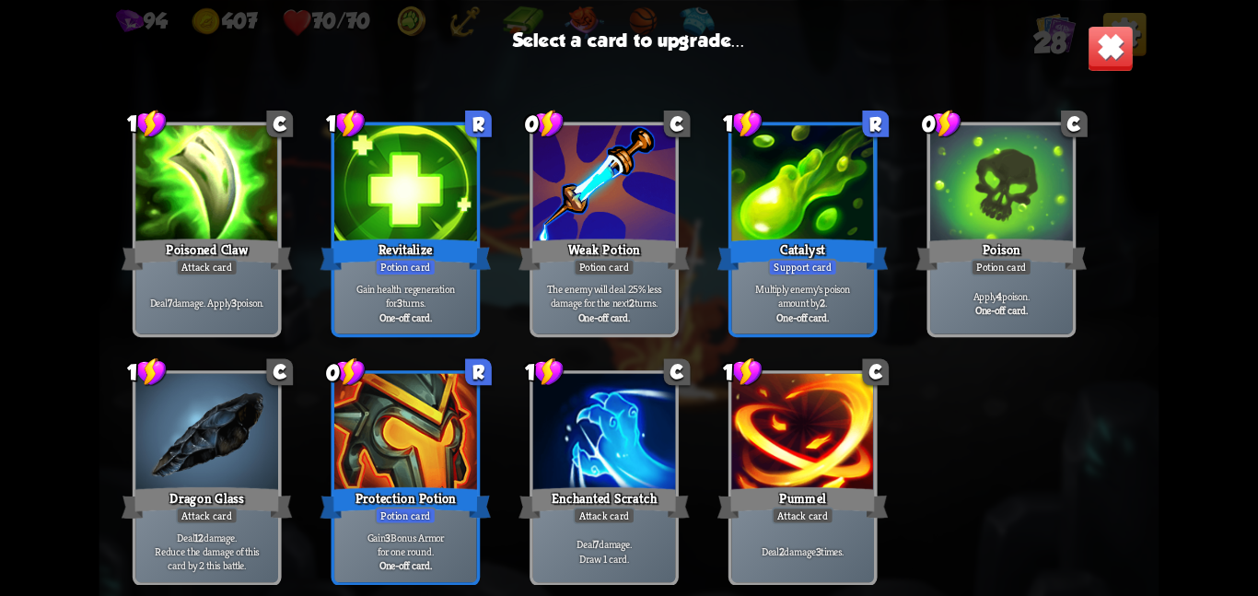
click at [793, 313] on b "One-off card." at bounding box center [802, 316] width 52 height 14
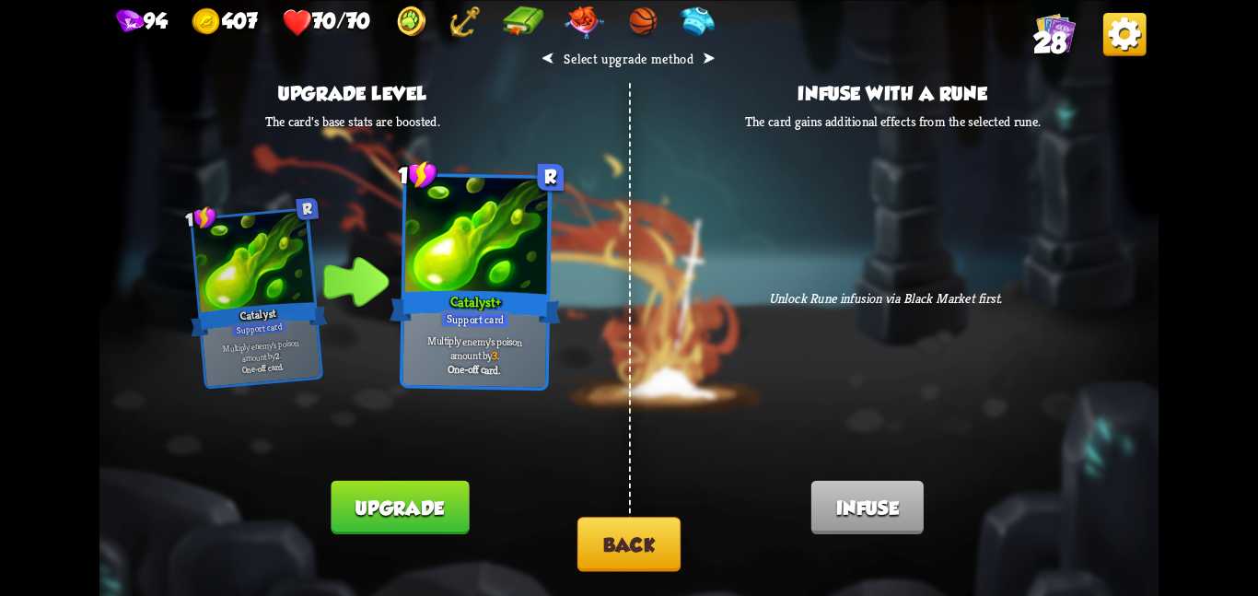
click at [380, 515] on button "Upgrade" at bounding box center [400, 506] width 138 height 53
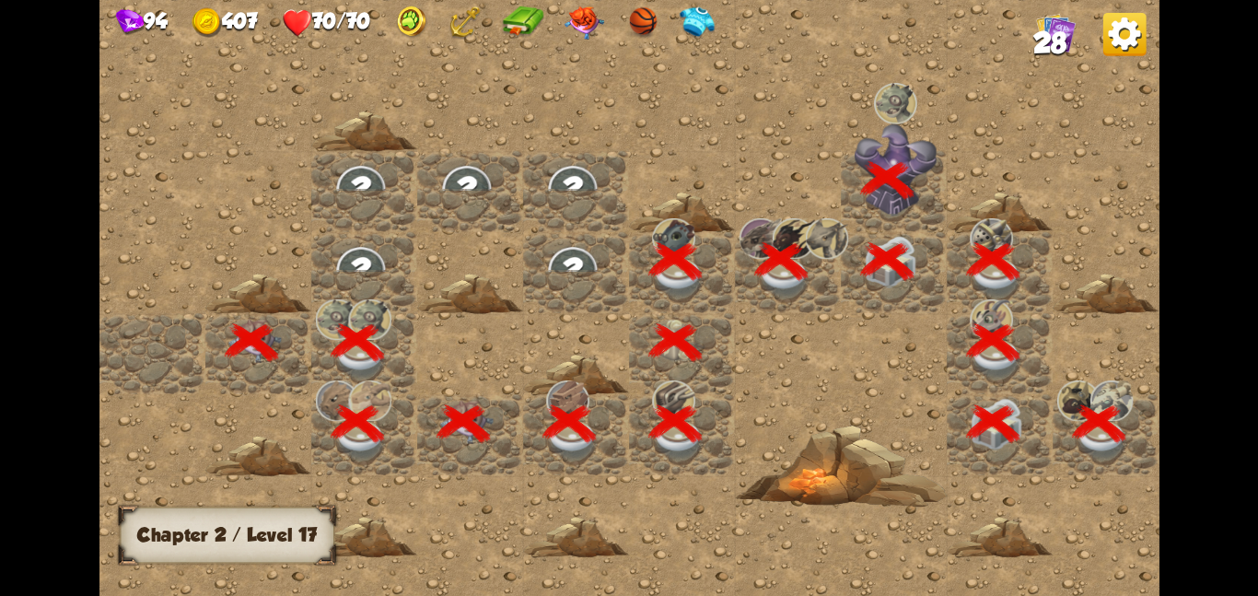
scroll to position [0, 354]
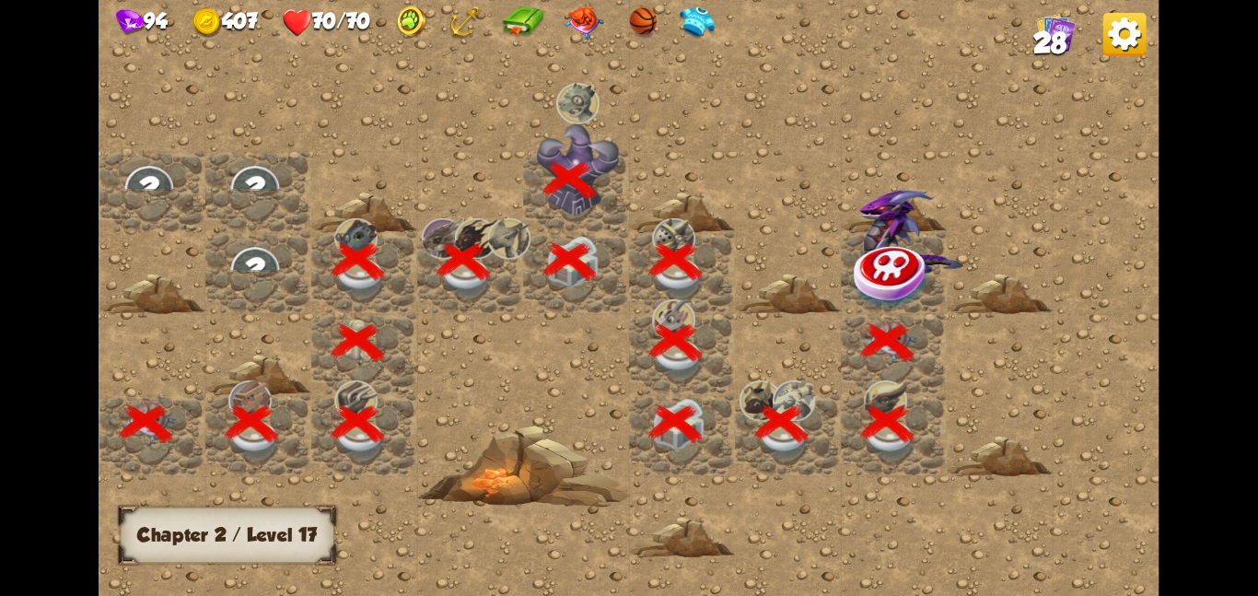
click at [864, 248] on img at bounding box center [892, 275] width 79 height 69
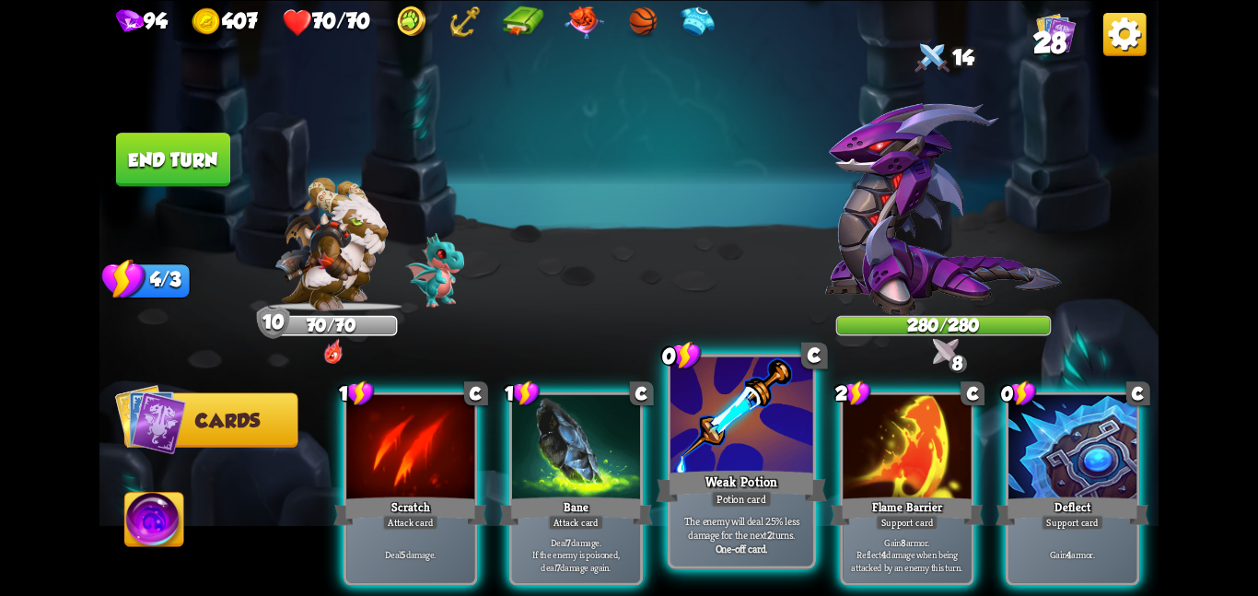
click at [747, 444] on div at bounding box center [741, 416] width 143 height 120
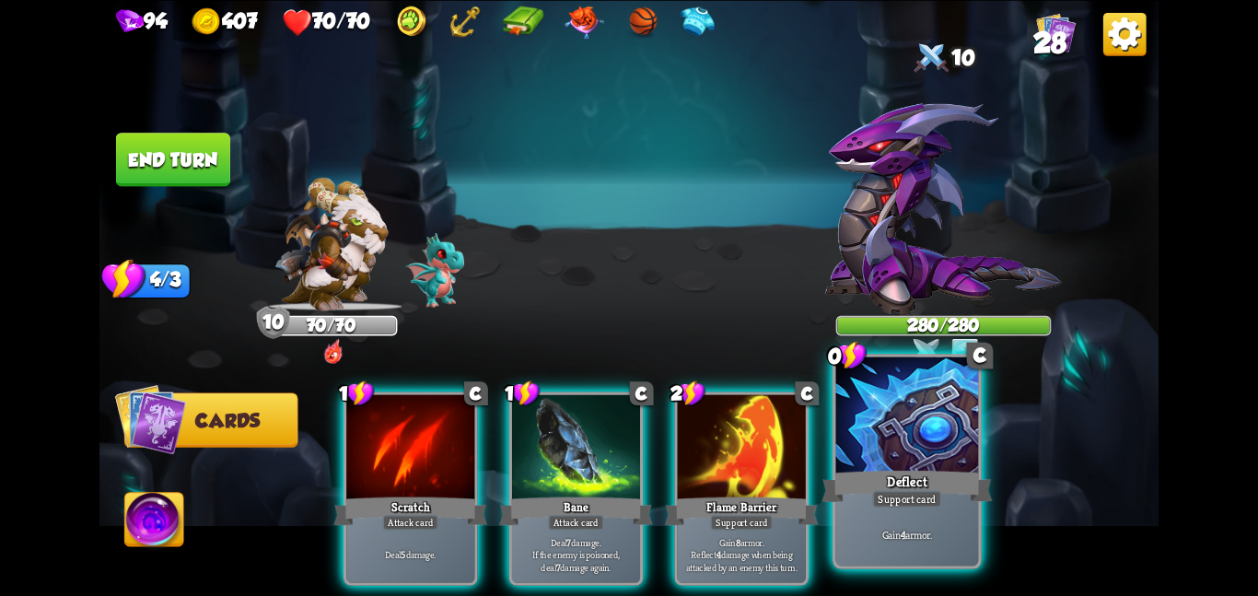
click at [907, 426] on div at bounding box center [907, 416] width 143 height 120
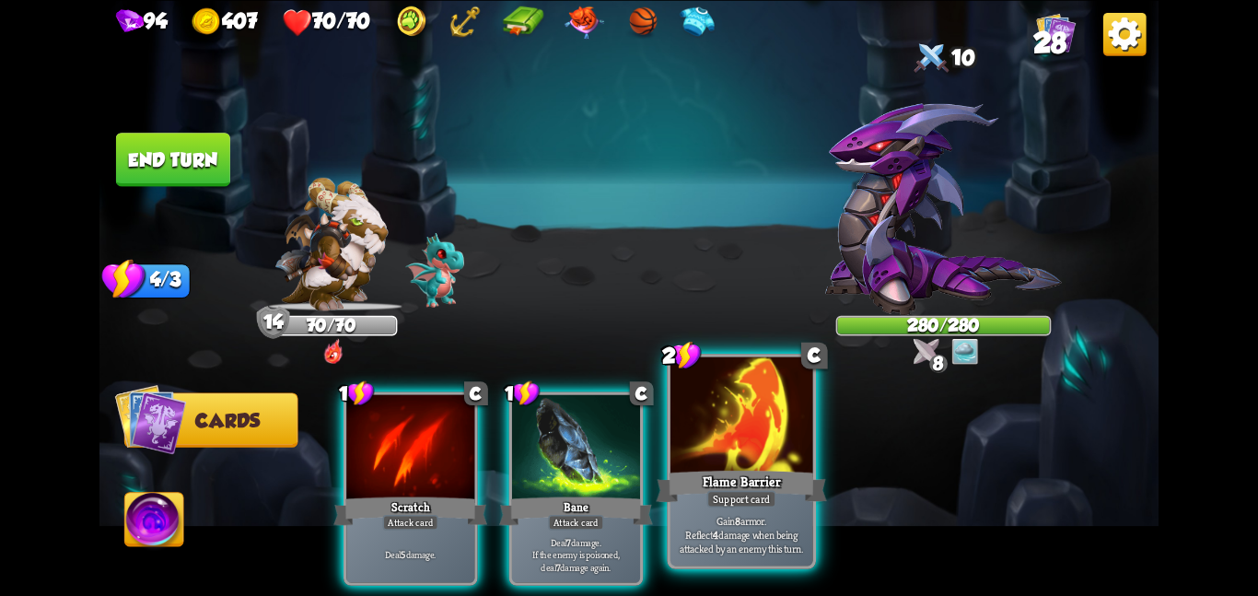
click at [692, 430] on div at bounding box center [741, 416] width 143 height 120
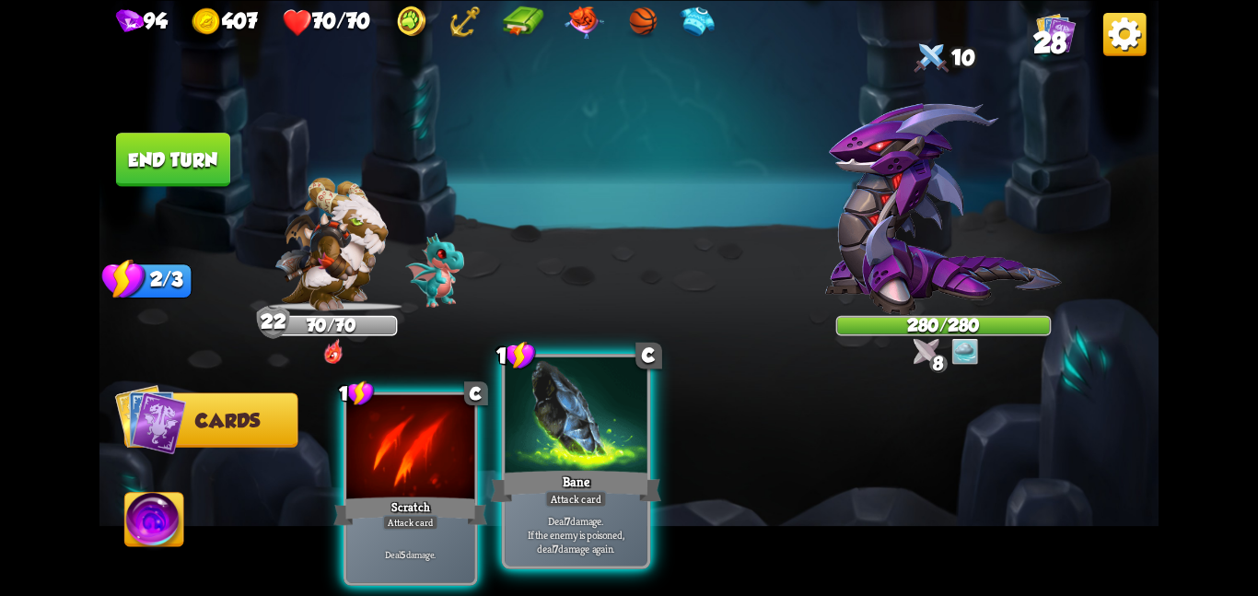
click at [558, 444] on div at bounding box center [576, 416] width 143 height 120
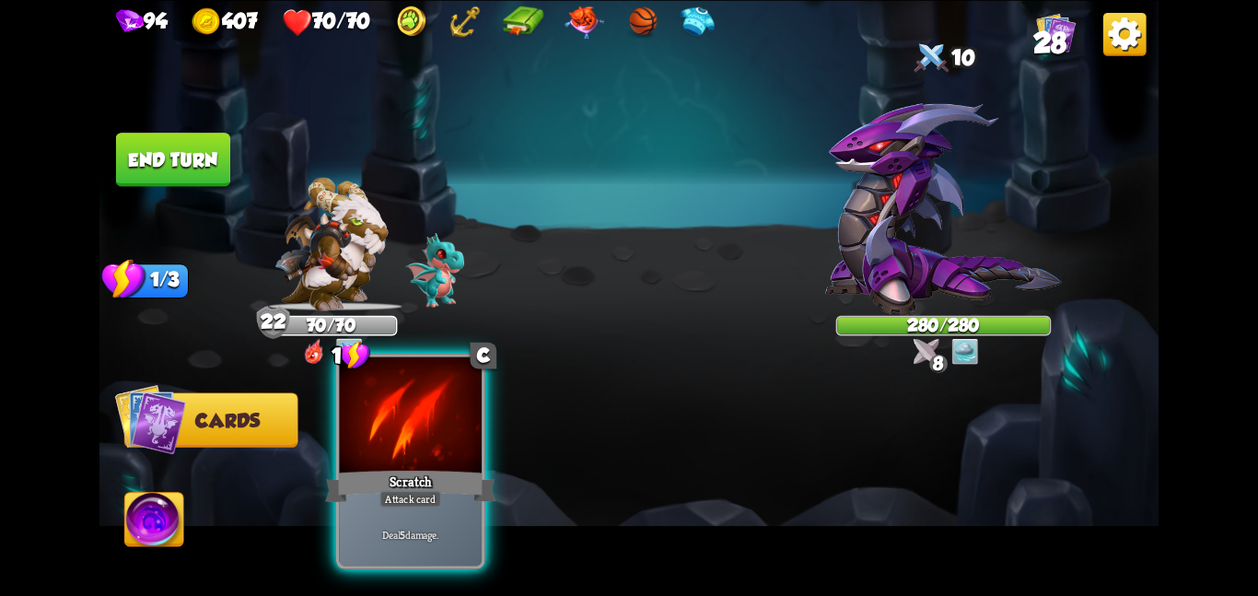
click at [425, 436] on div at bounding box center [410, 416] width 143 height 120
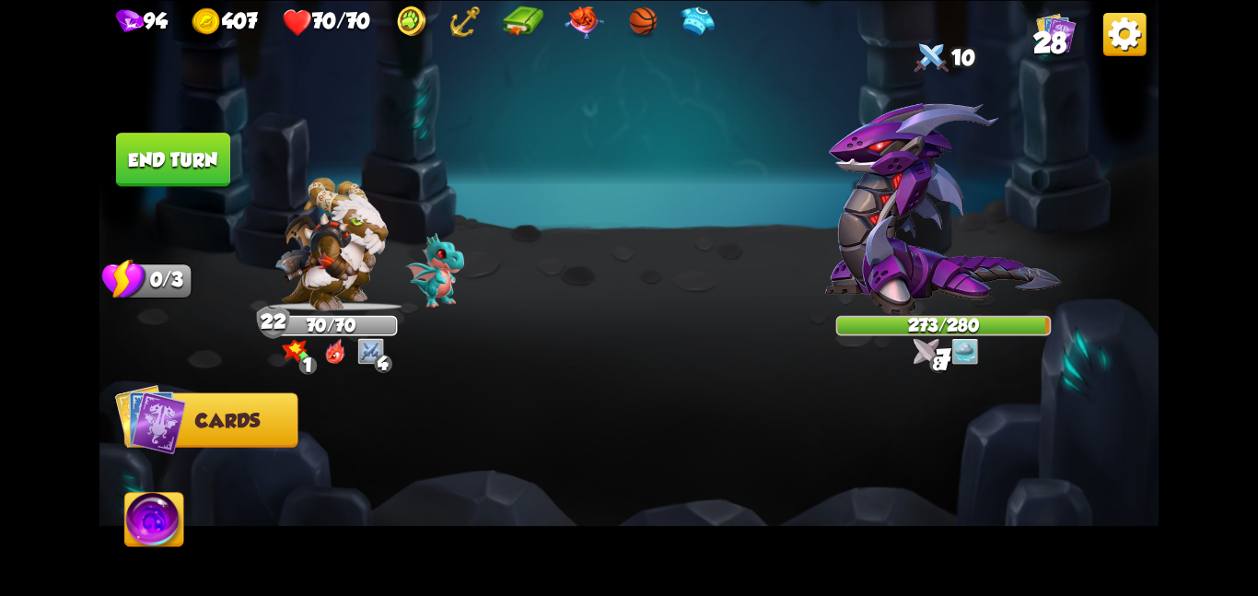
click at [192, 160] on button "End turn" at bounding box center [173, 159] width 114 height 53
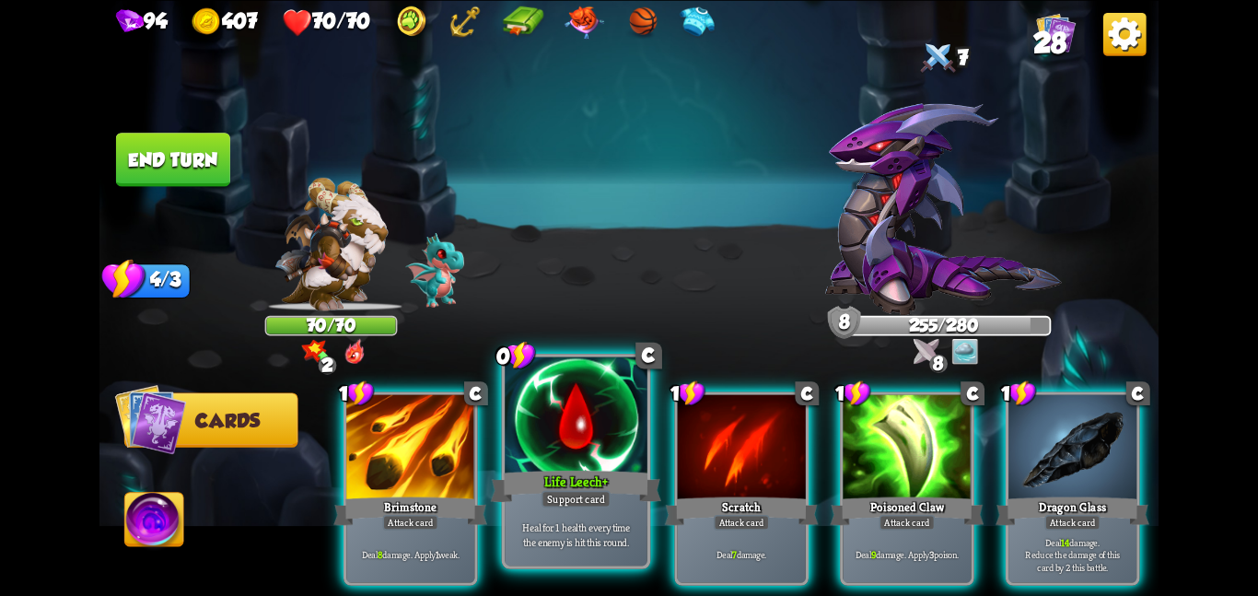
click at [597, 463] on div at bounding box center [576, 416] width 143 height 120
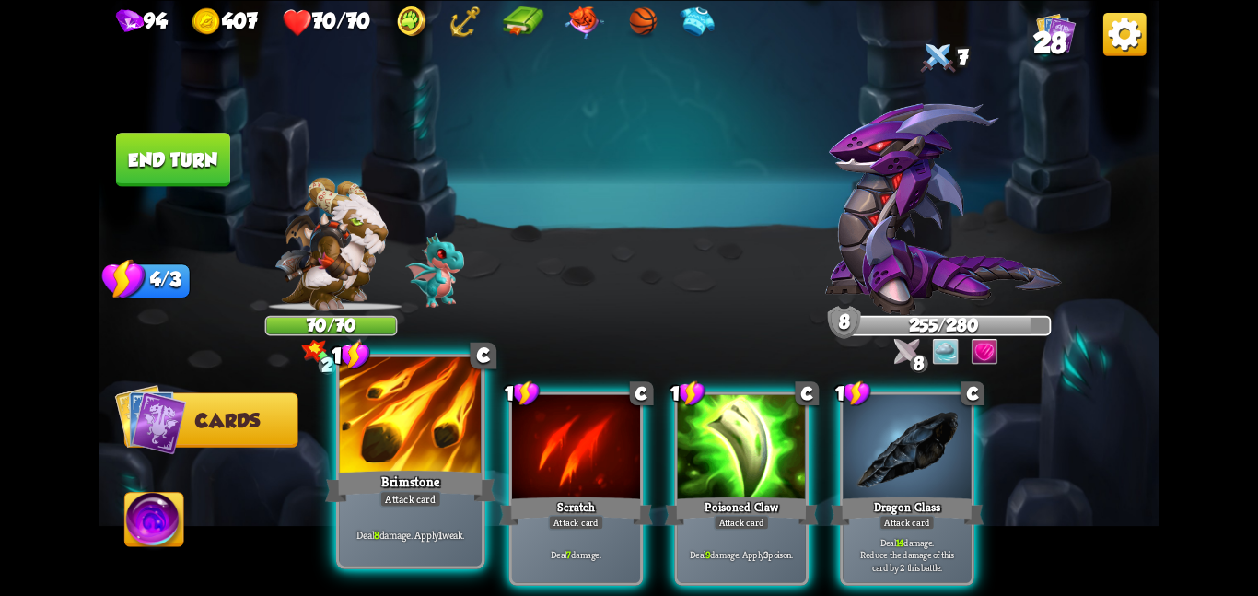
click at [367, 450] on div at bounding box center [410, 416] width 143 height 120
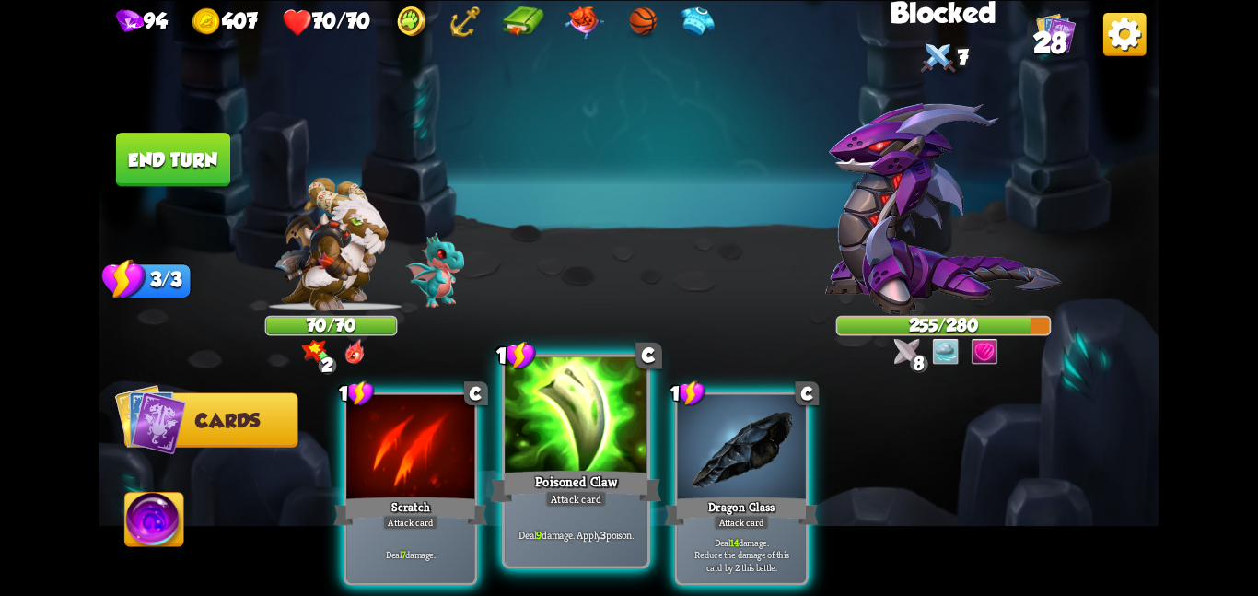
click at [573, 414] on div at bounding box center [576, 416] width 143 height 120
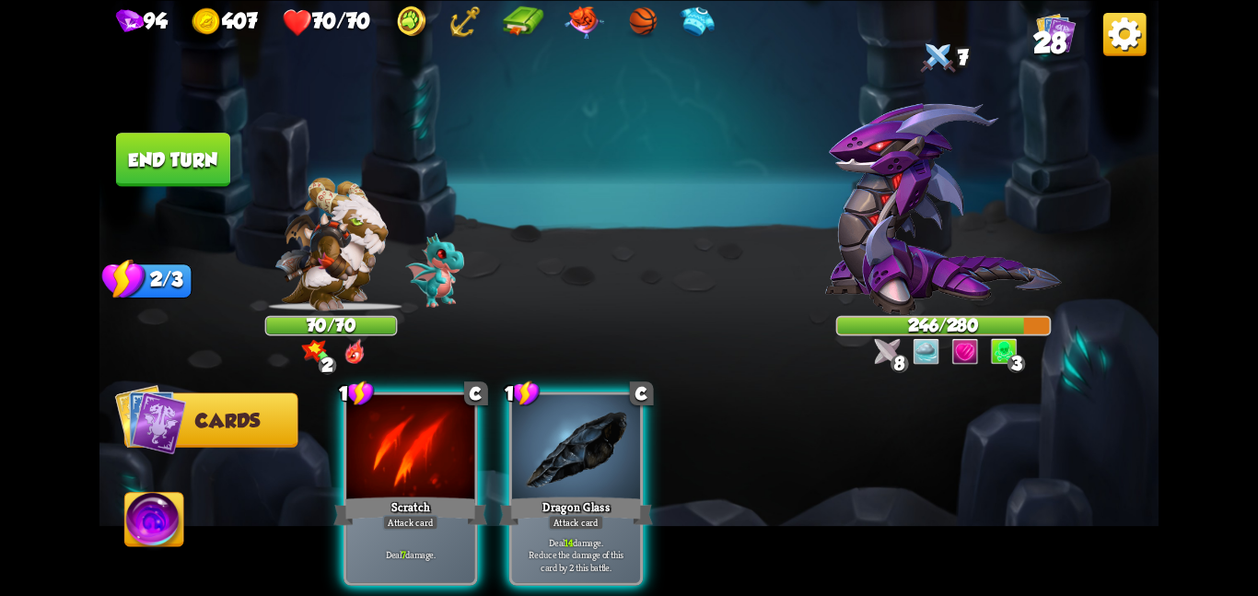
click at [193, 170] on button "End turn" at bounding box center [173, 160] width 114 height 54
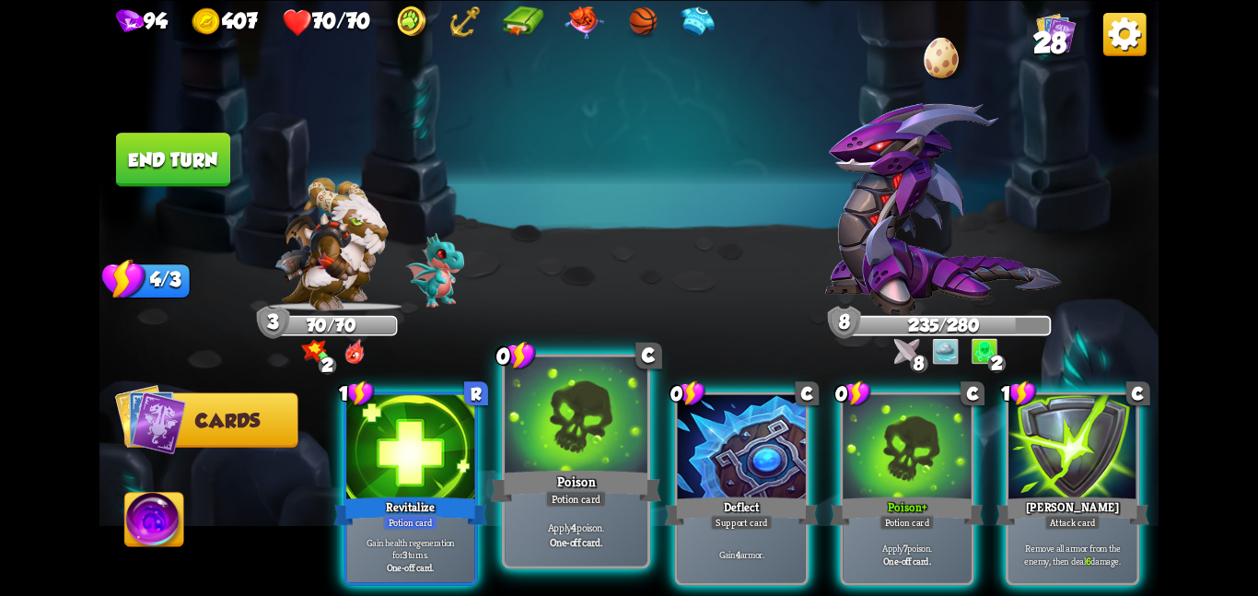
click at [563, 434] on div at bounding box center [576, 416] width 143 height 120
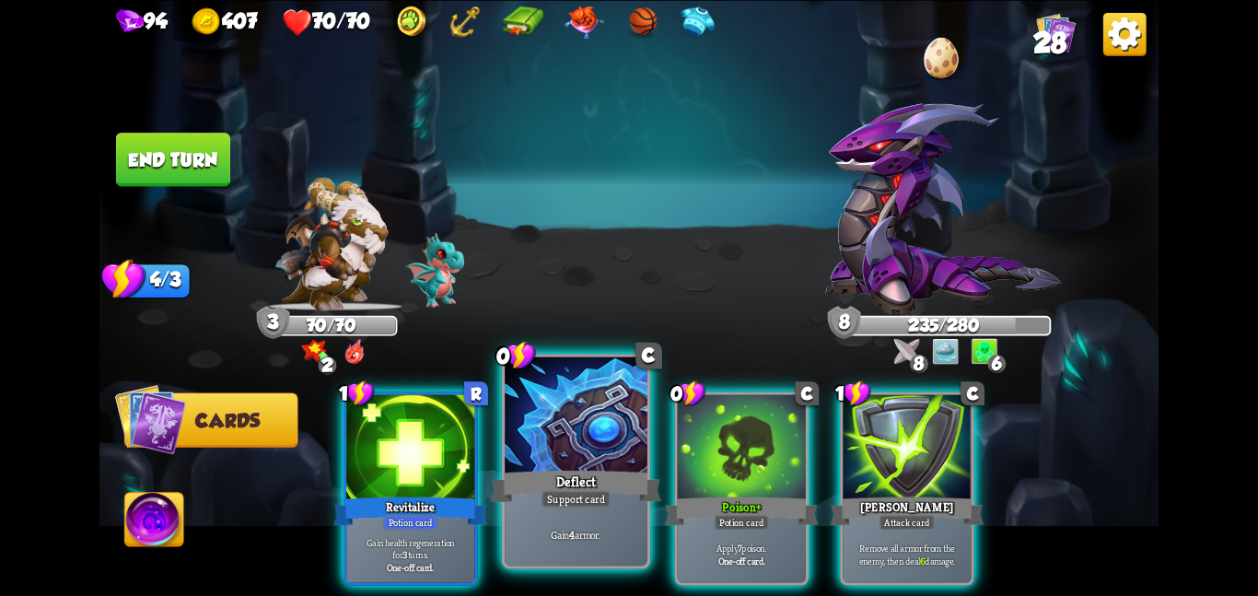
click at [619, 430] on div at bounding box center [576, 416] width 143 height 120
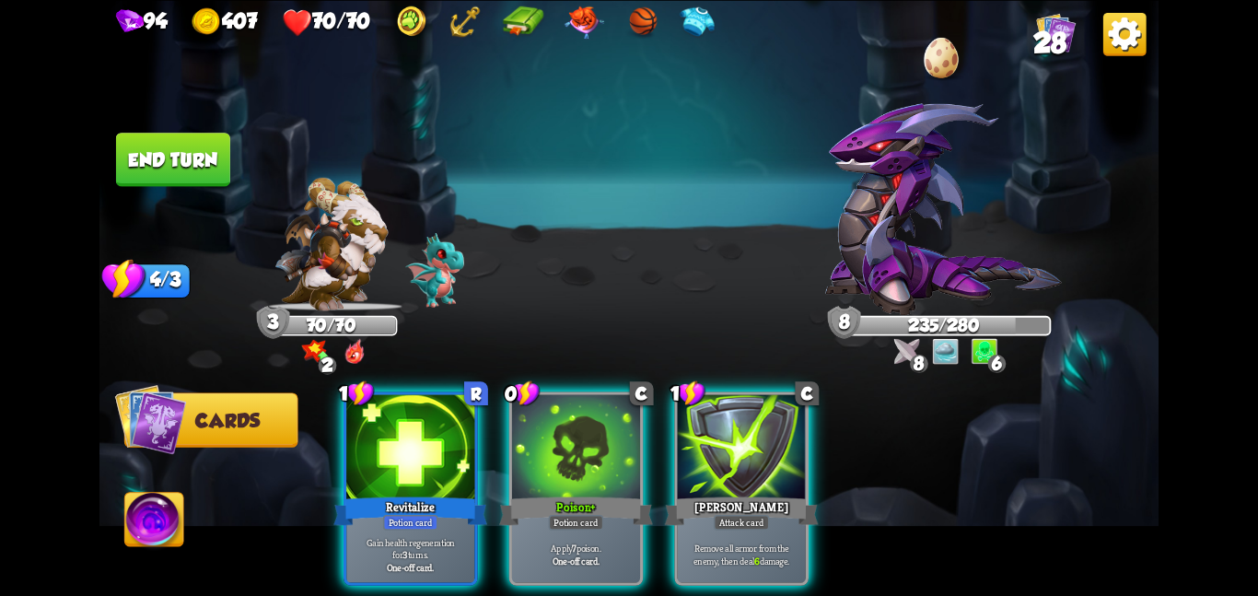
click at [619, 430] on div at bounding box center [576, 448] width 128 height 108
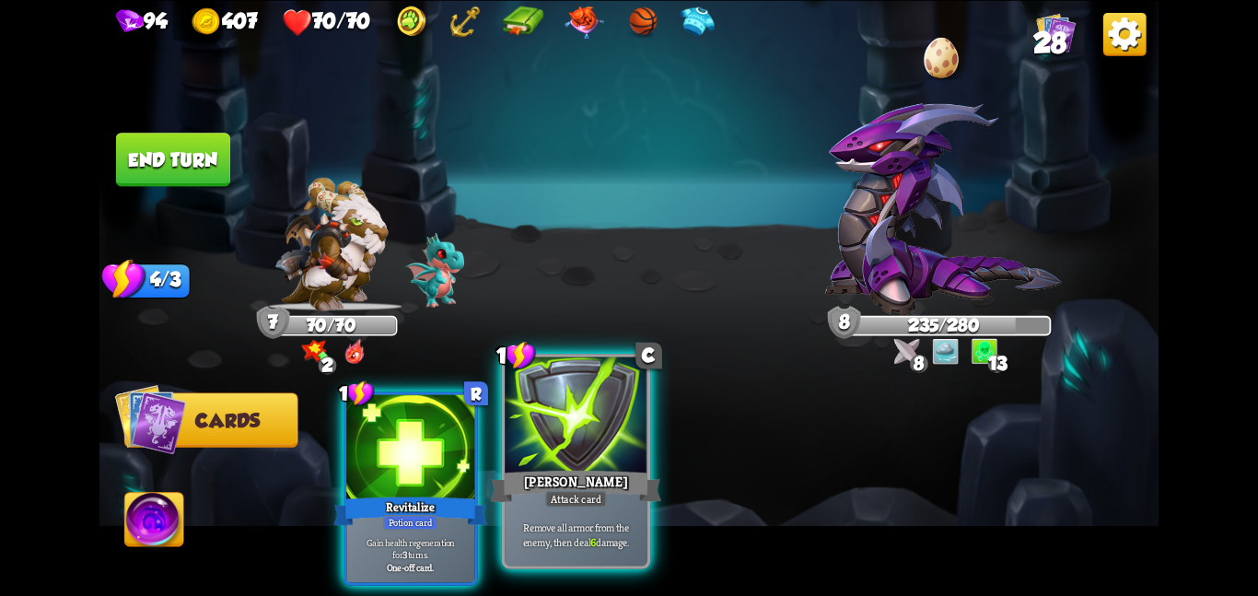
click at [596, 434] on div at bounding box center [576, 416] width 143 height 120
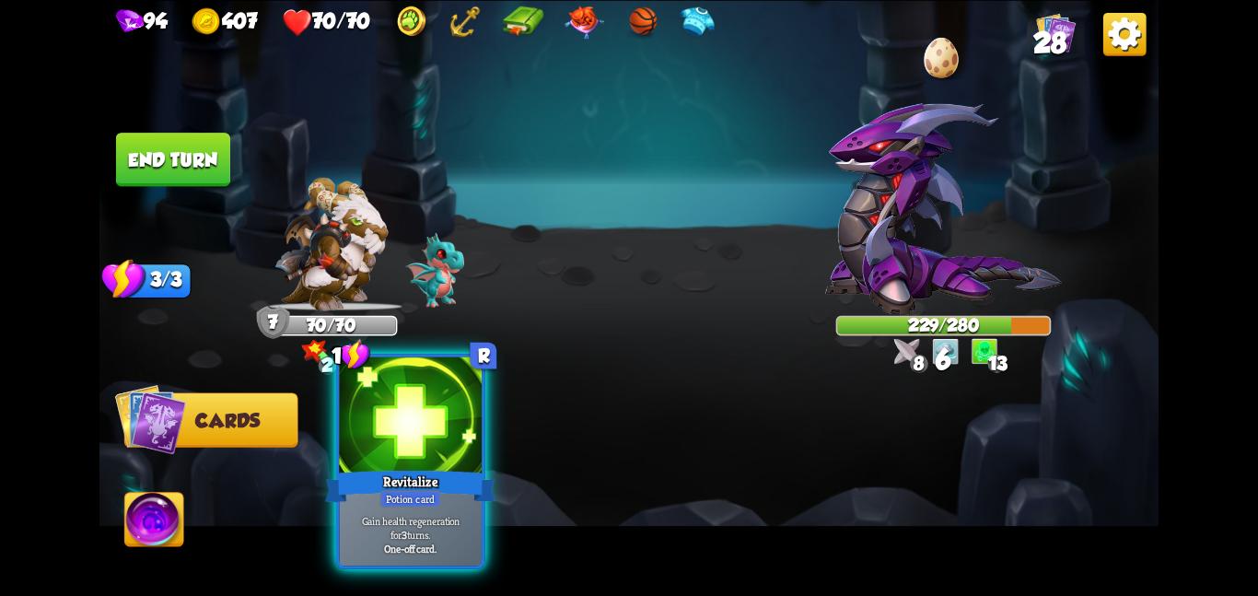
click at [414, 424] on div at bounding box center [410, 416] width 143 height 120
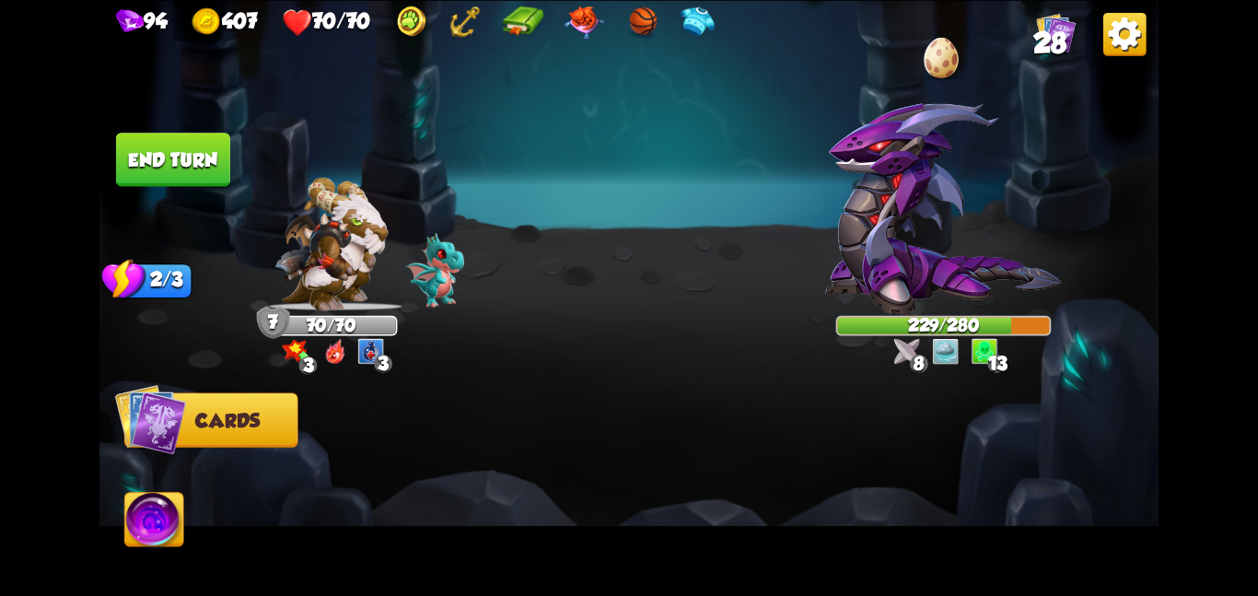
click at [183, 152] on button "End turn" at bounding box center [173, 159] width 114 height 53
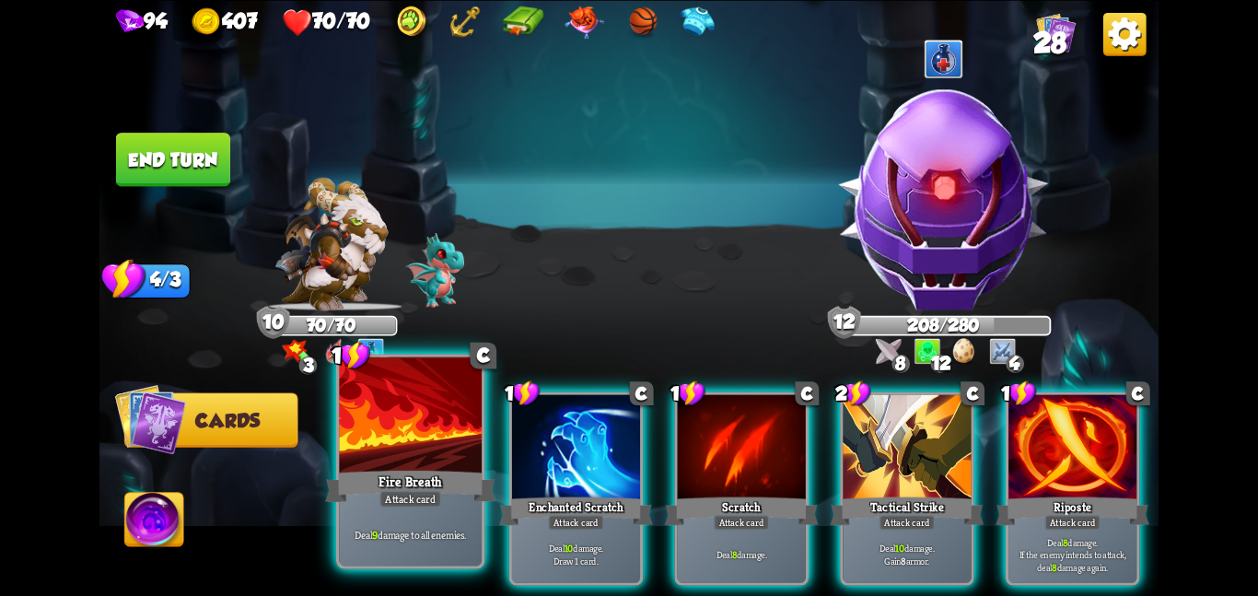
click at [455, 472] on div "Fire Breath" at bounding box center [410, 486] width 170 height 38
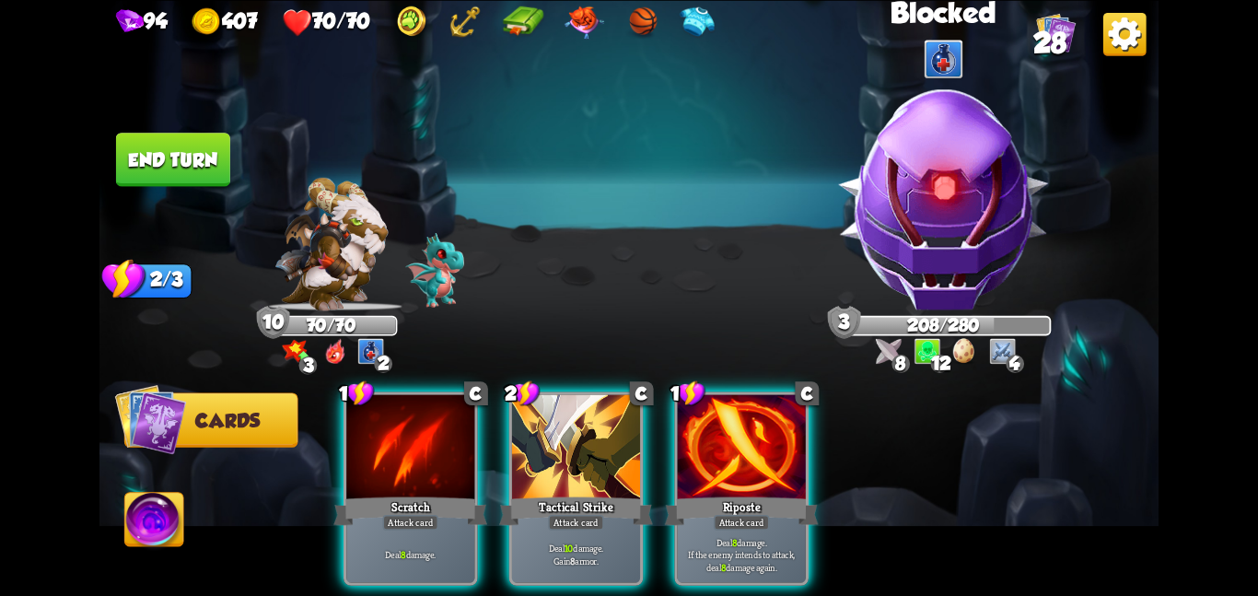
click at [455, 494] on div "Scratch" at bounding box center [410, 511] width 154 height 34
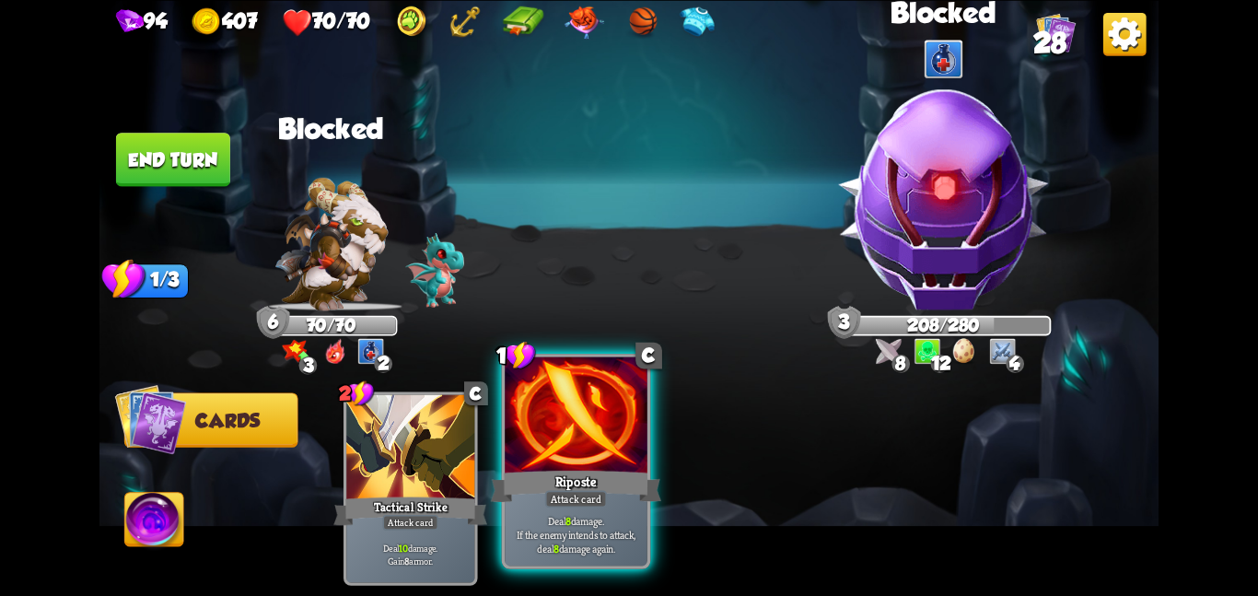
click at [570, 452] on div at bounding box center [576, 416] width 143 height 120
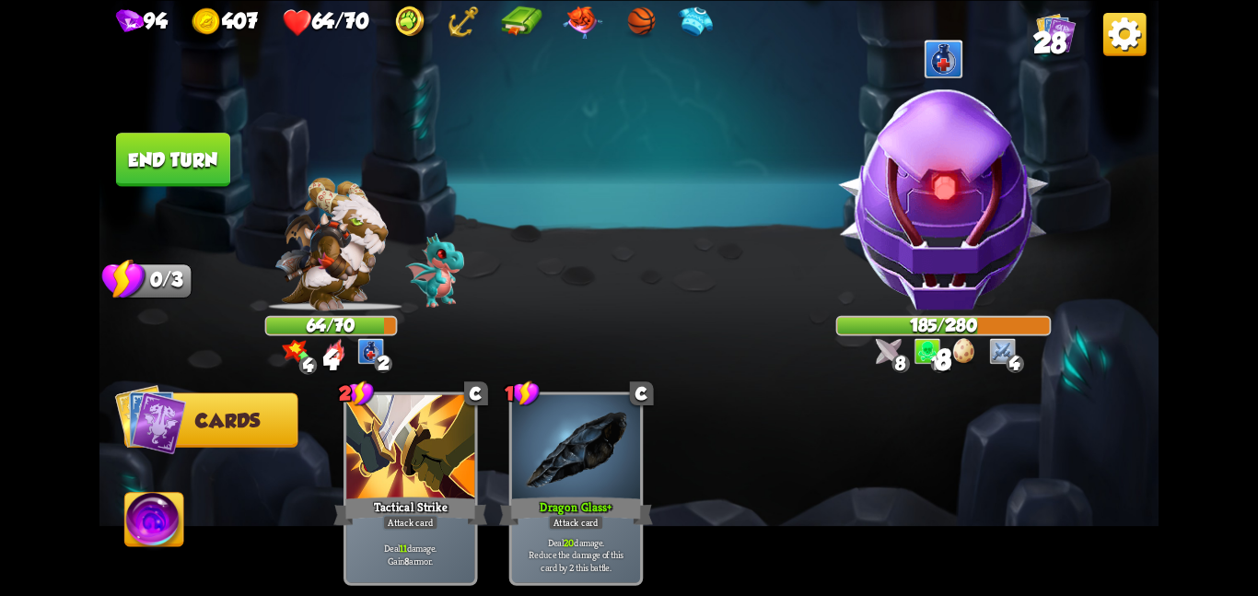
click at [178, 156] on button "End turn" at bounding box center [173, 159] width 114 height 53
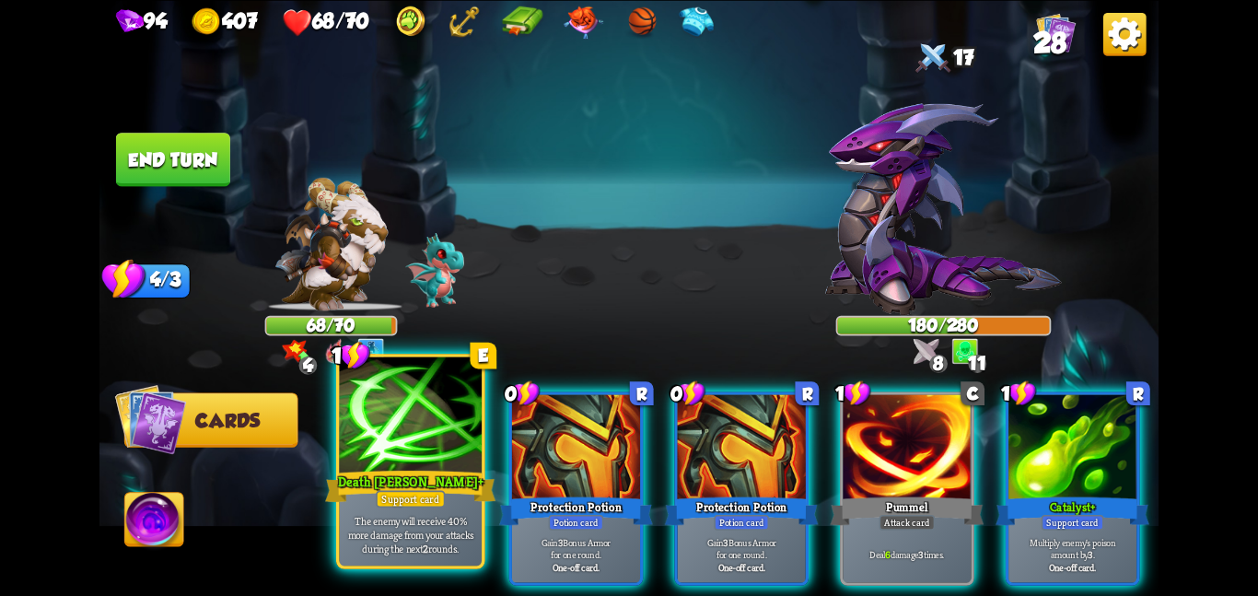
click at [413, 448] on div at bounding box center [410, 416] width 143 height 120
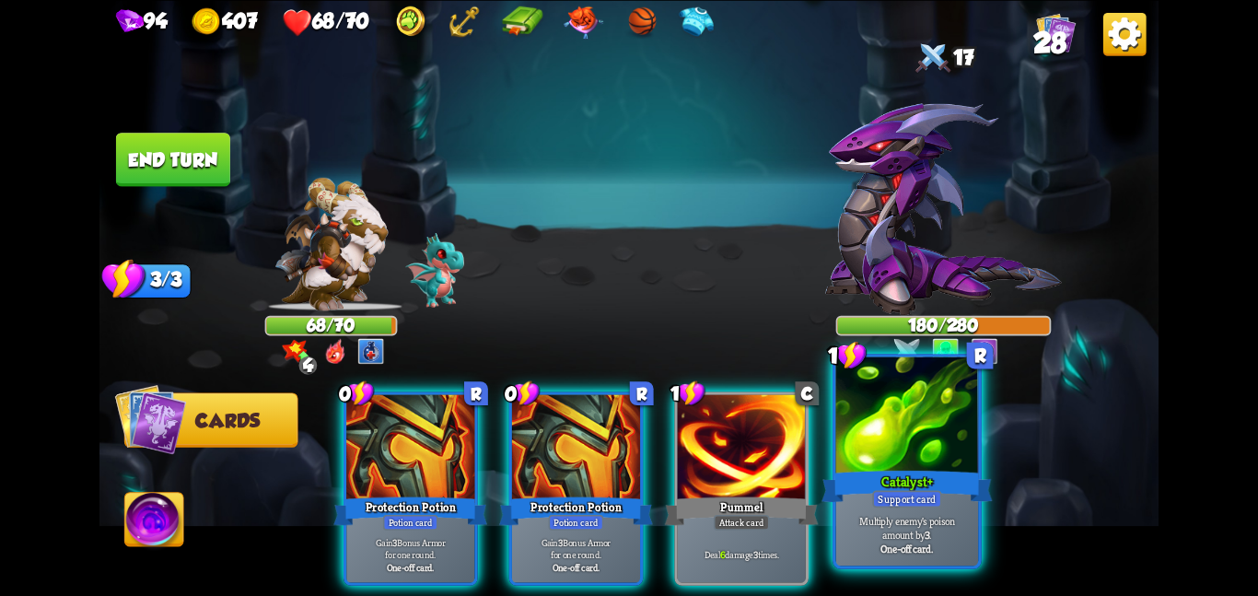
click at [936, 433] on div at bounding box center [907, 416] width 143 height 120
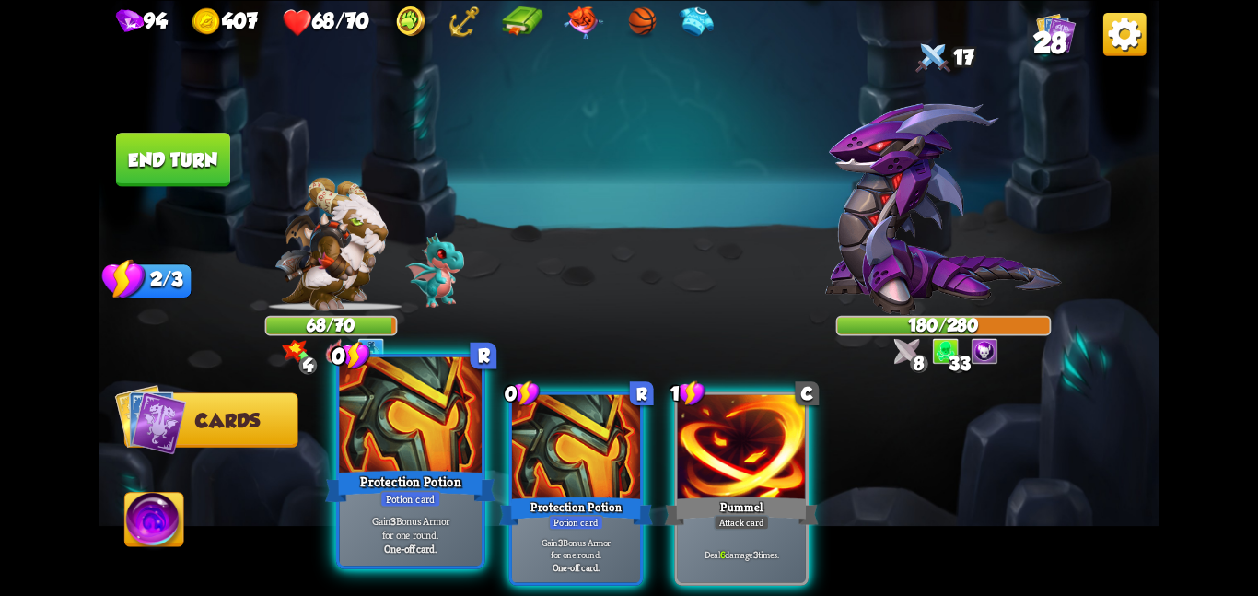
click at [456, 485] on div "Protection Potion" at bounding box center [410, 486] width 170 height 38
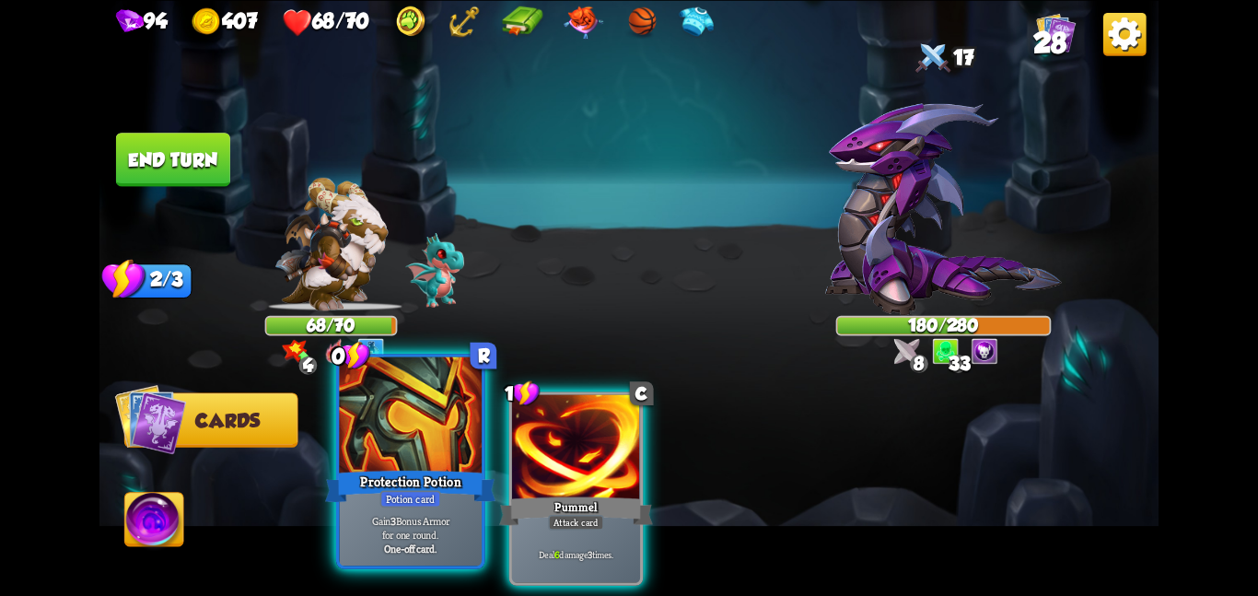
click at [456, 485] on div "Protection Potion" at bounding box center [410, 486] width 170 height 38
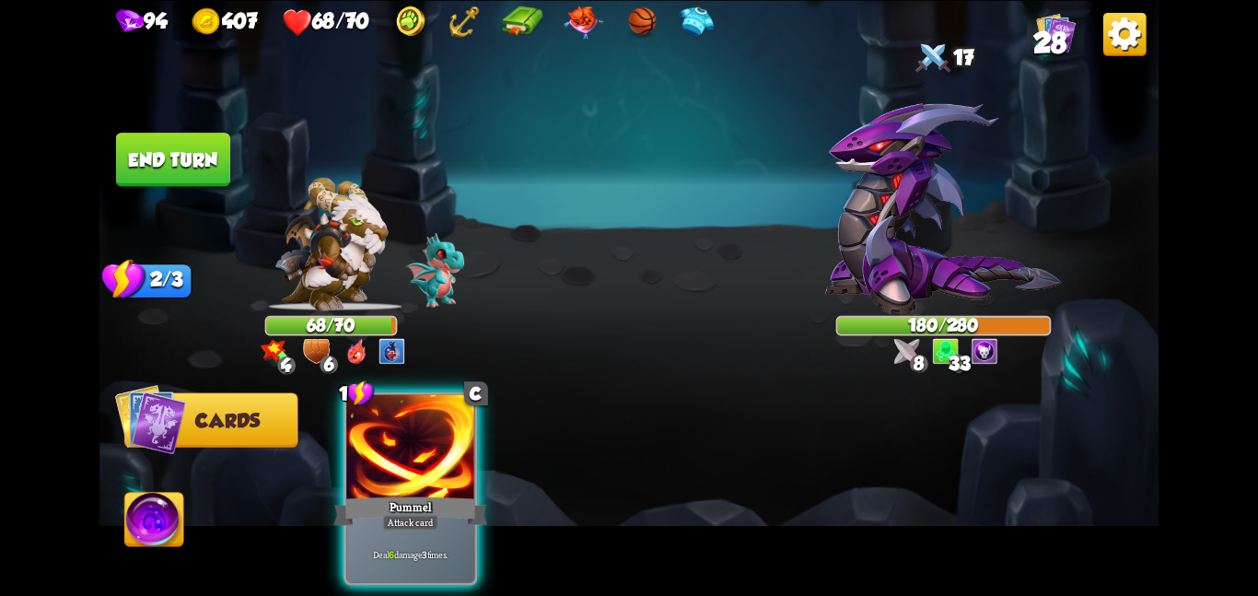
click at [456, 494] on div "Pummel" at bounding box center [410, 511] width 154 height 34
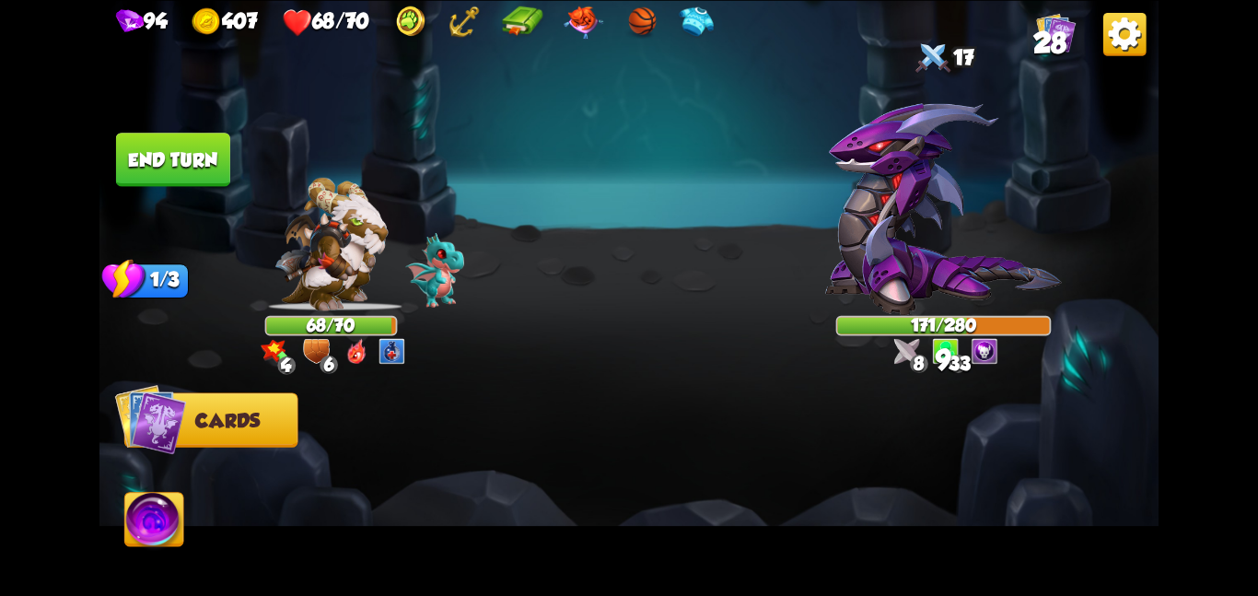
click at [200, 167] on button "End turn" at bounding box center [173, 159] width 114 height 53
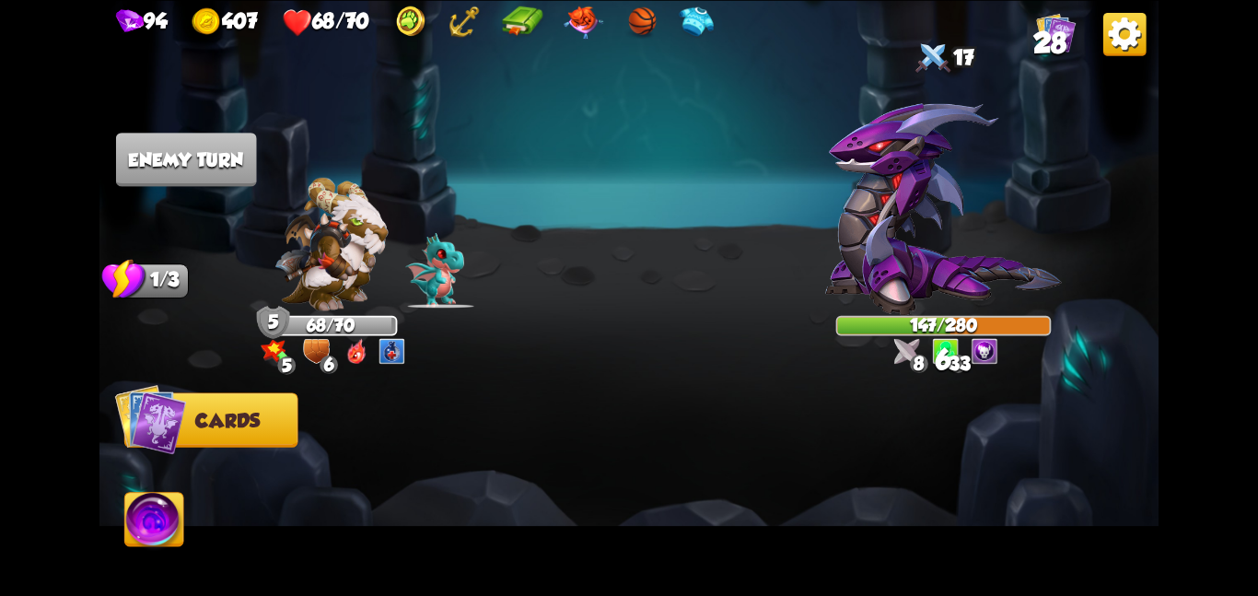
click at [374, 356] on div "5 6" at bounding box center [330, 351] width 157 height 27
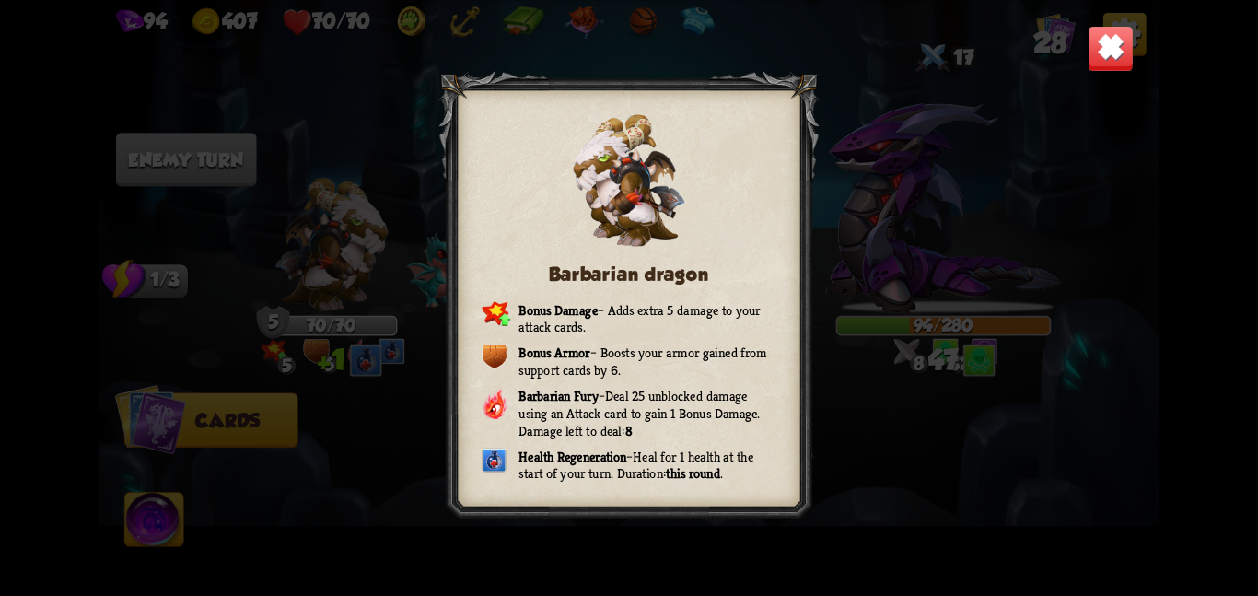
click at [1099, 54] on img at bounding box center [1110, 48] width 46 height 46
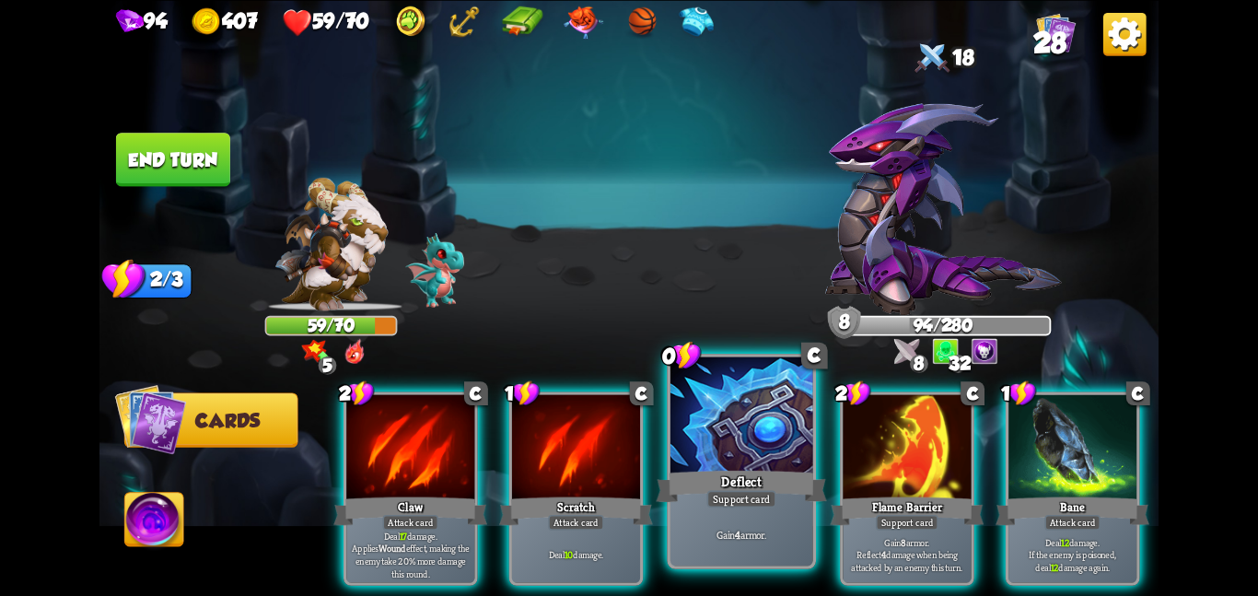
click at [760, 441] on div at bounding box center [741, 416] width 143 height 120
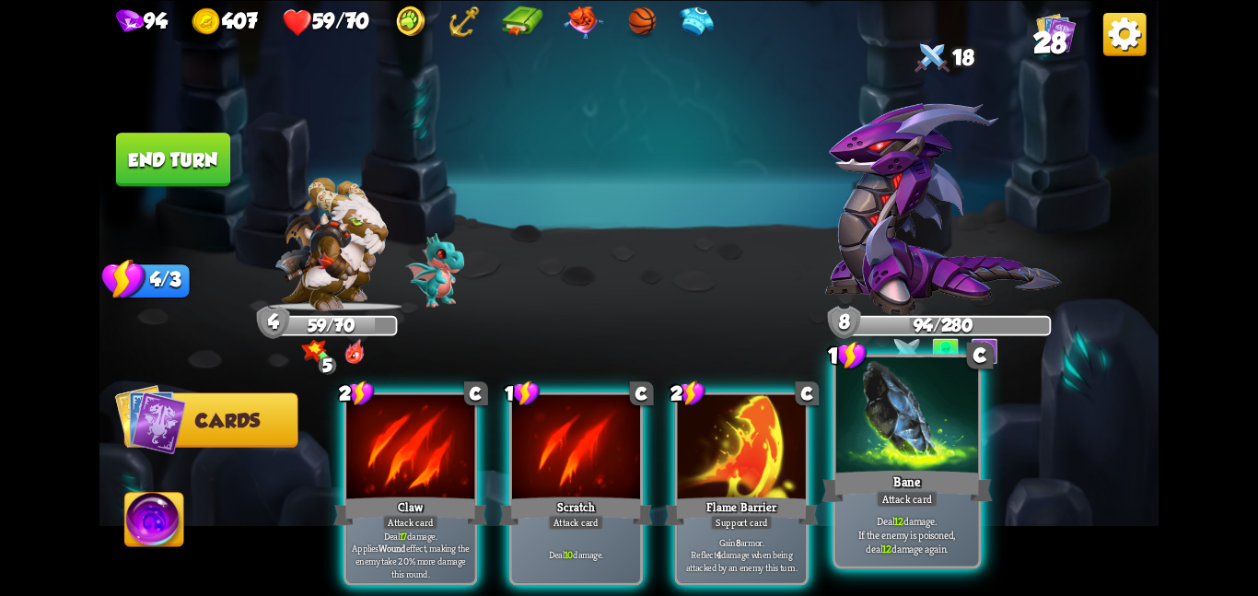
click at [871, 457] on div at bounding box center [907, 416] width 143 height 120
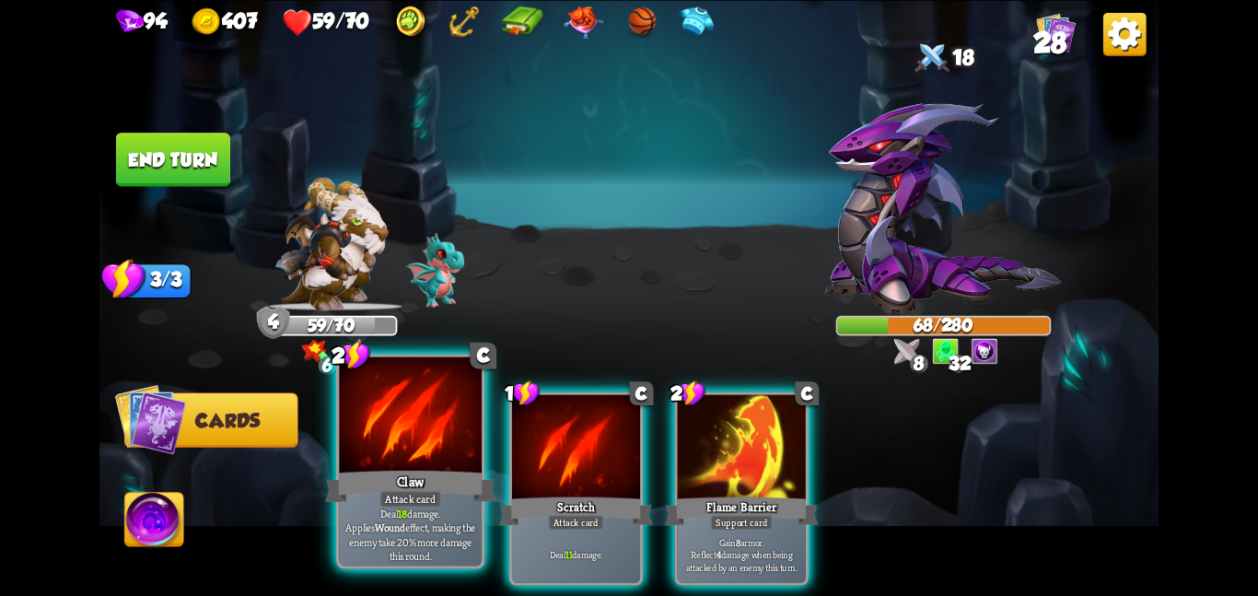
click at [429, 433] on div at bounding box center [410, 416] width 143 height 120
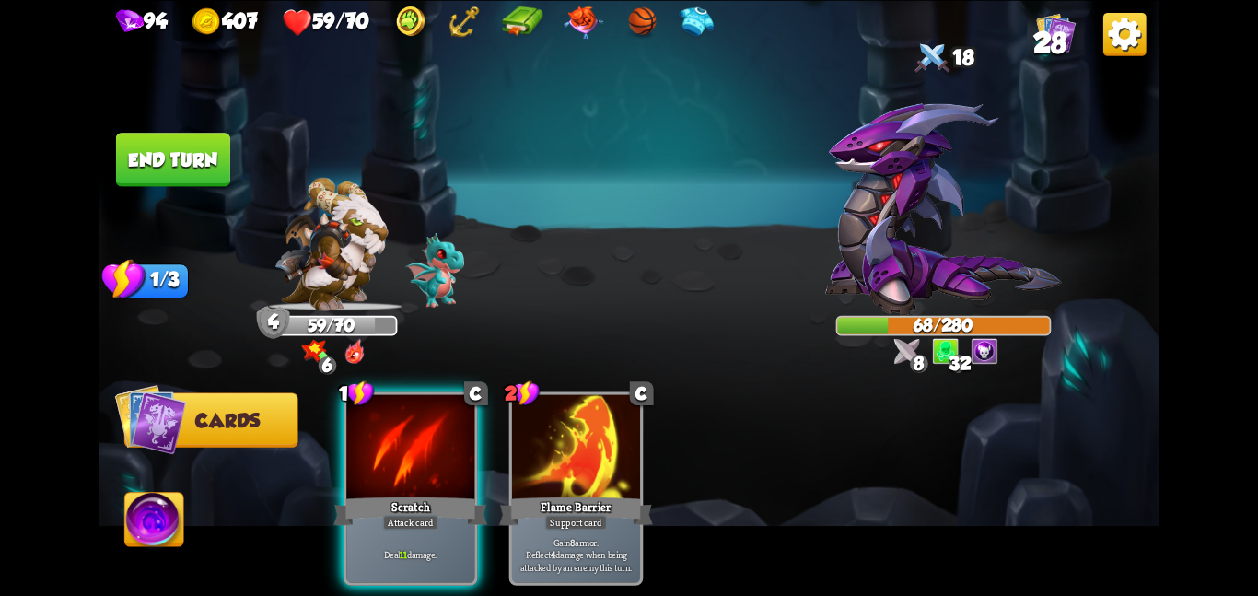
click at [429, 433] on div at bounding box center [410, 448] width 128 height 108
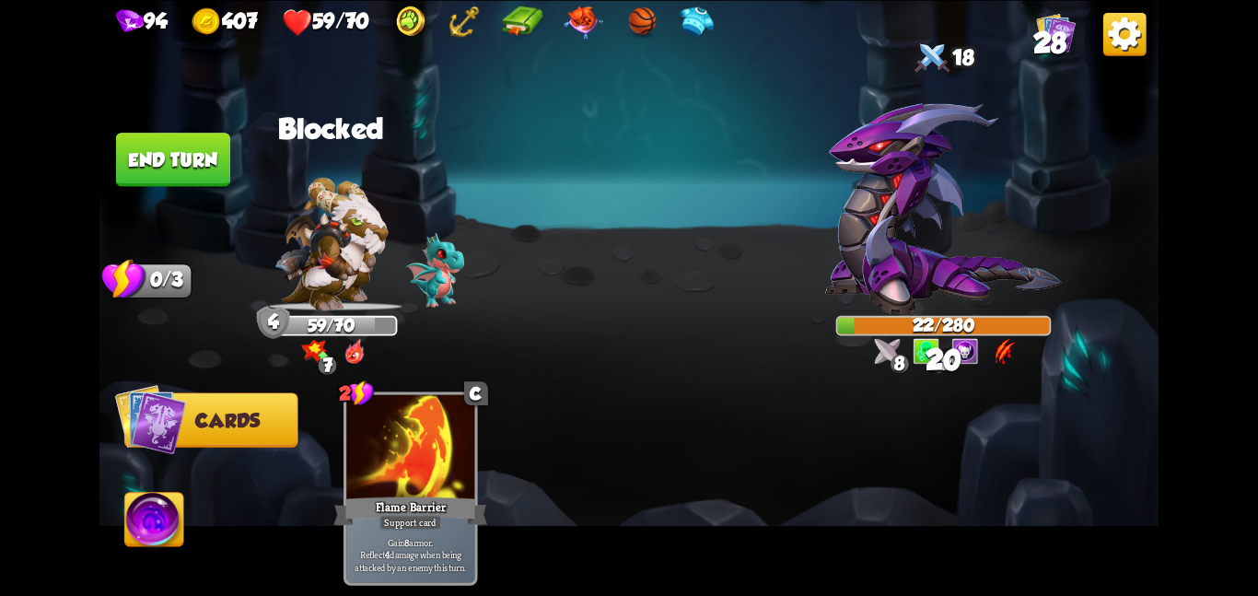
click at [181, 149] on button "End turn" at bounding box center [173, 159] width 114 height 53
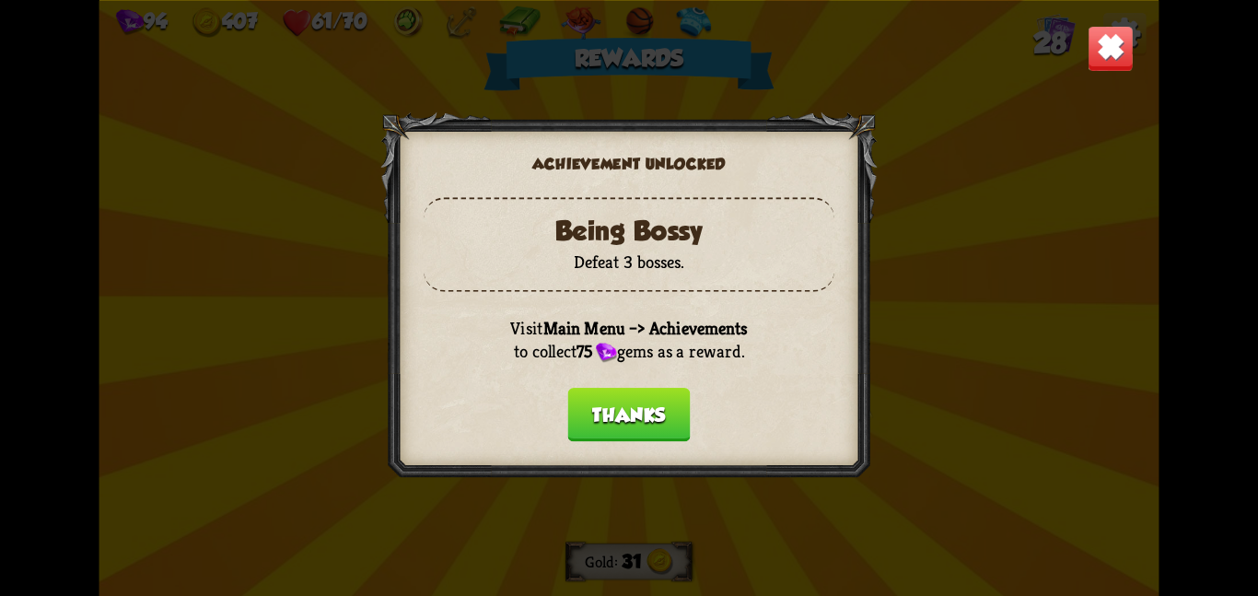
click at [585, 412] on button "Thanks" at bounding box center [629, 414] width 122 height 53
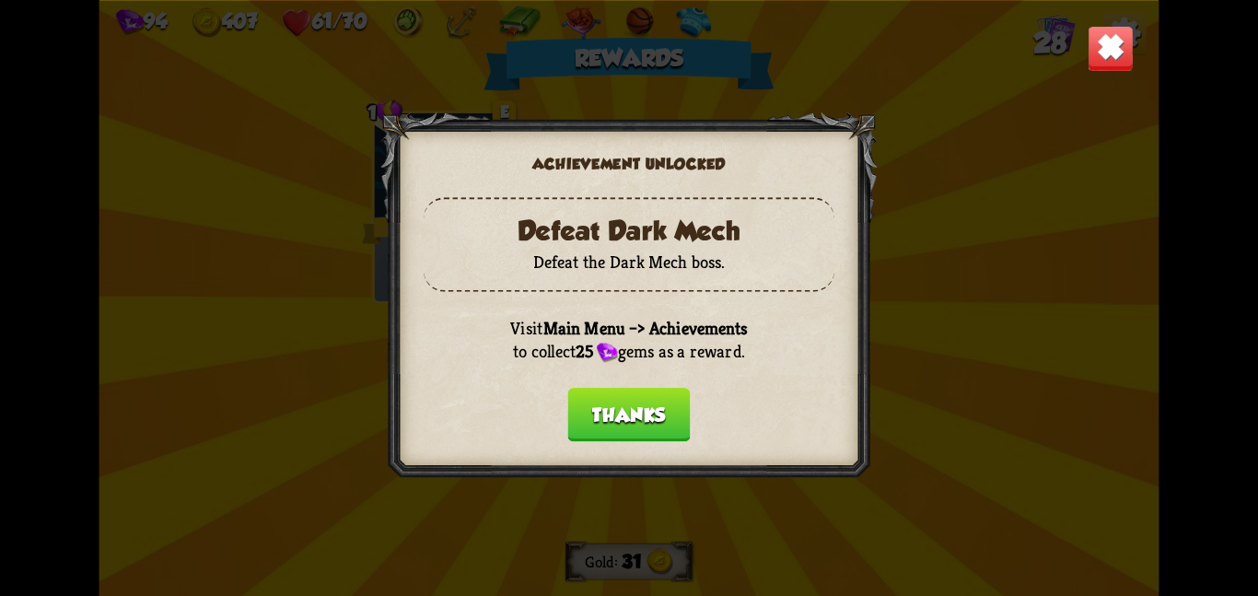
click at [585, 412] on button "Thanks" at bounding box center [629, 414] width 122 height 53
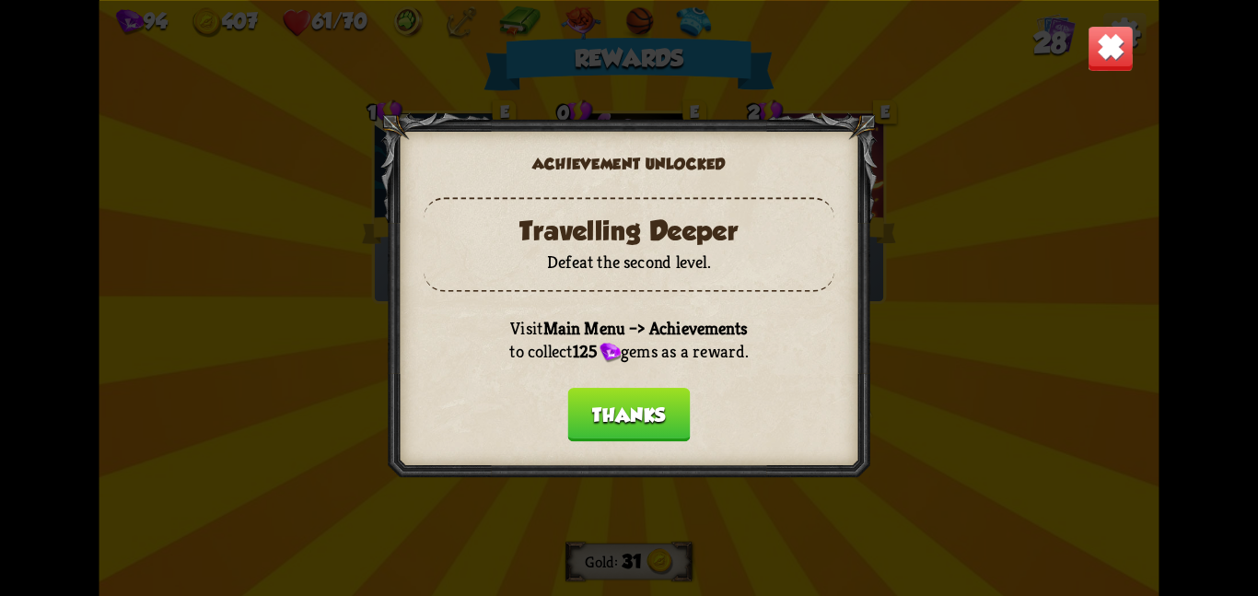
click at [585, 412] on button "Thanks" at bounding box center [629, 414] width 122 height 53
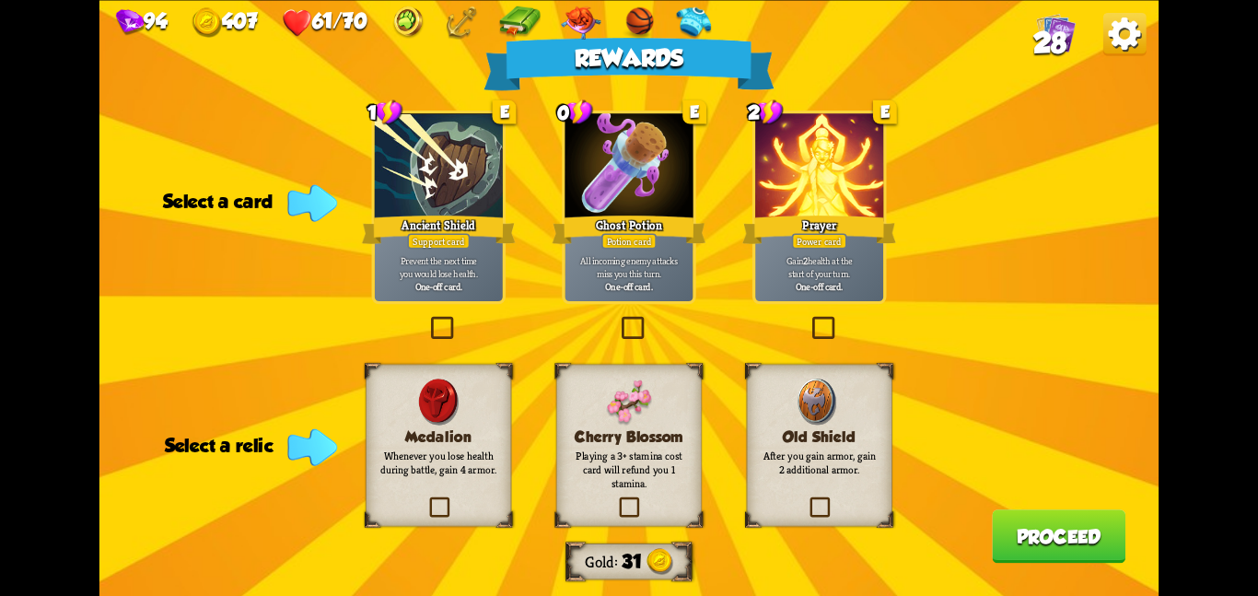
click at [808, 208] on div at bounding box center [819, 167] width 128 height 108
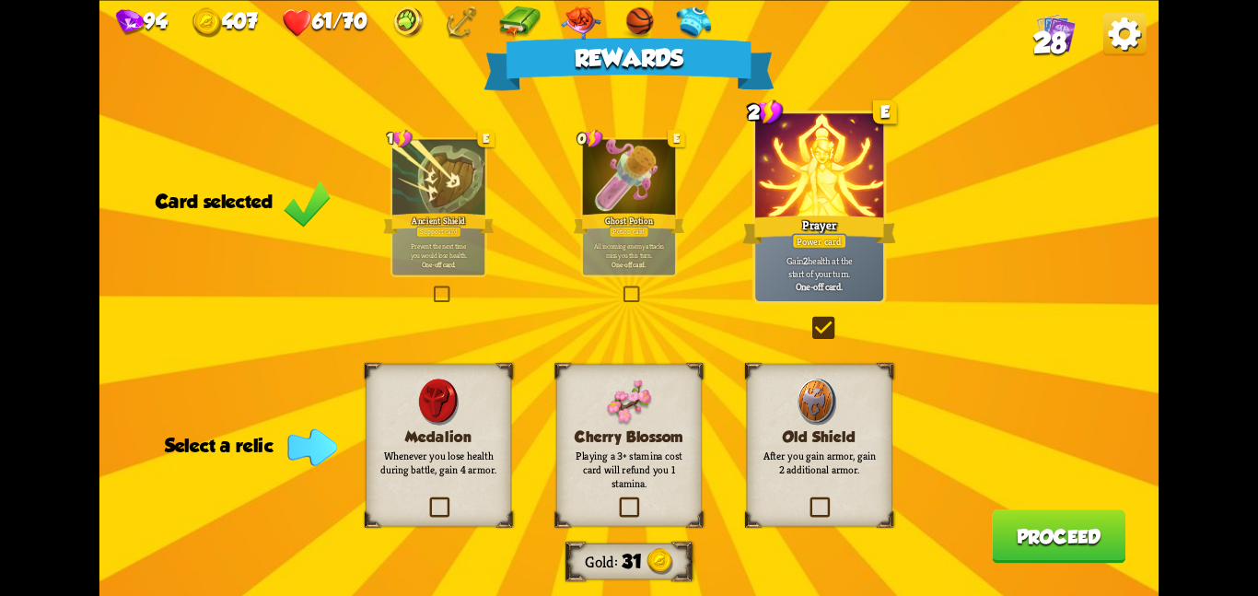
click at [430, 205] on div at bounding box center [438, 178] width 92 height 78
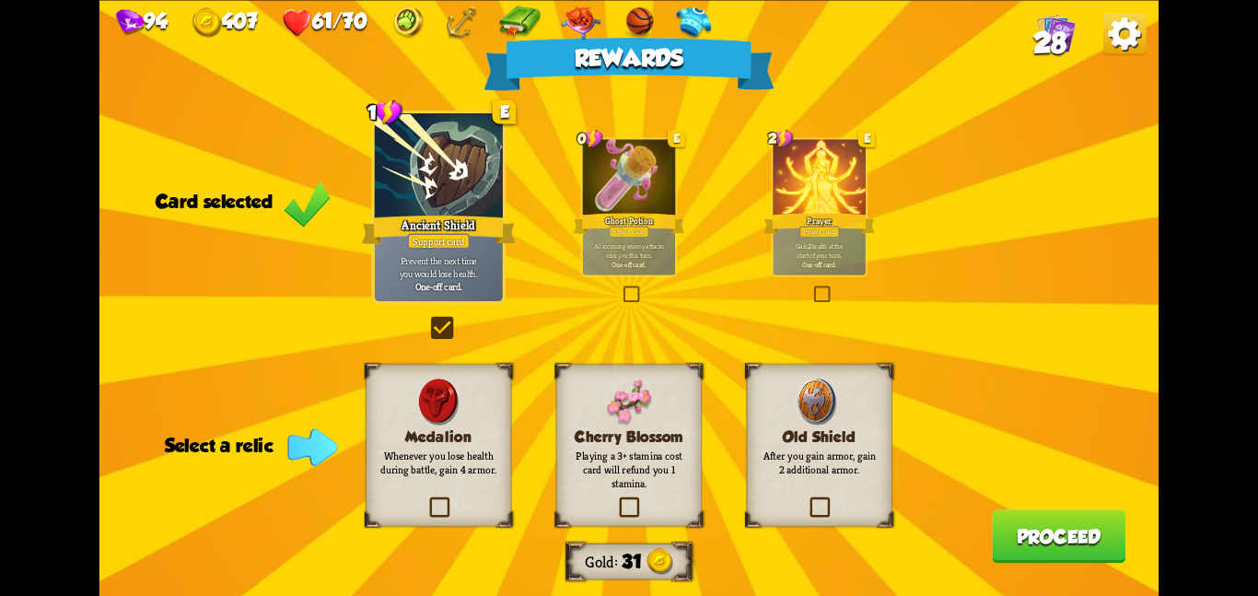
click at [633, 166] on div at bounding box center [629, 178] width 92 height 78
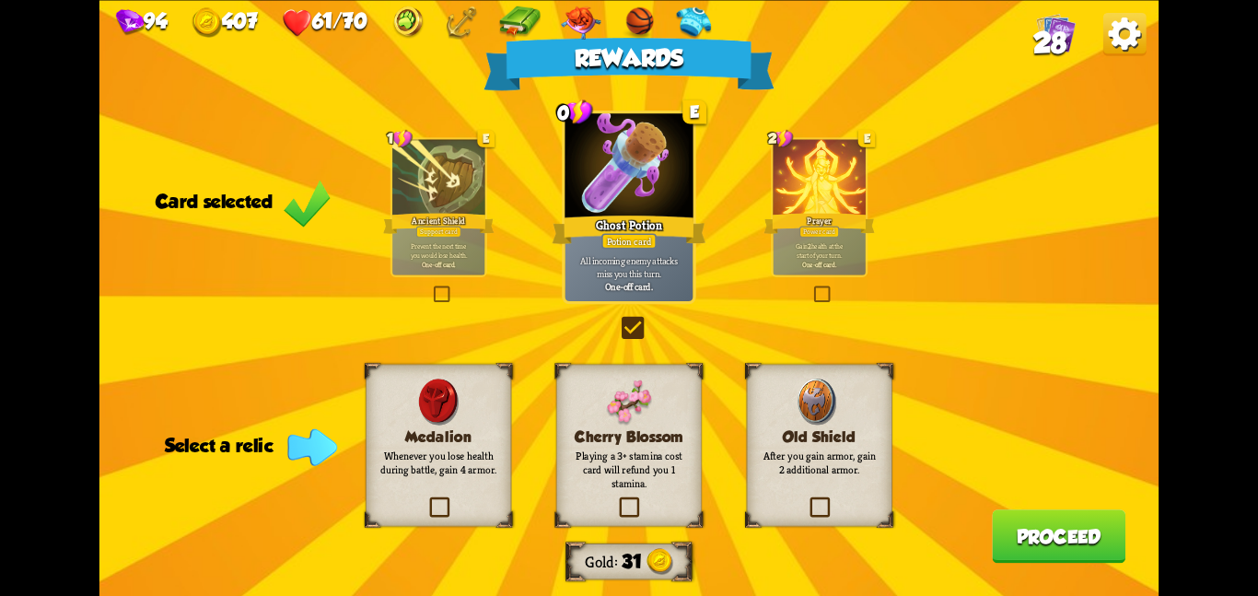
click at [483, 181] on div at bounding box center [438, 178] width 92 height 78
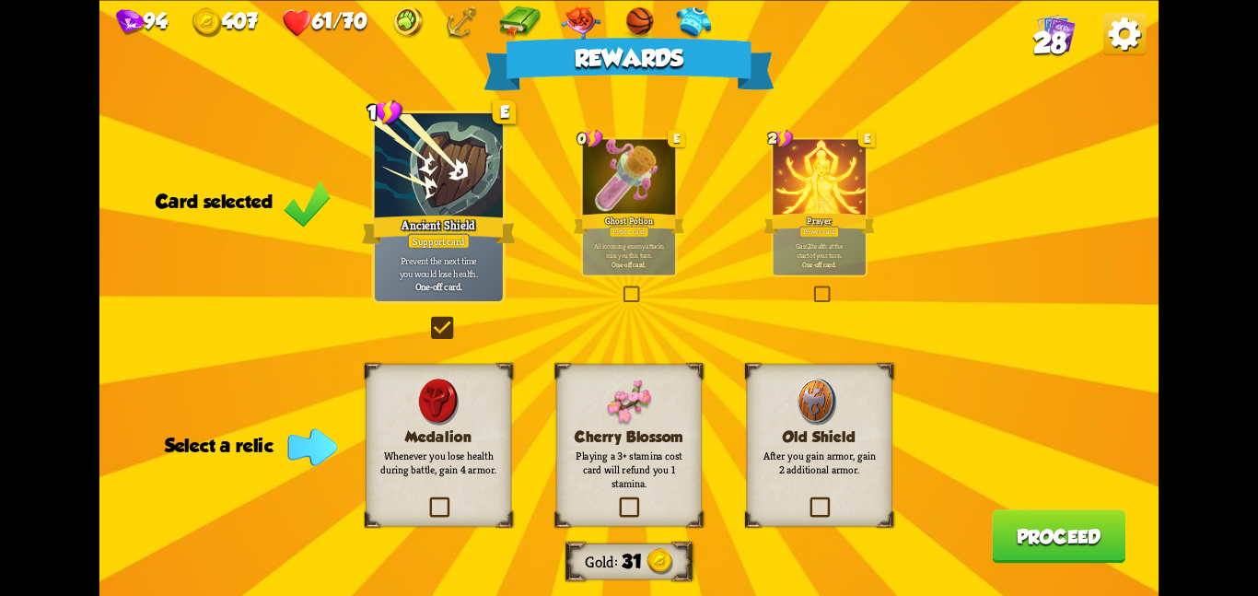
click at [764, 180] on div "Rewards Gold 31 Card selected 1 E Ancient Shield Support card Prevent the next …" at bounding box center [628, 298] width 1059 height 596
click at [797, 188] on div at bounding box center [819, 178] width 92 height 78
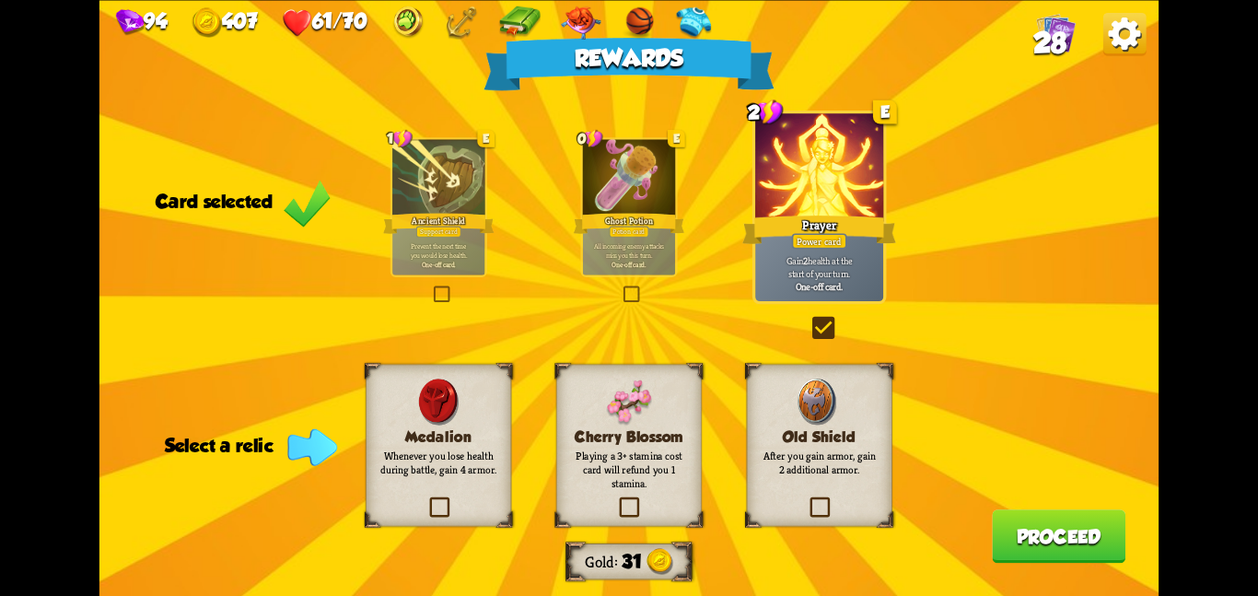
click at [855, 420] on div "Old Shield After you gain armor, gain 2 additional armor." at bounding box center [819, 445] width 145 height 162
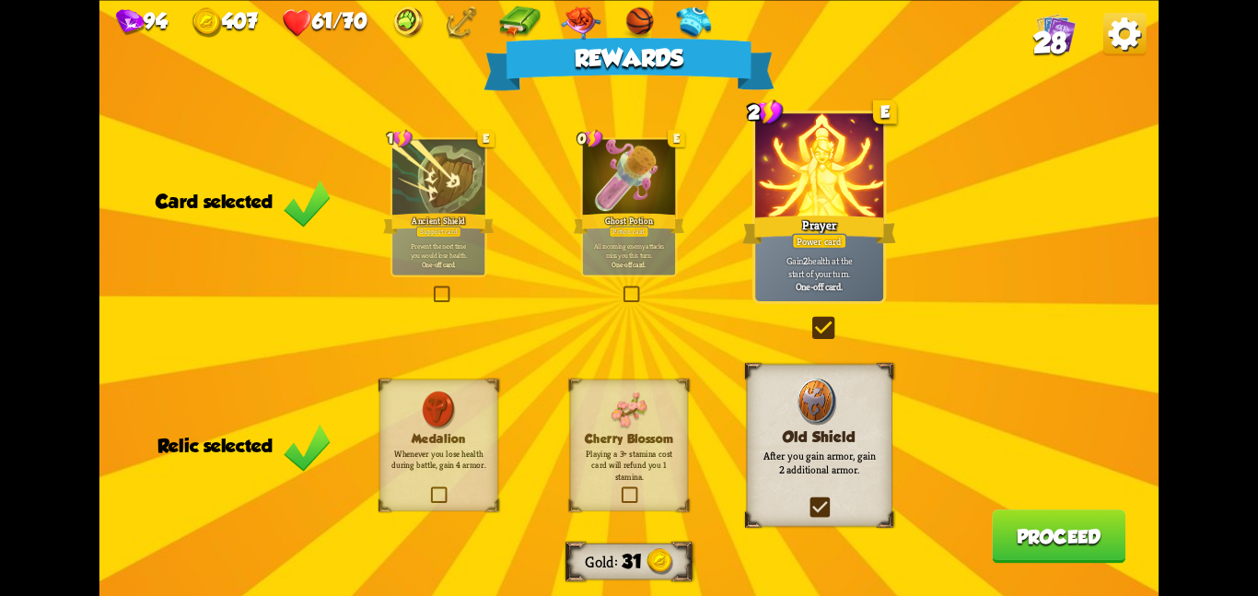
click at [1096, 547] on button "Proceed" at bounding box center [1059, 535] width 134 height 53
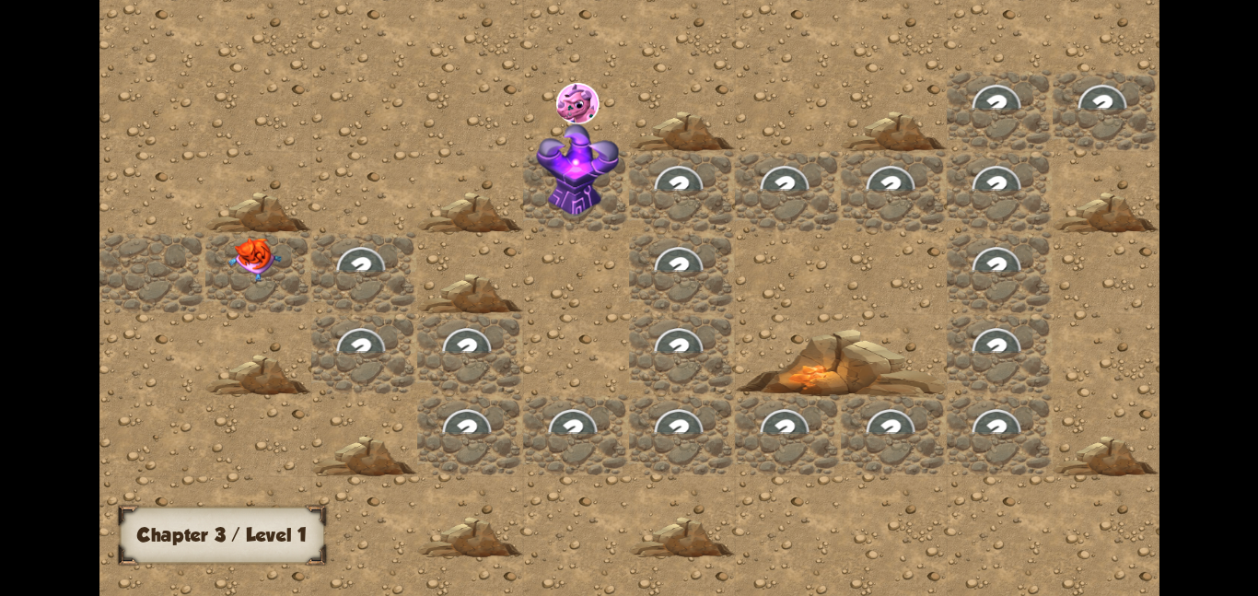
click at [226, 238] on div at bounding box center [258, 271] width 106 height 81
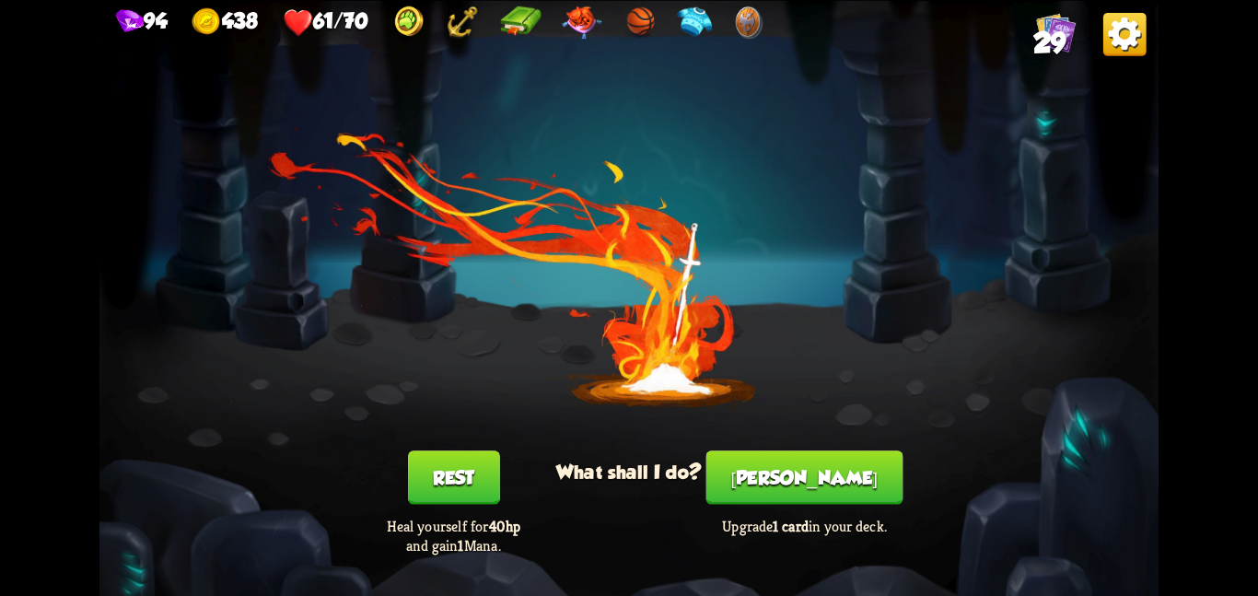
click at [840, 493] on button "[PERSON_NAME]" at bounding box center [804, 476] width 197 height 53
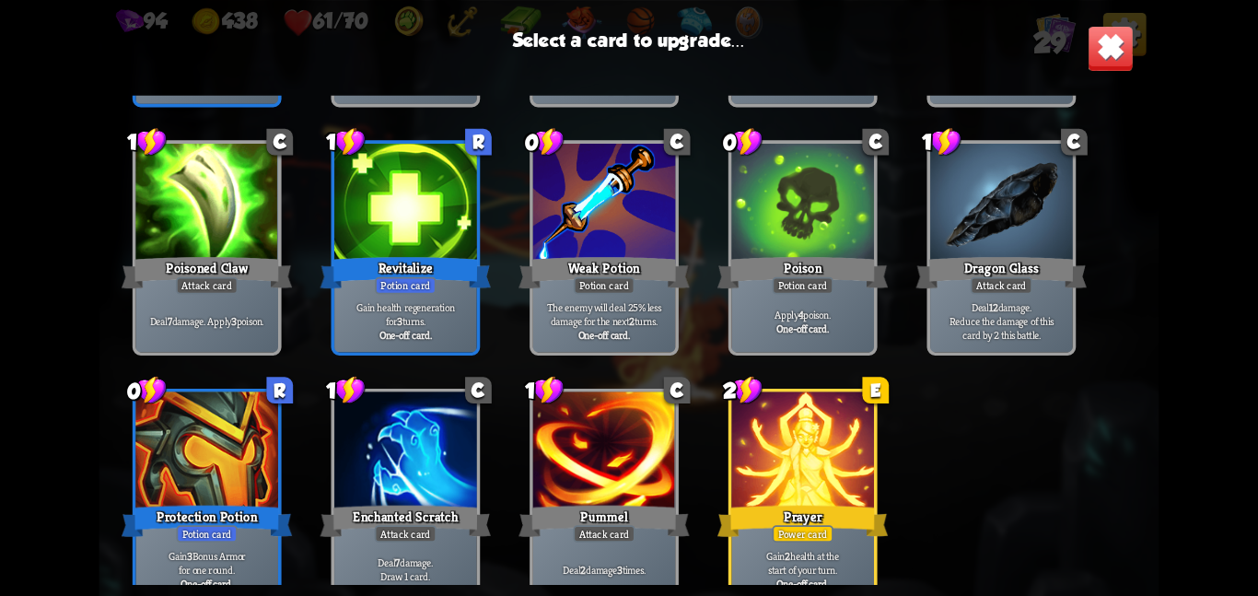
scroll to position [855, 0]
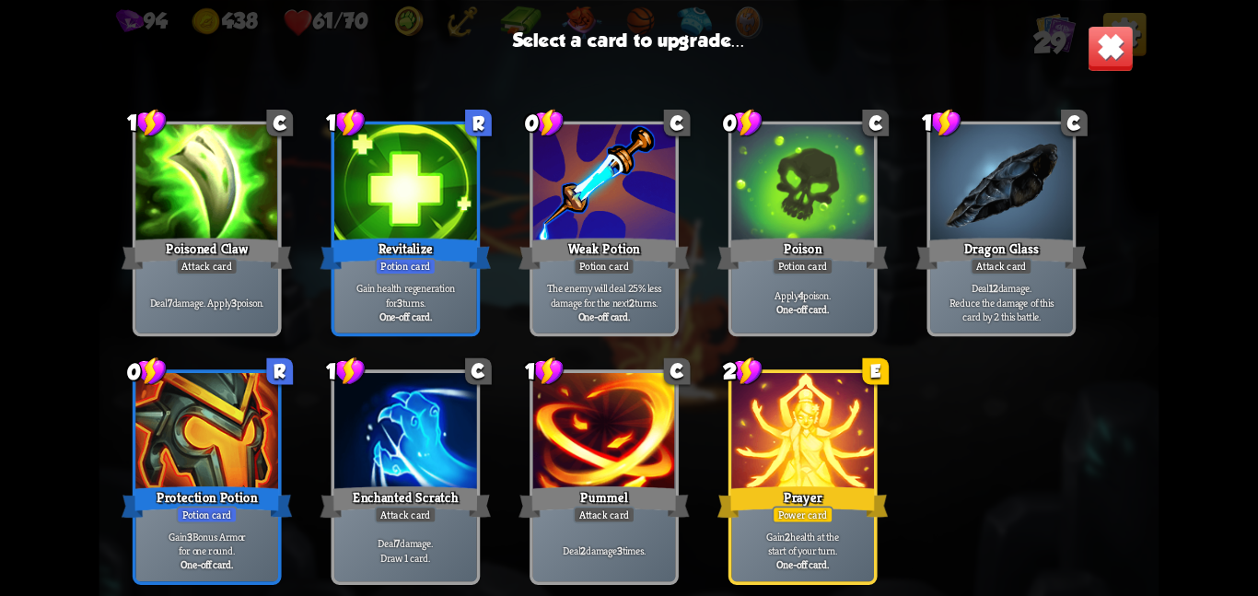
click at [847, 481] on div at bounding box center [802, 433] width 143 height 120
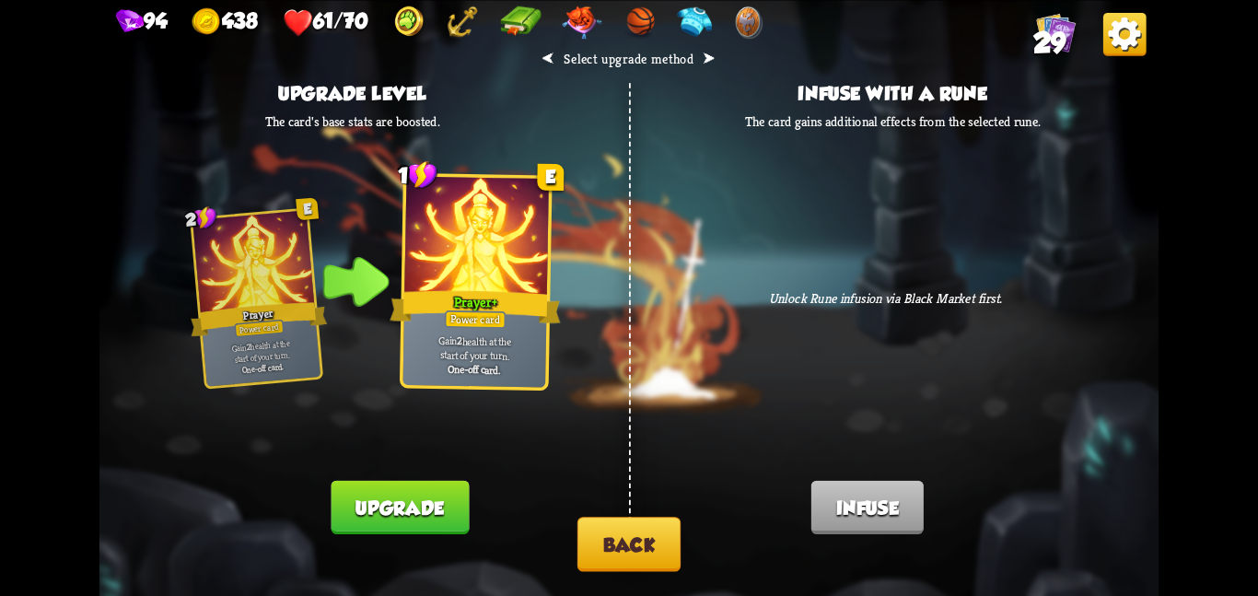
click at [409, 491] on button "Upgrade" at bounding box center [400, 506] width 138 height 53
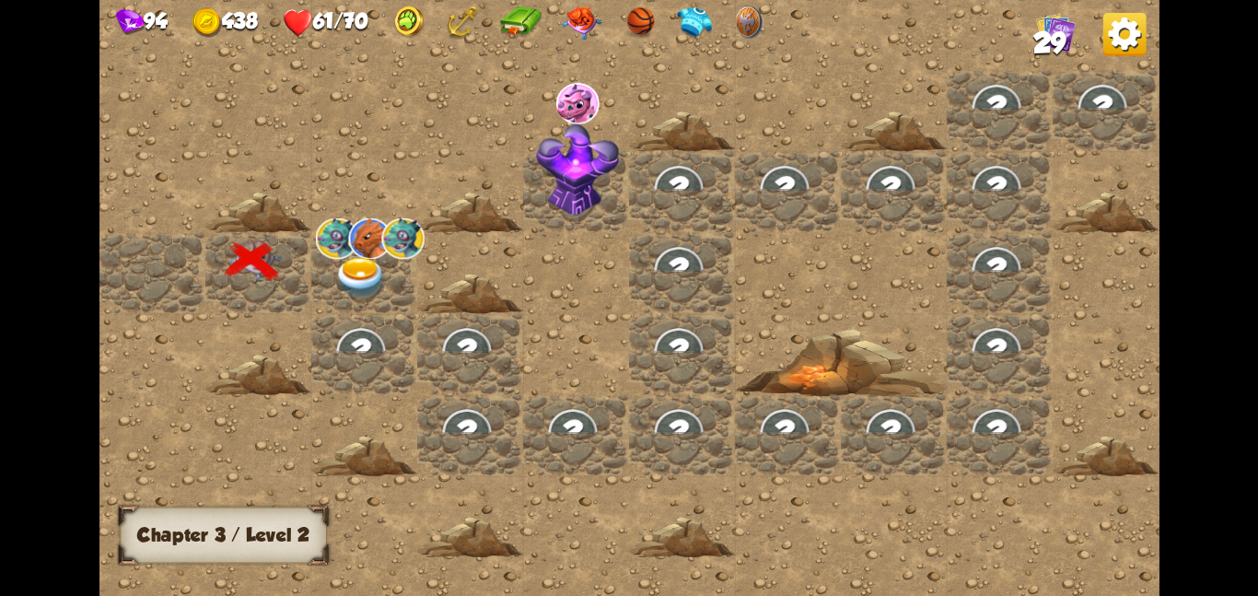
click at [409, 285] on div at bounding box center [364, 271] width 106 height 81
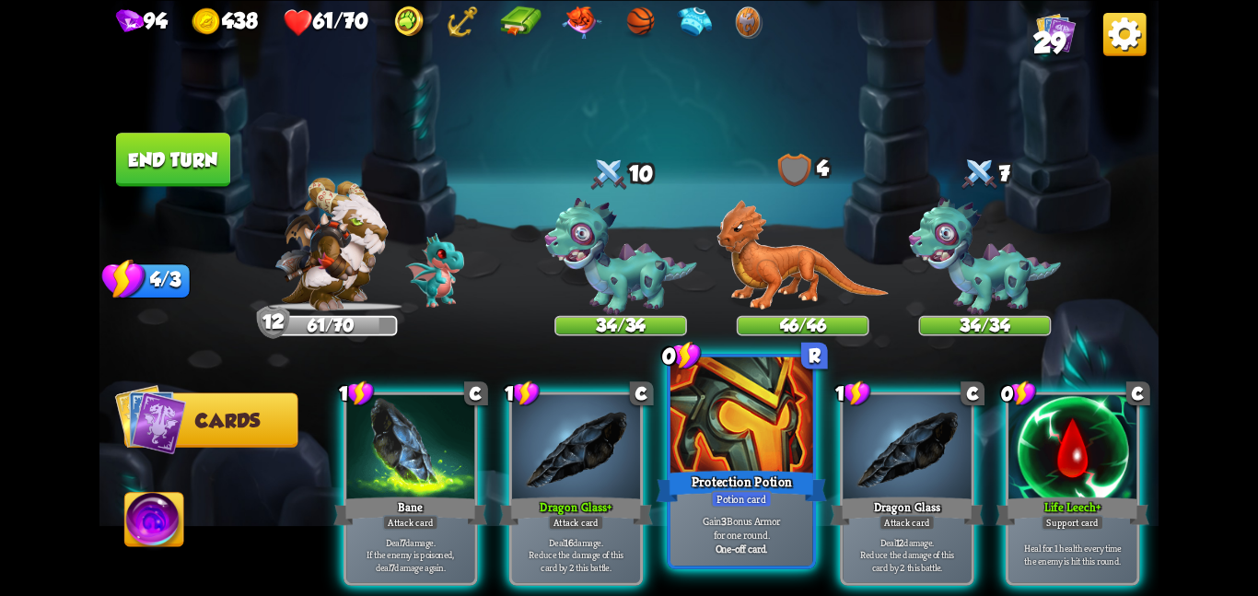
click at [769, 473] on div "Protection Potion" at bounding box center [741, 486] width 170 height 38
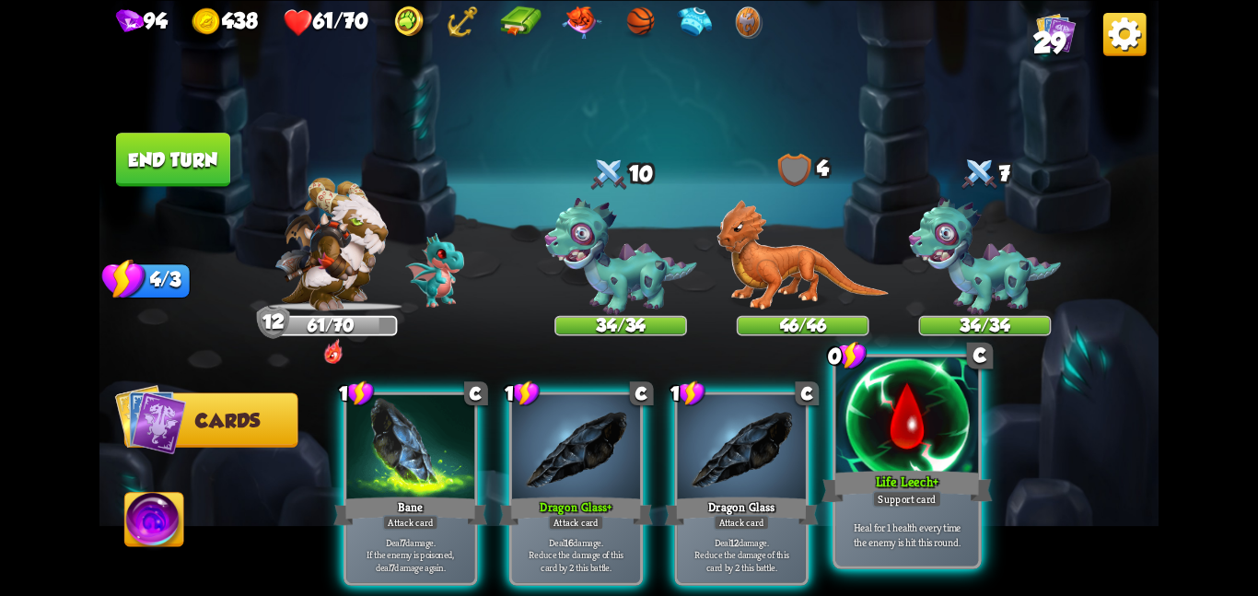
click at [876, 442] on div at bounding box center [907, 416] width 143 height 120
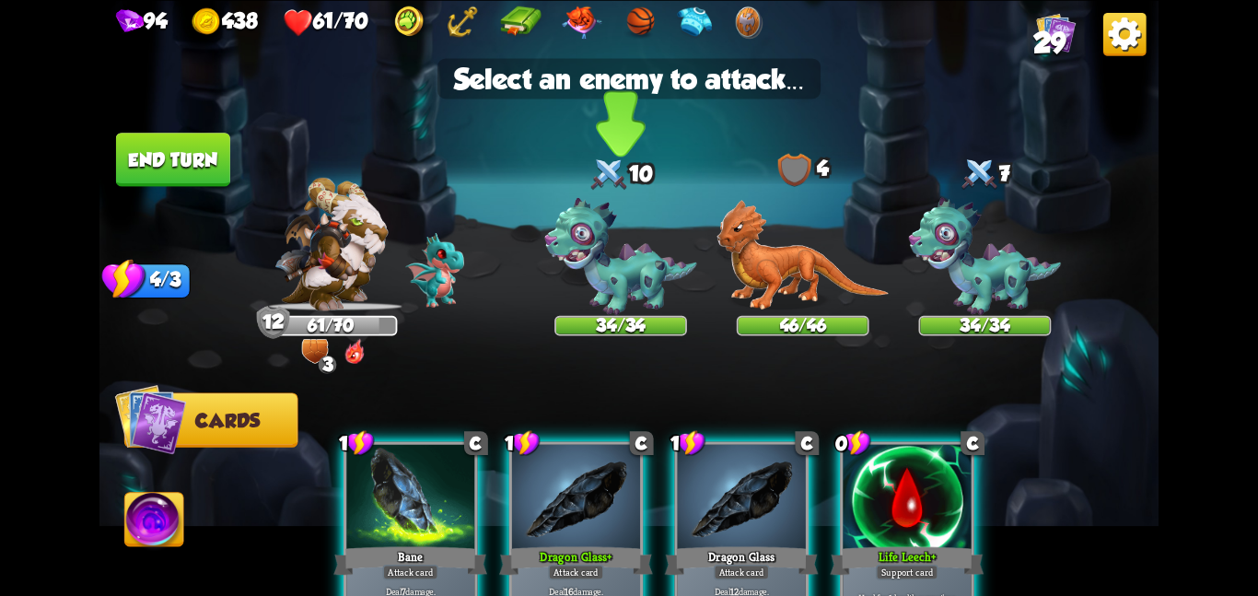
click at [617, 275] on img at bounding box center [620, 256] width 152 height 118
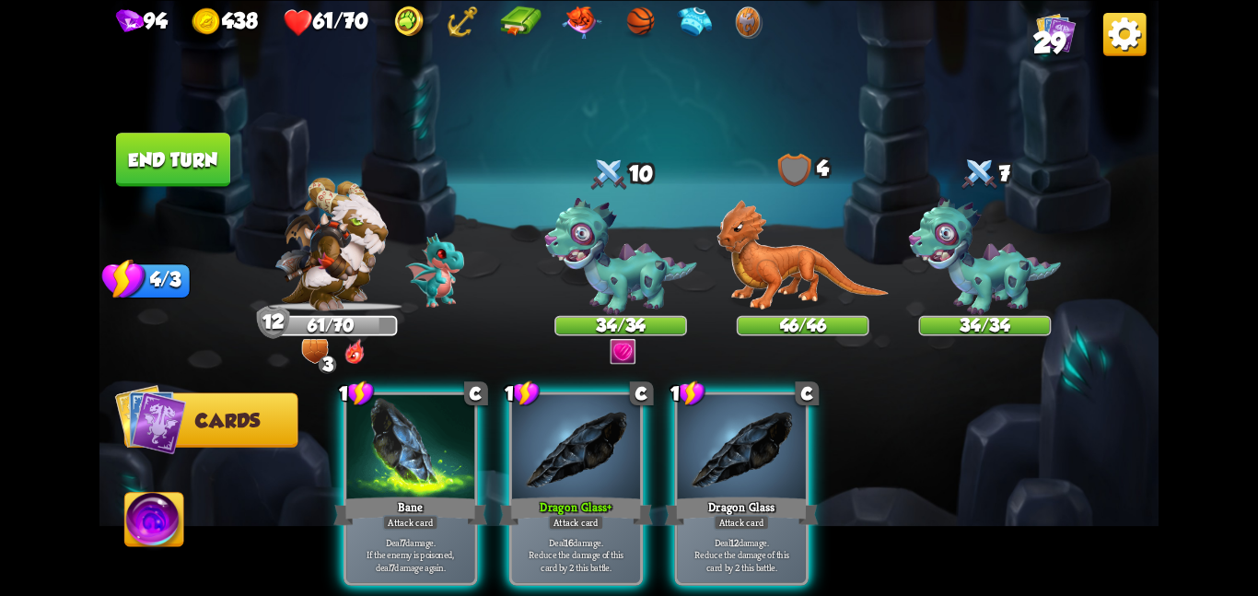
click at [595, 344] on div "1 C Bane Attack card Deal 7 damage. If the enemy is poisoned, deal 7 damage aga…" at bounding box center [734, 463] width 847 height 265
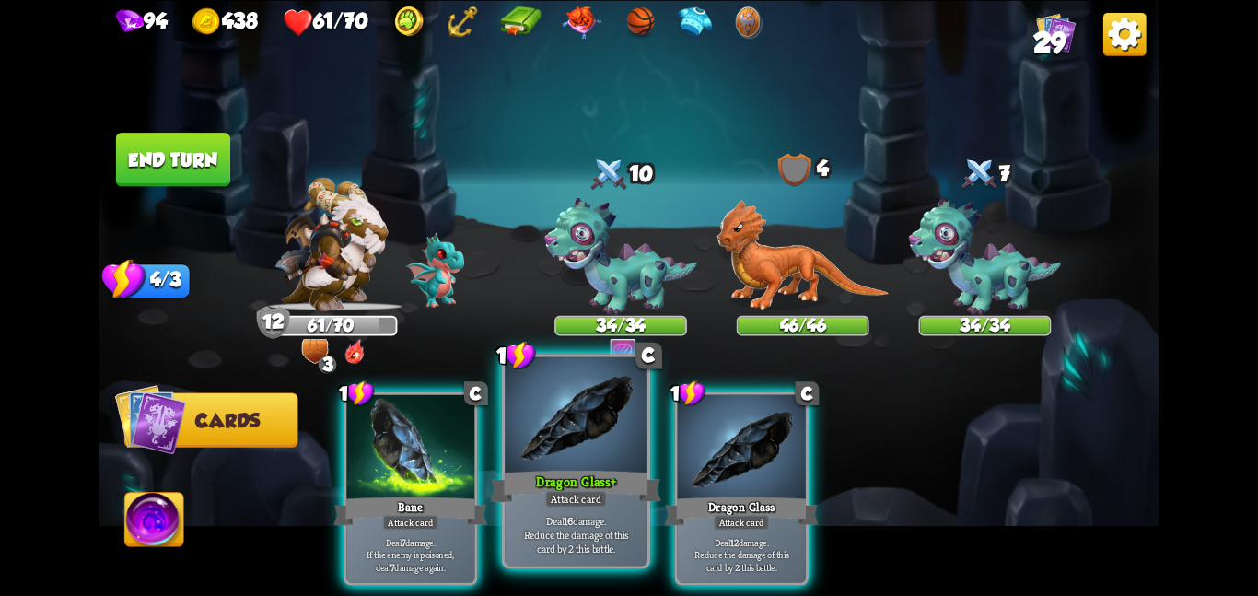
click at [575, 421] on div at bounding box center [576, 416] width 143 height 120
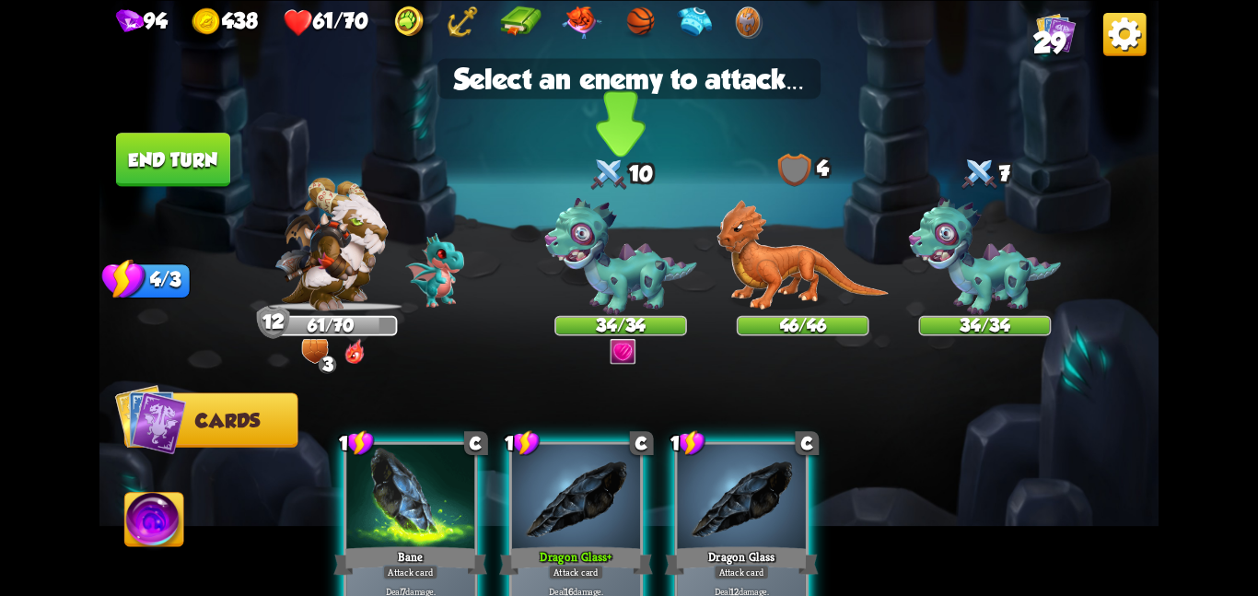
click at [614, 304] on img at bounding box center [620, 256] width 152 height 118
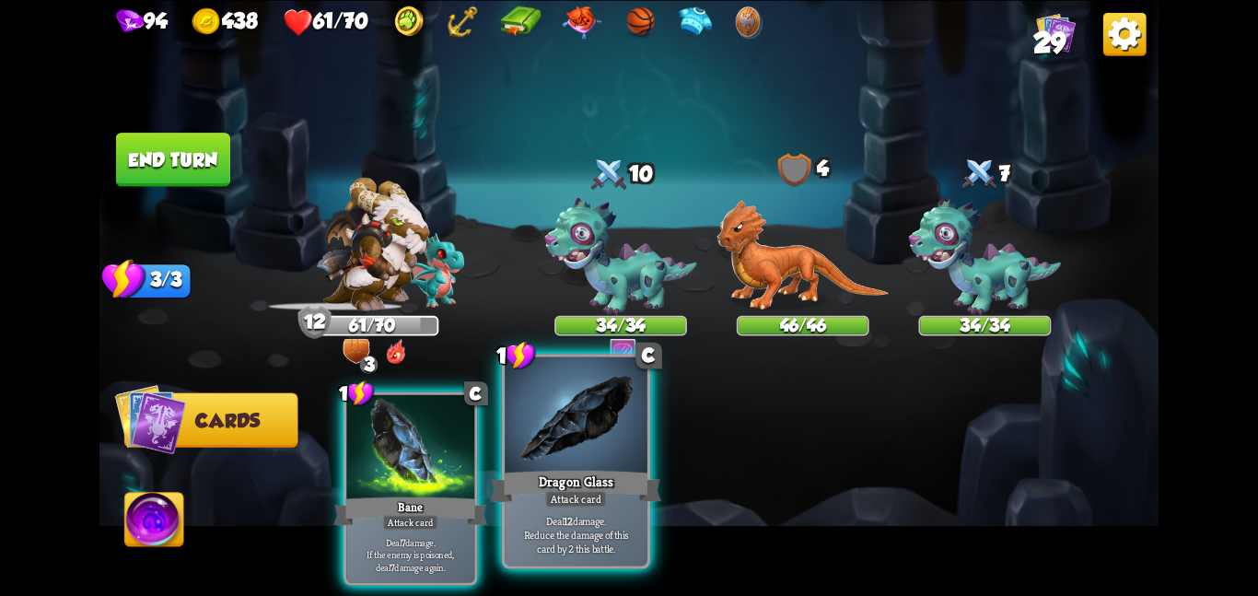
click at [571, 472] on div "Dragon Glass" at bounding box center [576, 486] width 170 height 38
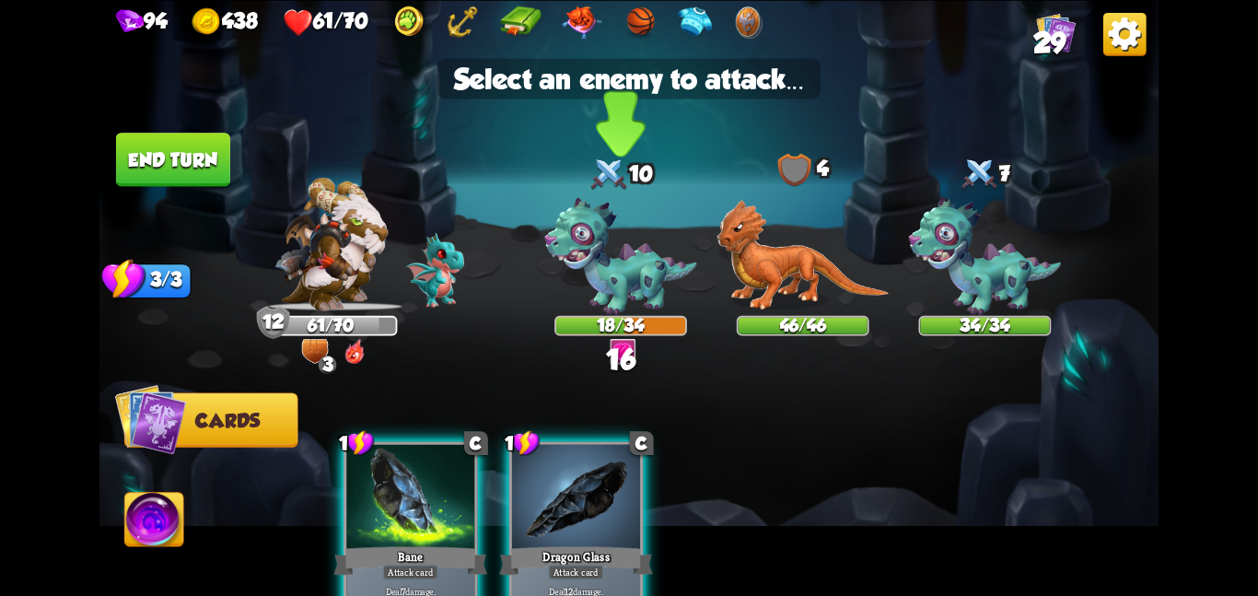
click at [610, 262] on img at bounding box center [620, 256] width 152 height 118
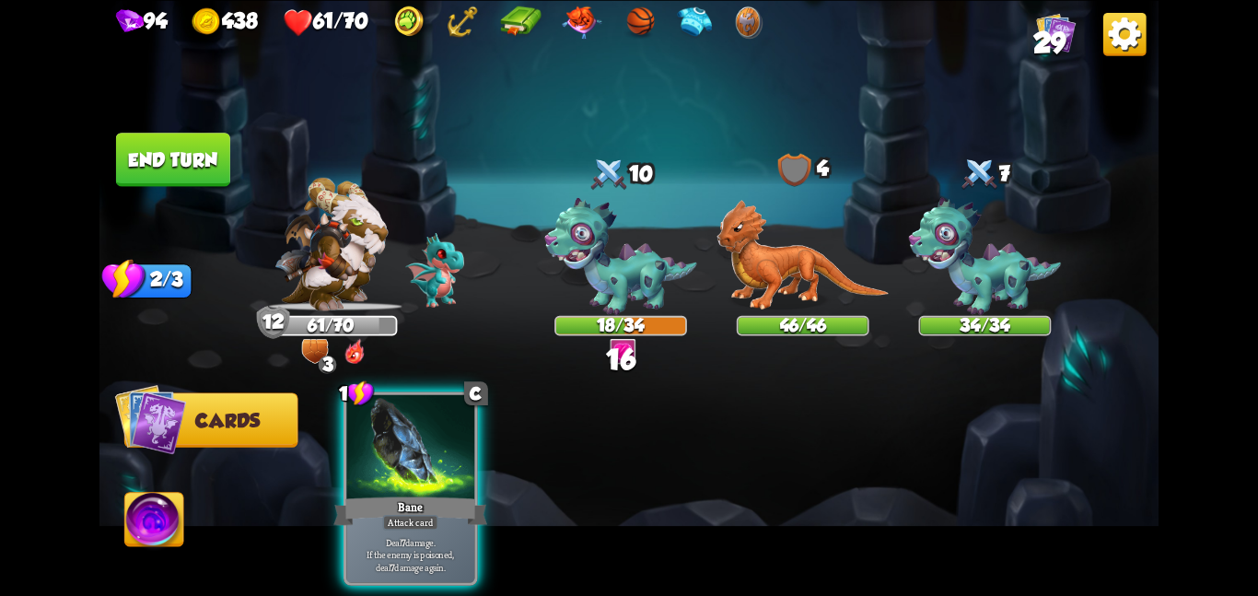
click at [490, 381] on div "1 C Bane Attack card Deal 7 damage. If the enemy is poisoned, deal 7 damage aga…" at bounding box center [734, 463] width 847 height 265
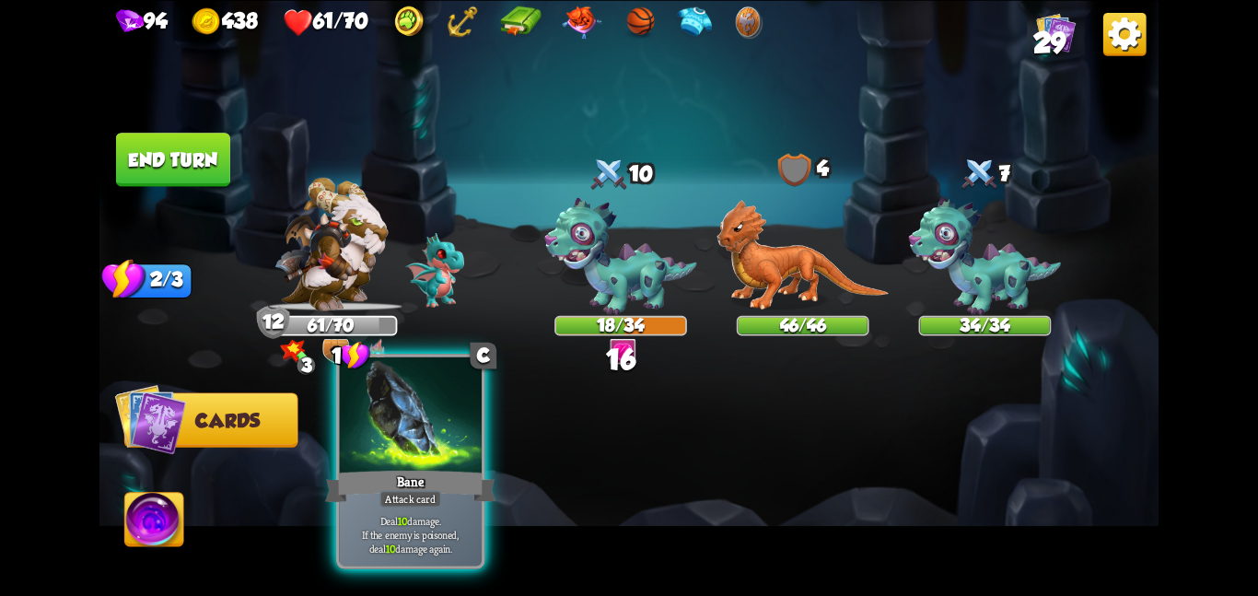
click at [378, 485] on div "Bane" at bounding box center [410, 486] width 170 height 38
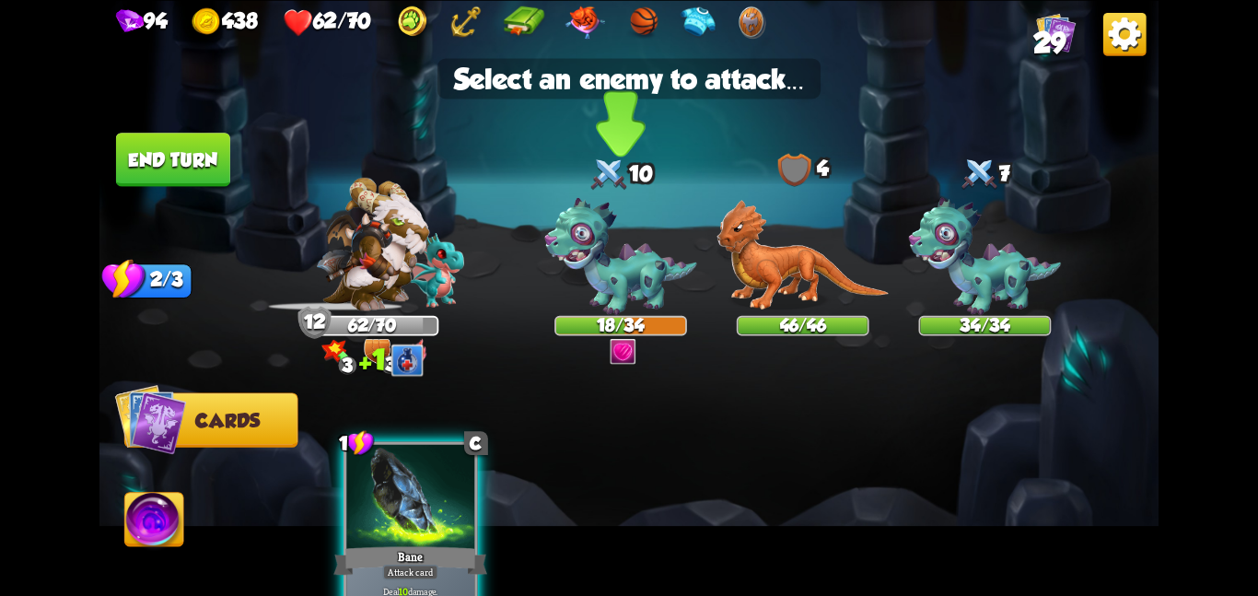
click at [565, 306] on img at bounding box center [620, 256] width 152 height 118
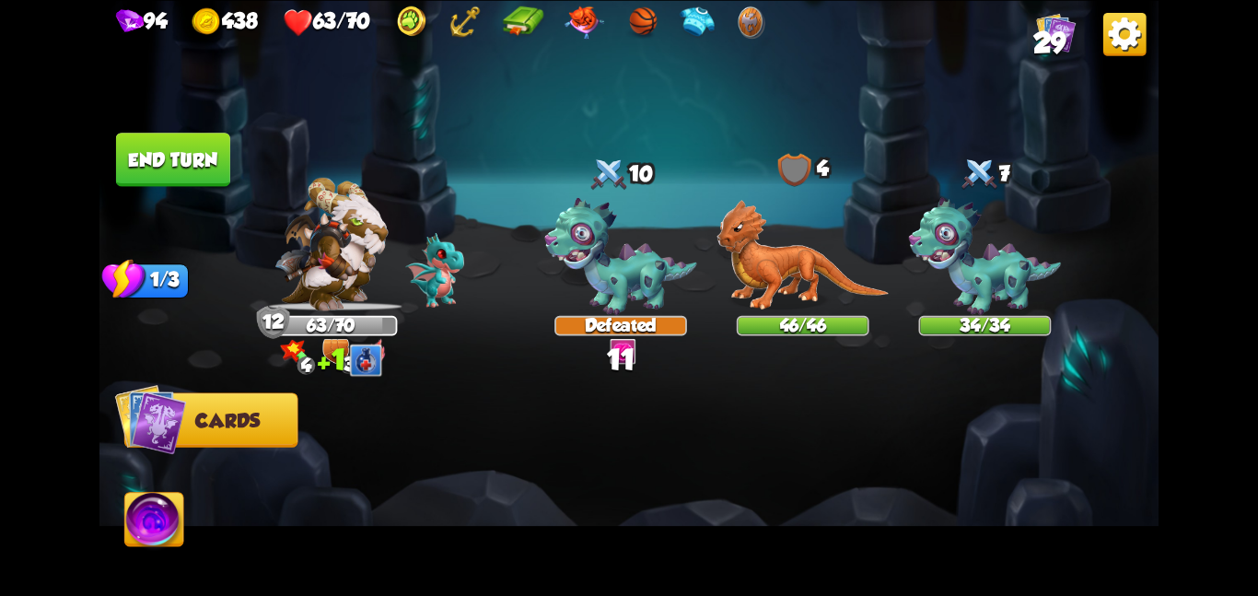
click at [180, 150] on button "End turn" at bounding box center [173, 159] width 114 height 53
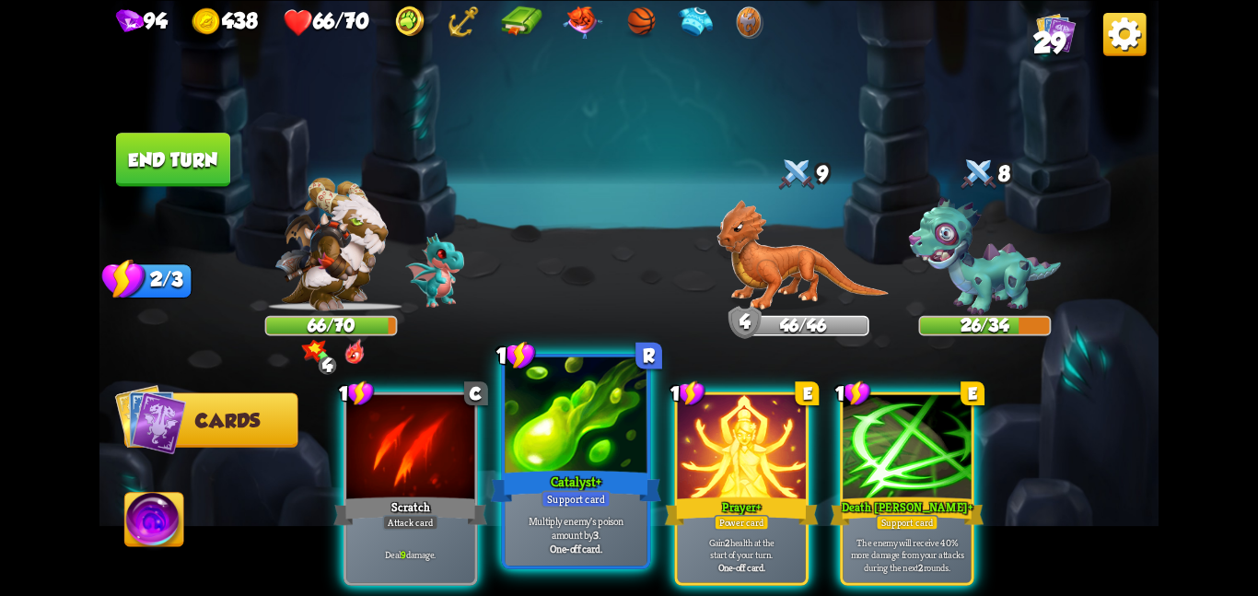
click at [609, 412] on div at bounding box center [576, 416] width 143 height 120
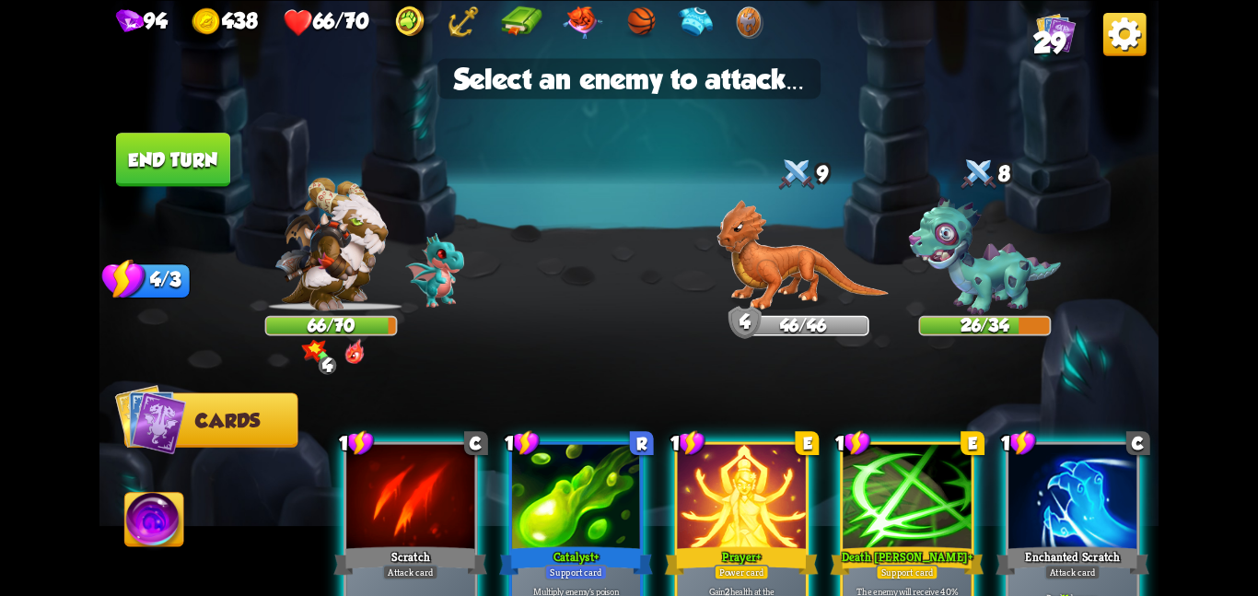
click at [563, 519] on div at bounding box center [576, 498] width 128 height 108
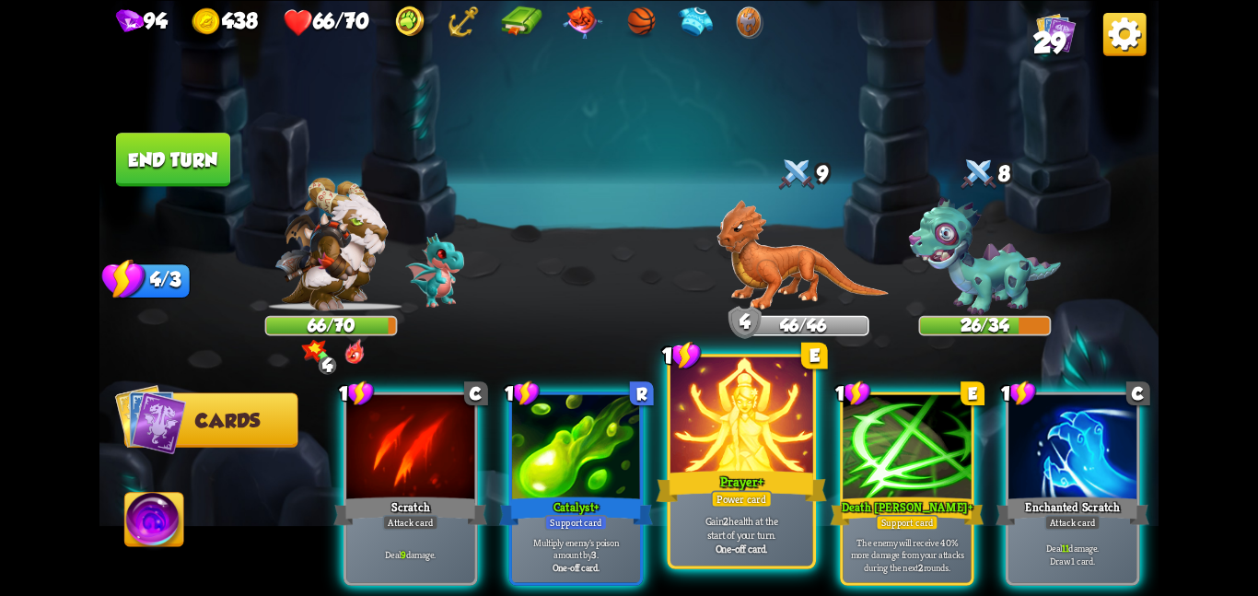
click at [799, 495] on div "Prayer +" at bounding box center [741, 486] width 170 height 38
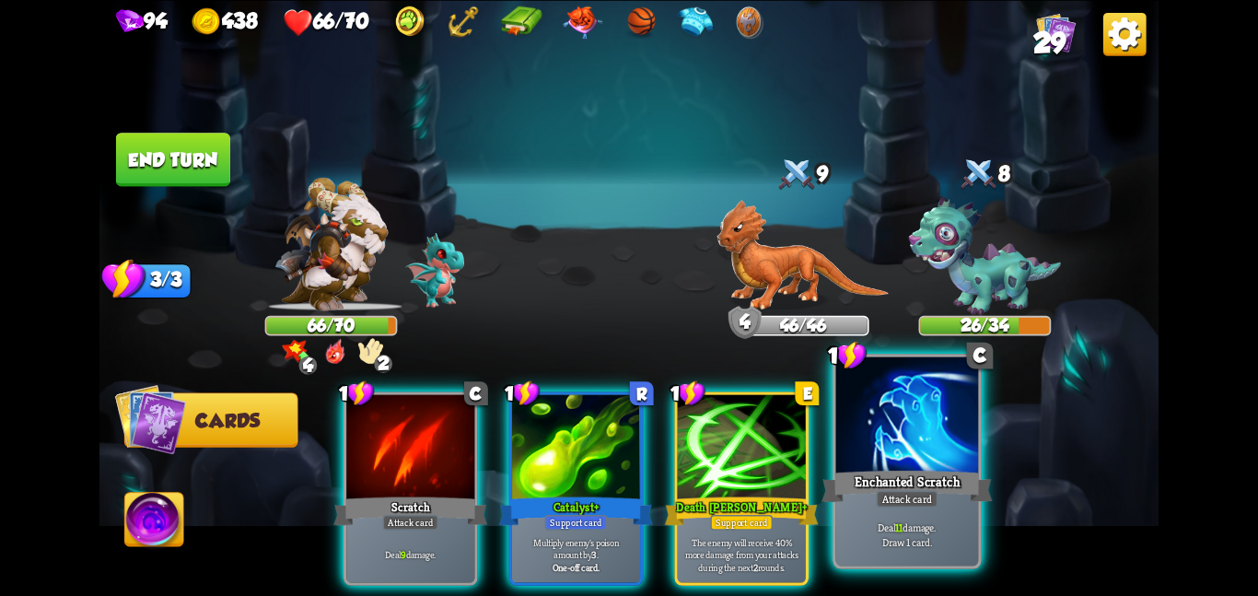
click at [920, 475] on div "Enchanted Scratch" at bounding box center [906, 486] width 170 height 38
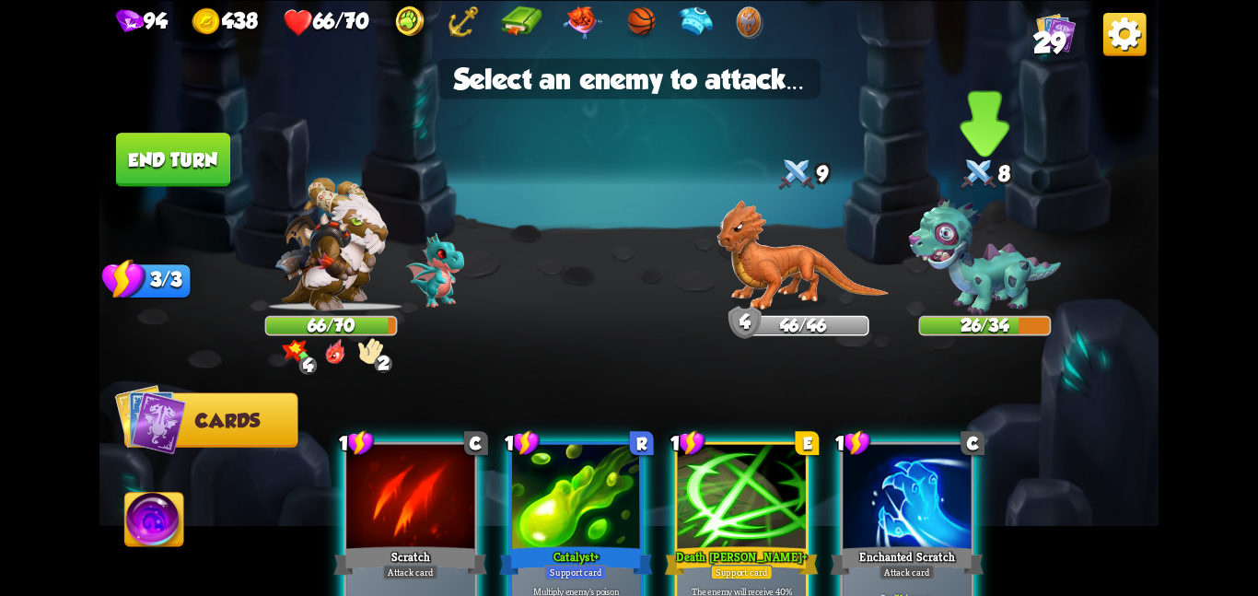
click at [972, 334] on div "26/34" at bounding box center [985, 325] width 133 height 20
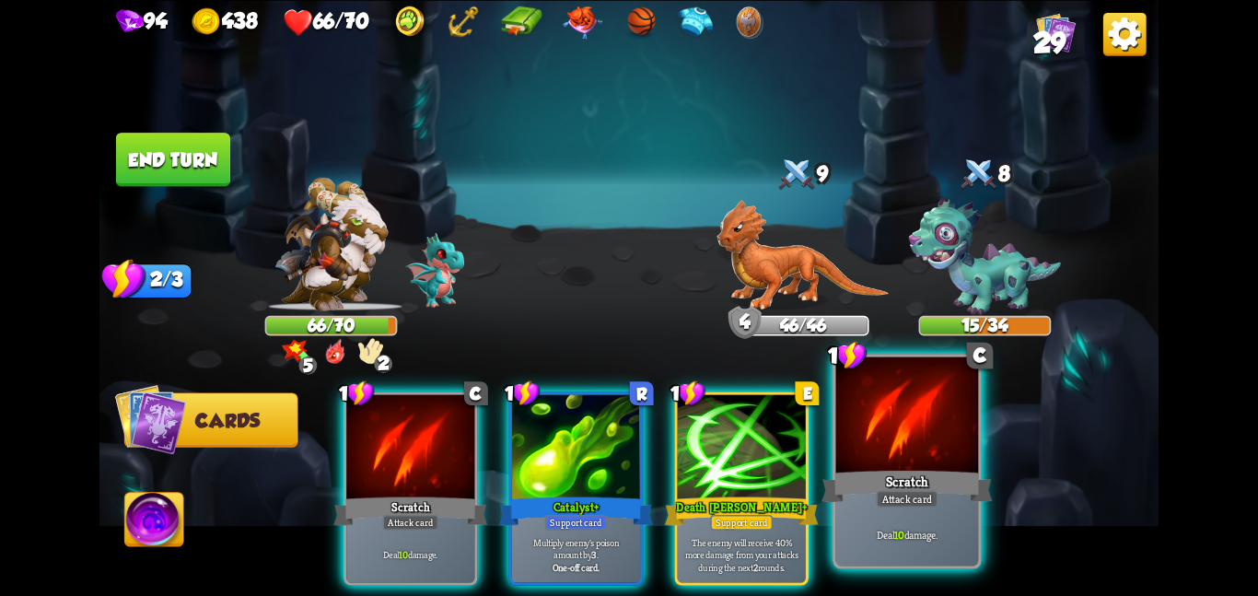
click at [870, 429] on div at bounding box center [907, 416] width 143 height 120
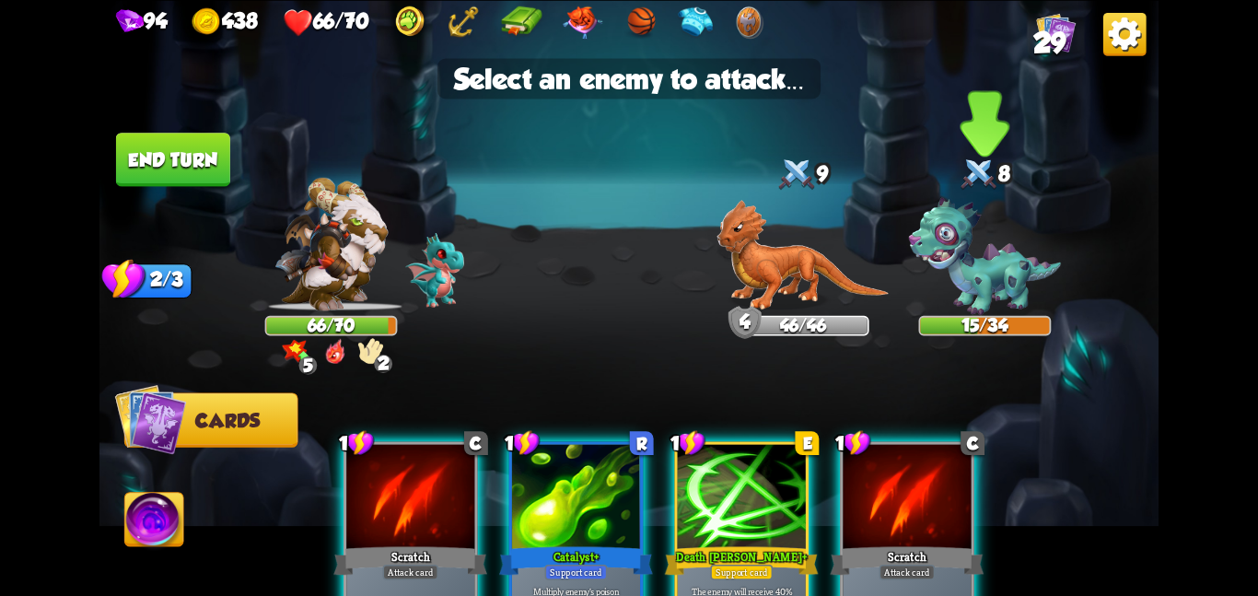
click at [944, 289] on img at bounding box center [985, 256] width 152 height 118
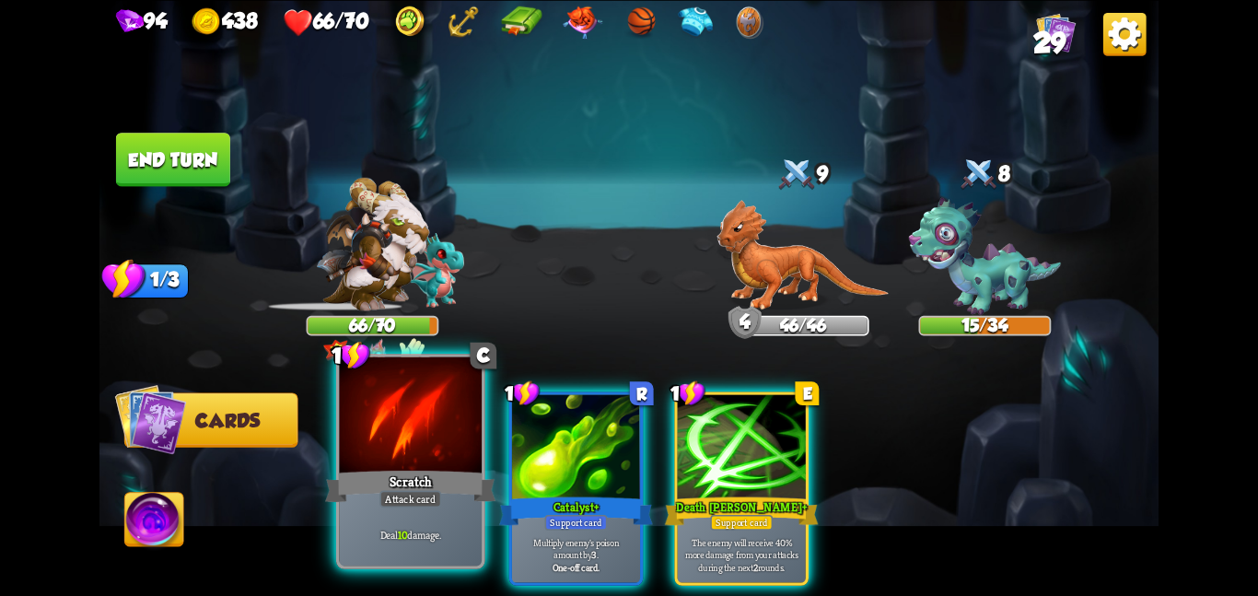
click at [439, 419] on div at bounding box center [410, 416] width 143 height 120
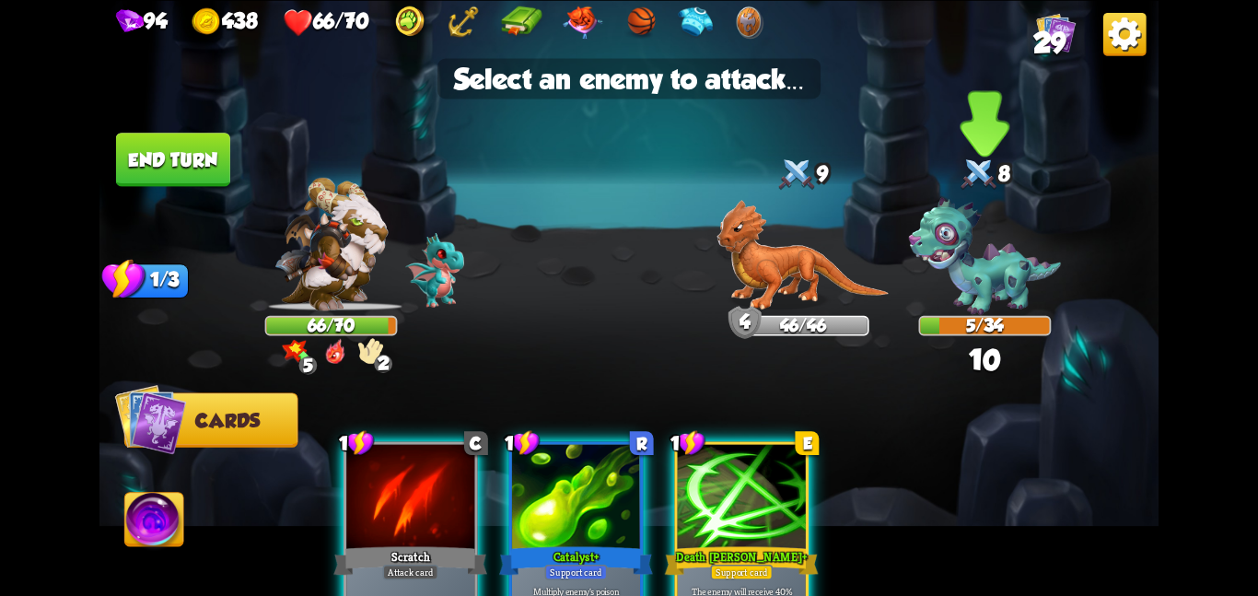
click at [987, 296] on img at bounding box center [985, 256] width 152 height 118
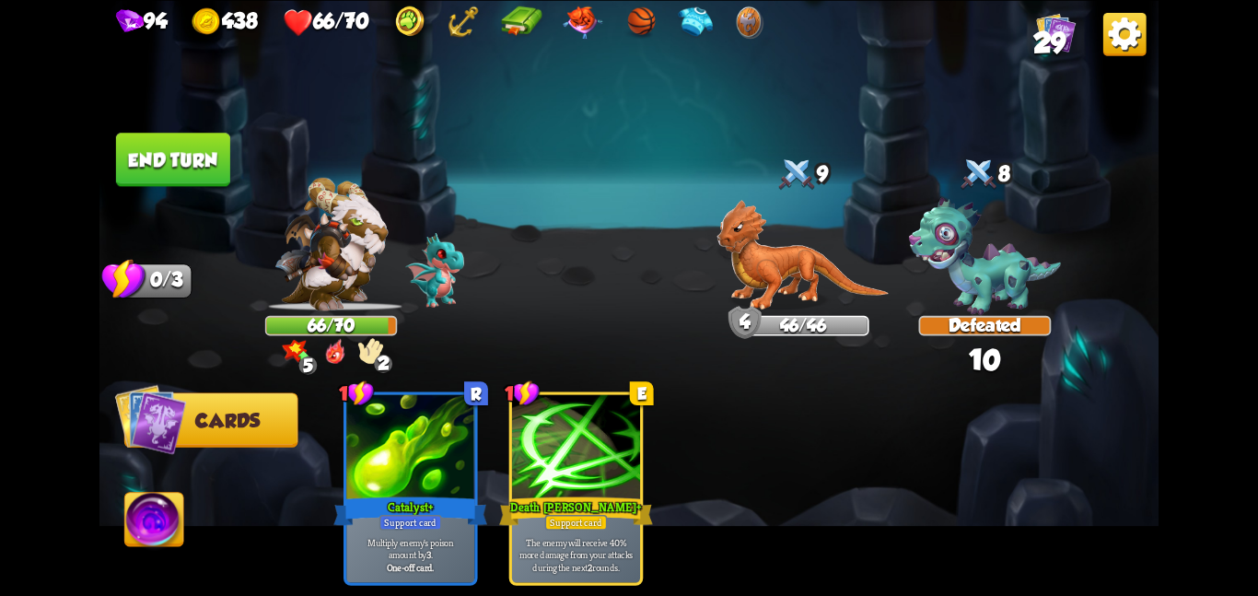
click at [232, 134] on img at bounding box center [628, 298] width 1059 height 596
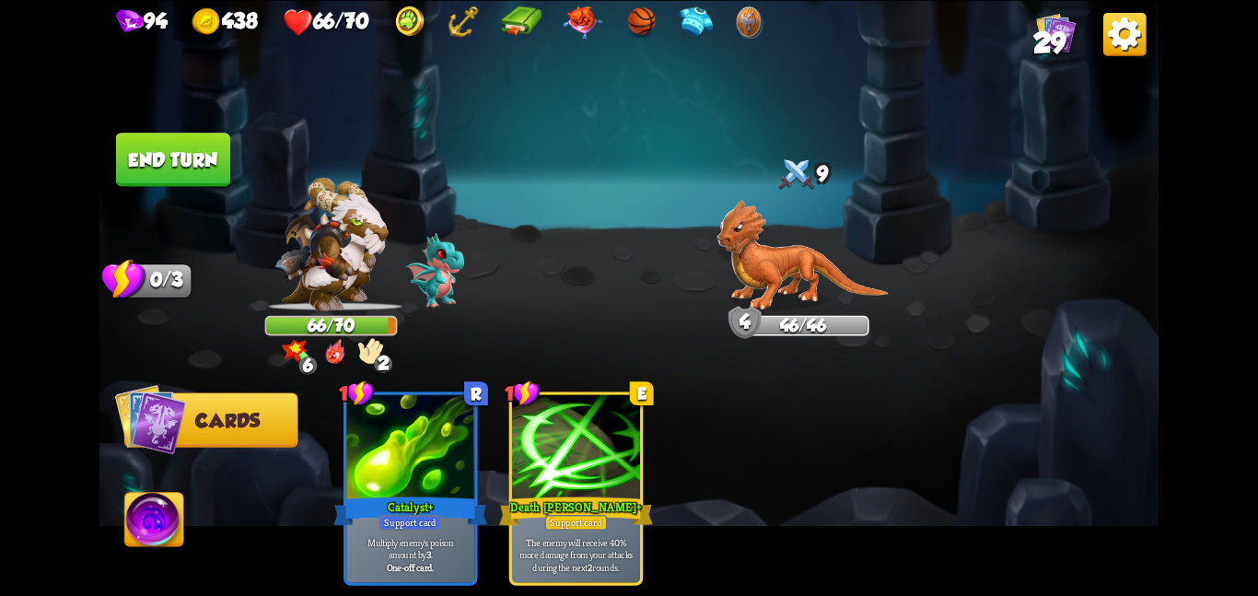
click at [208, 139] on button "End turn" at bounding box center [173, 159] width 114 height 53
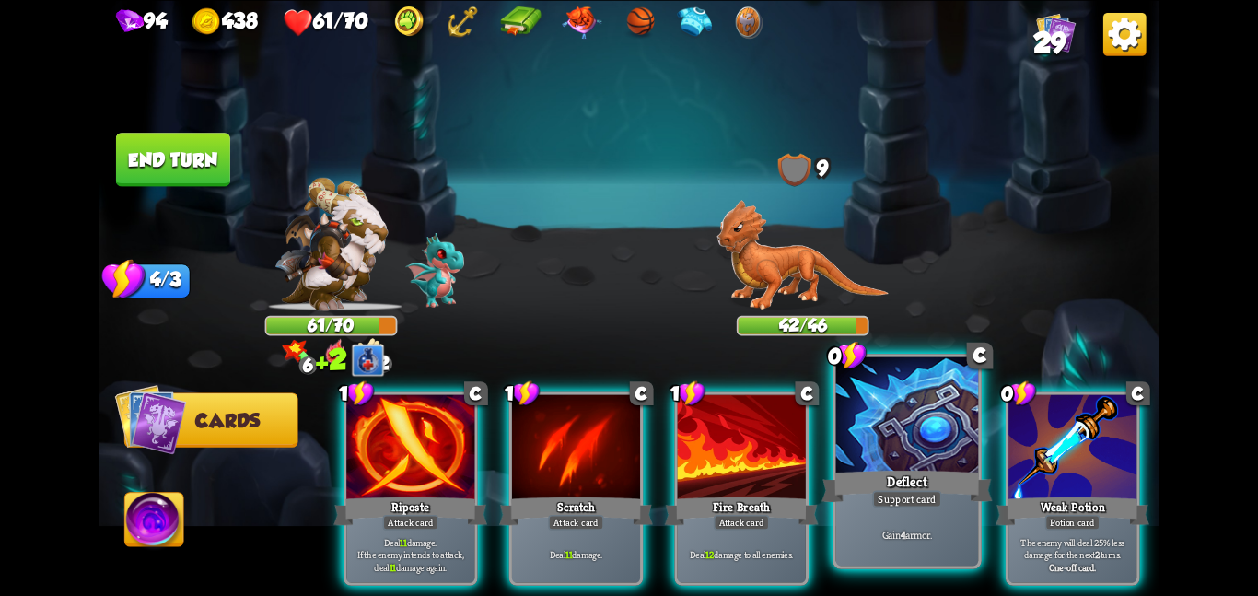
click at [943, 492] on div "Deflect" at bounding box center [906, 486] width 170 height 38
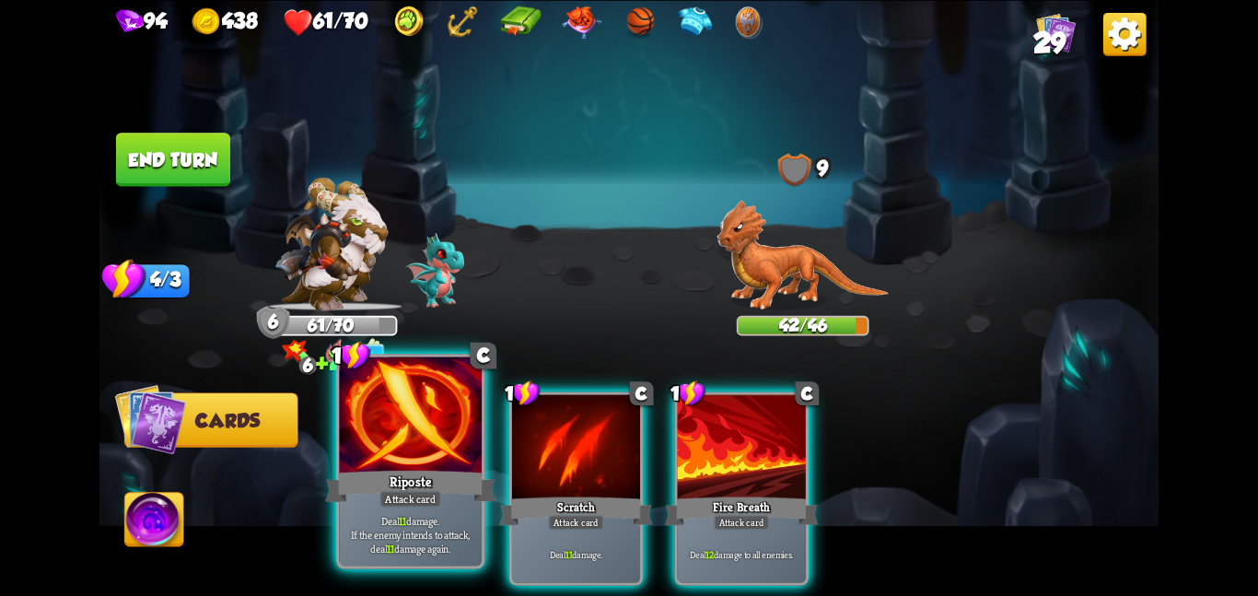
click at [438, 437] on div at bounding box center [410, 416] width 143 height 120
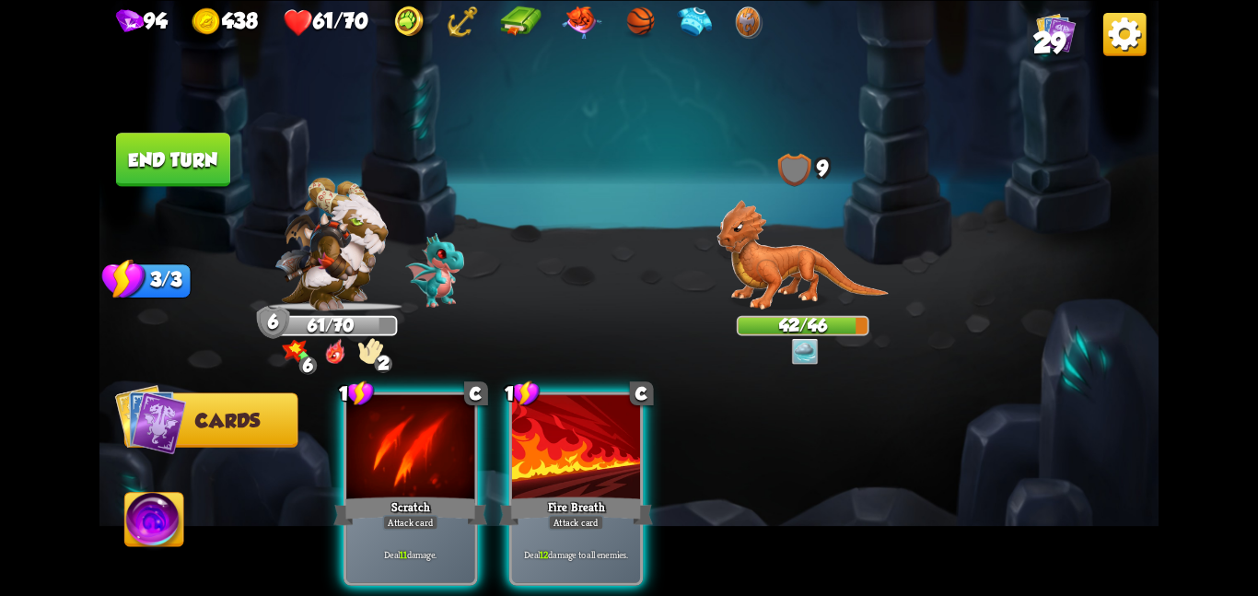
click at [438, 437] on div at bounding box center [410, 448] width 128 height 108
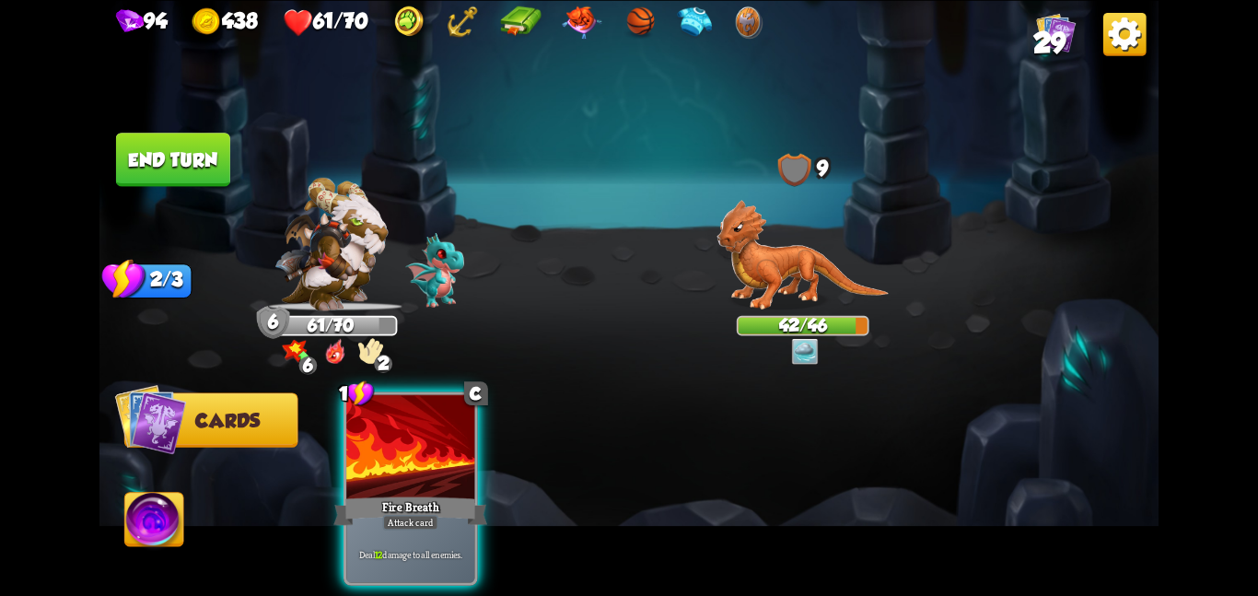
click at [438, 437] on div at bounding box center [410, 448] width 128 height 108
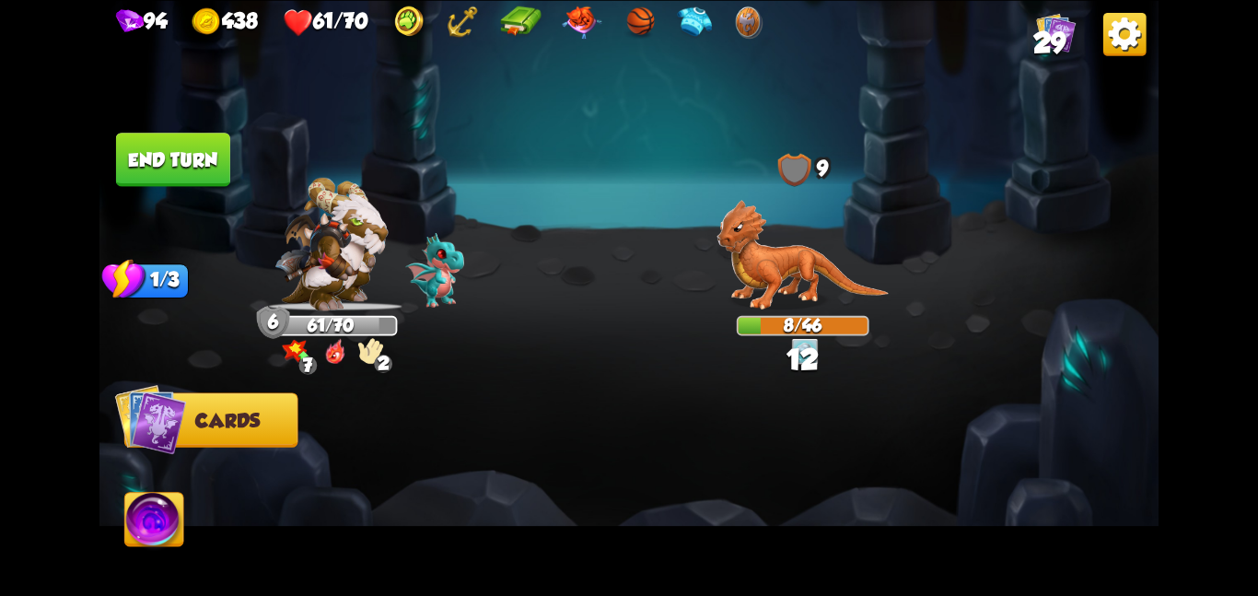
click at [189, 175] on button "End turn" at bounding box center [173, 159] width 114 height 53
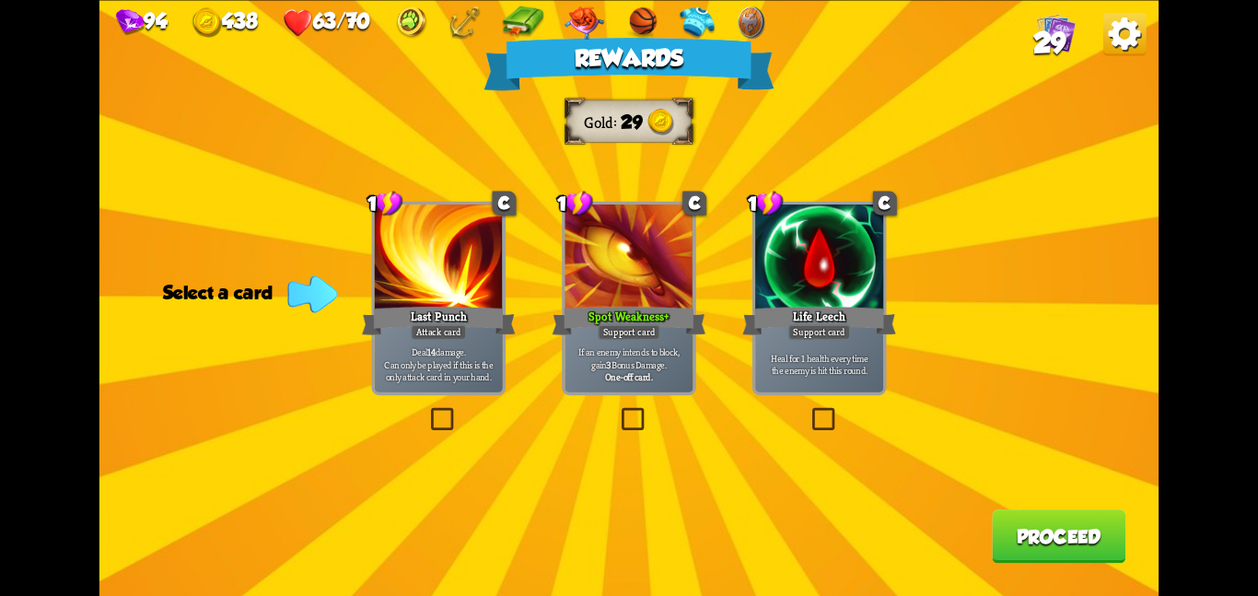
click at [678, 281] on div at bounding box center [628, 258] width 128 height 108
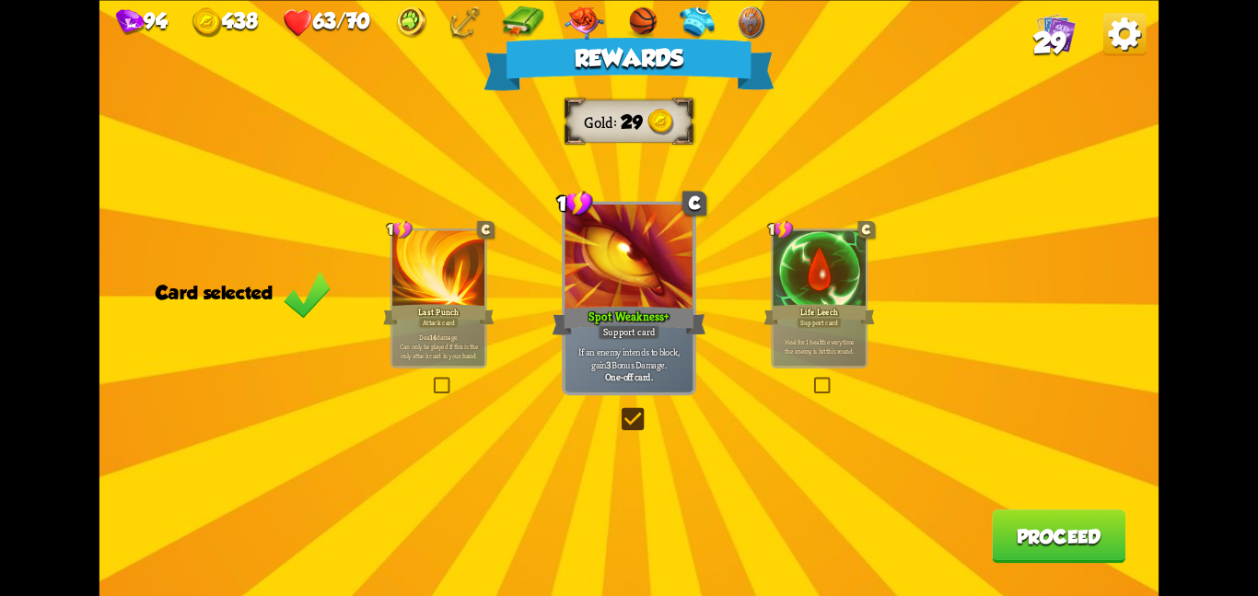
click at [1049, 554] on button "Proceed" at bounding box center [1059, 535] width 134 height 53
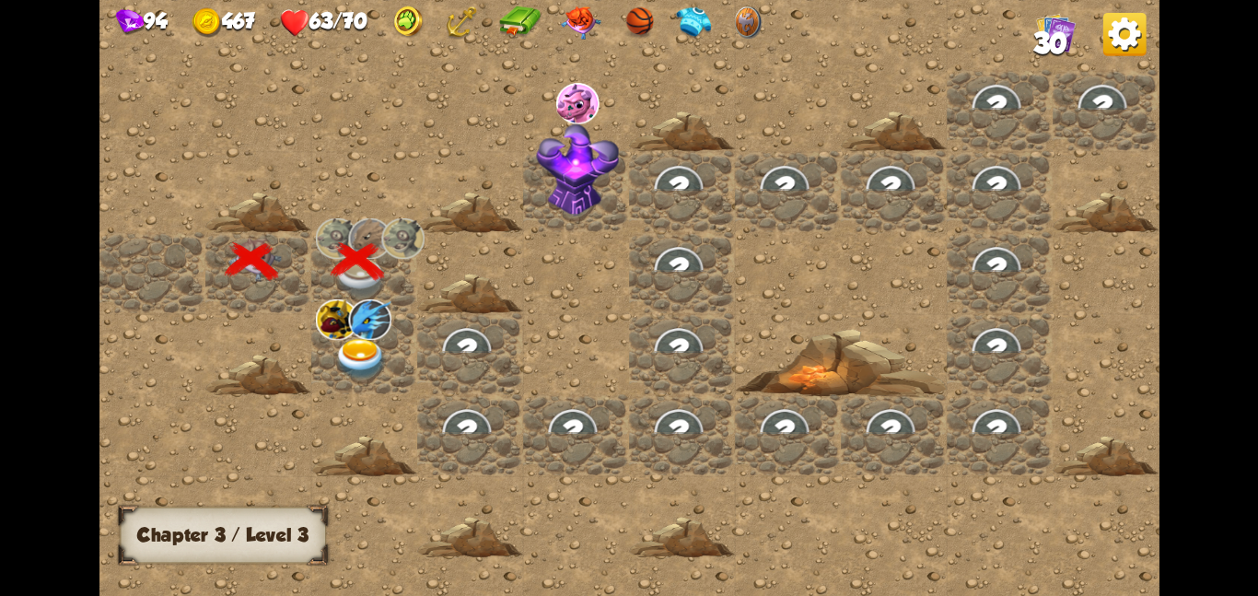
click at [367, 360] on img at bounding box center [360, 358] width 53 height 41
